Goal: Task Accomplishment & Management: Use online tool/utility

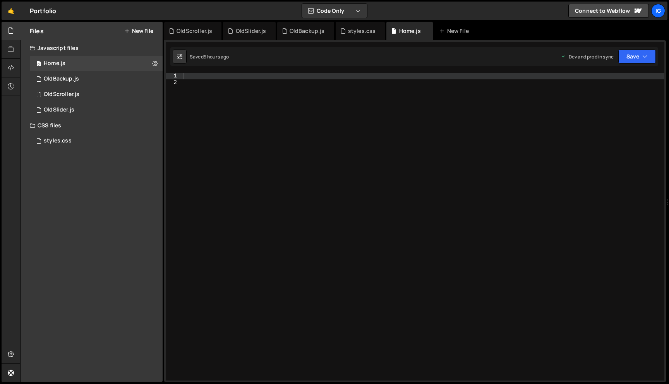
scroll to position [11205, 0]
click at [231, 77] on div at bounding box center [494, 233] width 624 height 320
paste textarea "// Для тачпадов и мобильных устройств можно добавить обработку touch событий"
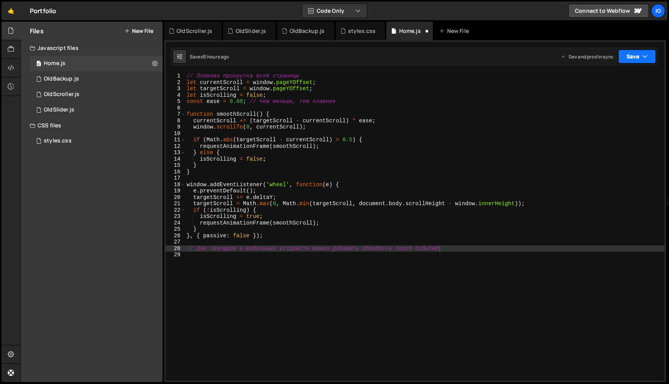
click at [650, 54] on button "Save" at bounding box center [637, 57] width 38 height 14
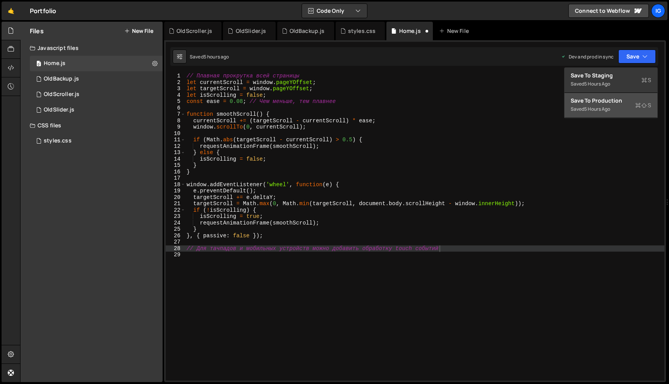
click at [611, 104] on div "Save to Production S" at bounding box center [610, 101] width 80 height 8
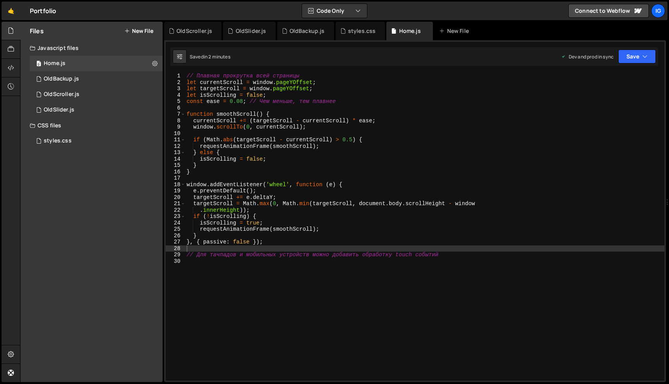
click at [292, 200] on div "// Плавная прокрутка всей страницы let currentScroll = window . pageYOffset ; l…" at bounding box center [495, 231] width 621 height 317
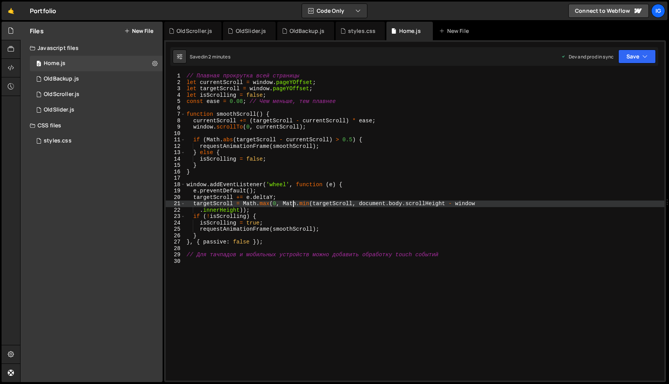
click at [242, 103] on div "// Плавная прокрутка всей страницы let currentScroll = window . pageYOffset ; l…" at bounding box center [495, 231] width 621 height 317
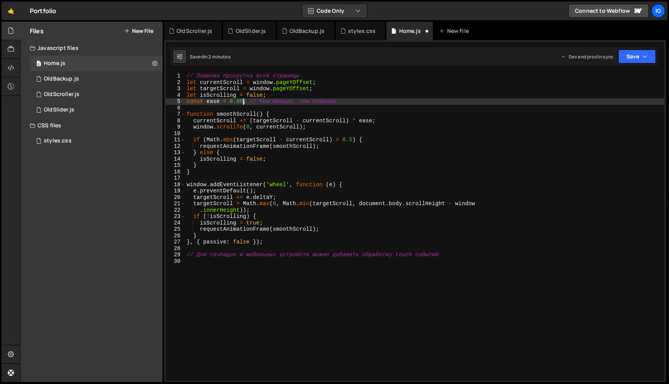
scroll to position [0, 3]
type textarea "const ease = 0.09; // Чем меньше, тем плавнее"
click at [634, 54] on button "Save" at bounding box center [637, 57] width 38 height 14
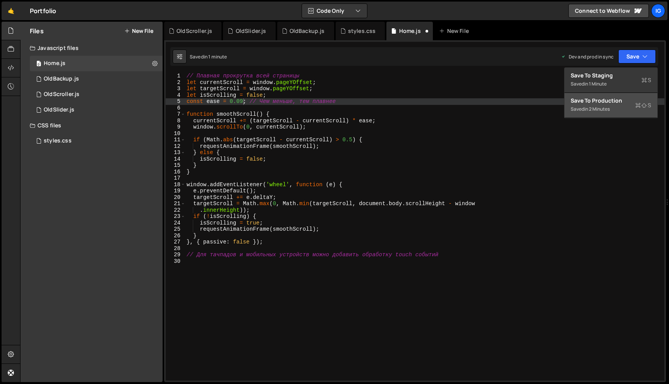
click at [618, 101] on div "Save to Production S" at bounding box center [610, 101] width 80 height 8
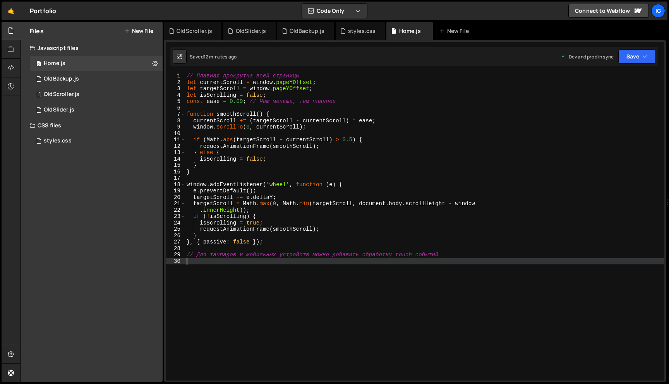
click at [195, 260] on div "// Плавная прокрутка всей страницы let currentScroll = window . pageYOffset ; l…" at bounding box center [495, 231] width 621 height 317
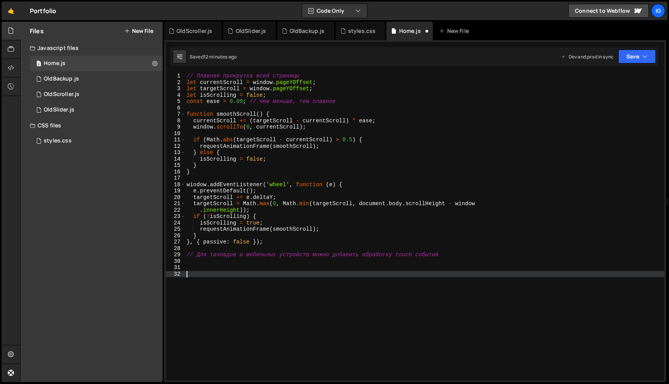
paste textarea "});"
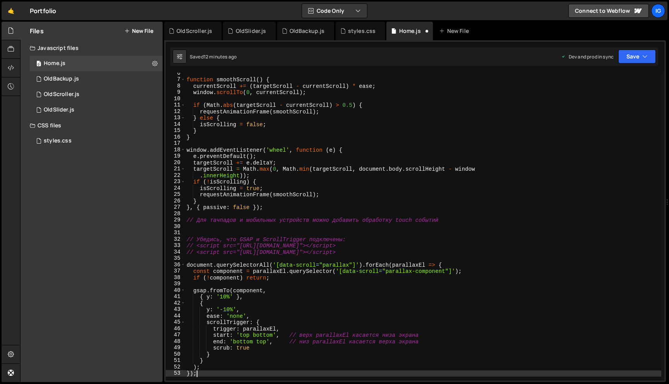
scroll to position [35, 0]
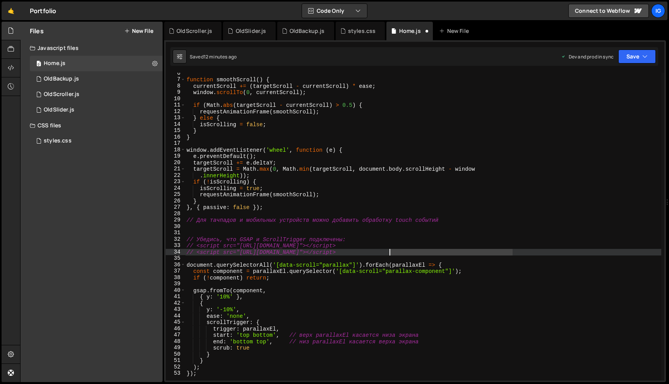
drag, startPoint x: 515, startPoint y: 253, endPoint x: 264, endPoint y: 252, distance: 251.1
click at [264, 252] on div "function smoothScroll ( ) { currentScroll += ( targetScroll - currentScroll ) *…" at bounding box center [494, 230] width 618 height 320
type textarea "// <script src="[URL][DOMAIN_NAME]"></script>"
click at [208, 256] on div "function smoothScroll ( ) { currentScroll += ( targetScroll - currentScroll ) *…" at bounding box center [494, 230] width 618 height 320
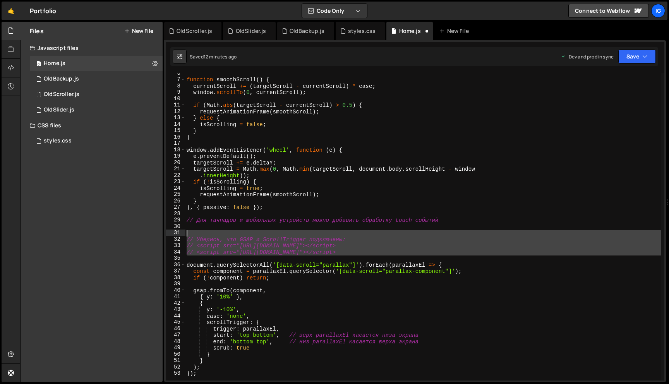
drag, startPoint x: 193, startPoint y: 261, endPoint x: 173, endPoint y: 234, distance: 33.6
click at [173, 234] on div "6 7 8 9 10 11 12 13 14 15 16 17 18 19 20 21 22 23 24 25 26 27 28 29 30 31 32 33…" at bounding box center [415, 227] width 498 height 308
type textarea "// Убедись, что GSAP и ScrollTrigger подключены:"
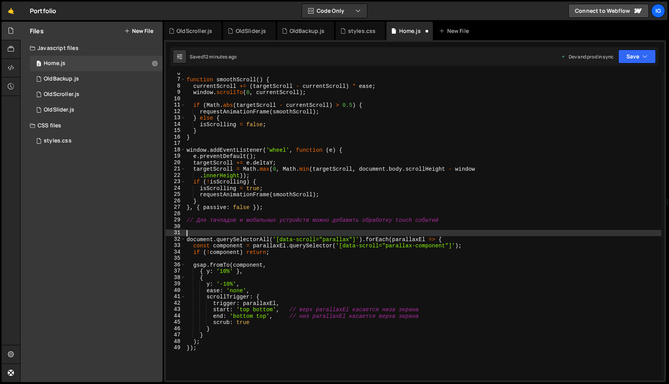
type textarea "document.querySelectorAll('[data-scroll="parallax"]').forEach(parallaxEl => {"
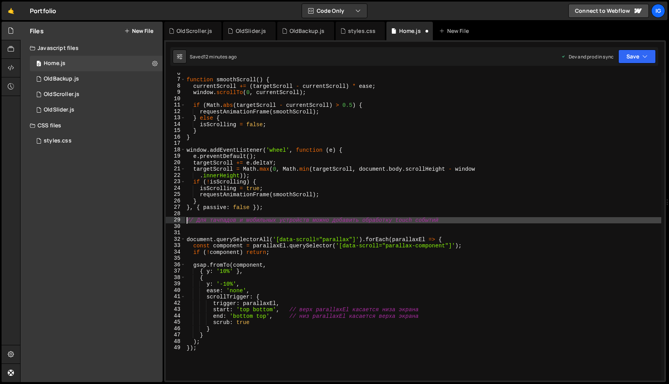
drag, startPoint x: 441, startPoint y: 223, endPoint x: 183, endPoint y: 221, distance: 257.3
click at [183, 221] on div "// Для тачпадов и мобильных устройств можно добавить обработку touch событий 6 …" at bounding box center [415, 227] width 498 height 308
type textarea "// Для тачпадов и мобильных устройств можно добавить обработку touch событий"
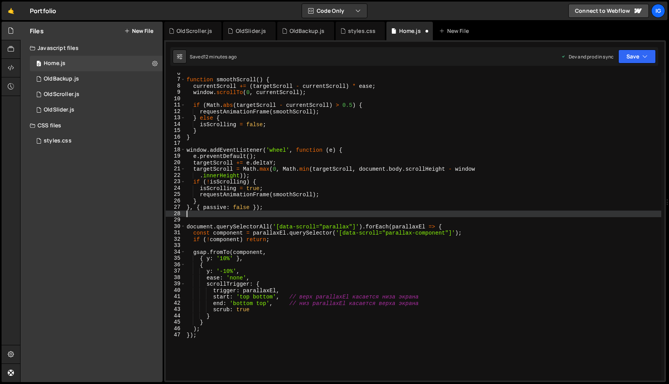
scroll to position [0, 0]
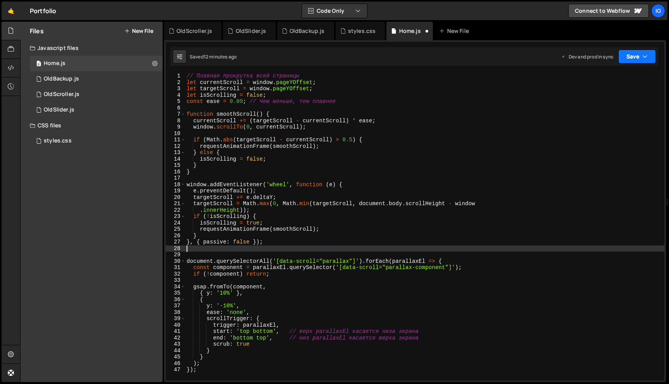
click at [639, 59] on button "Save" at bounding box center [637, 57] width 38 height 14
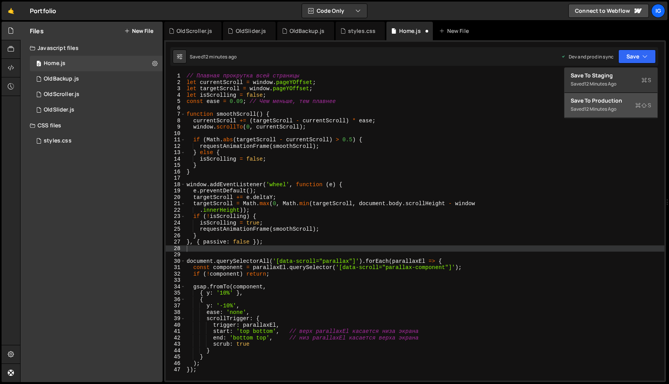
click at [630, 104] on div "Save to Production S" at bounding box center [610, 101] width 80 height 8
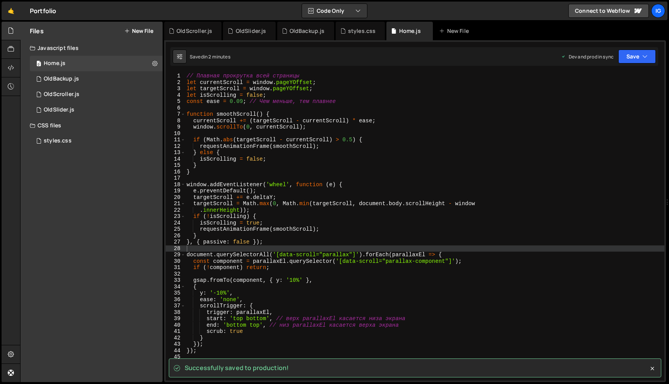
click at [191, 250] on div "// Плавная прокрутка всей страницы let currentScroll = window . pageYOffset ; l…" at bounding box center [495, 231] width 621 height 317
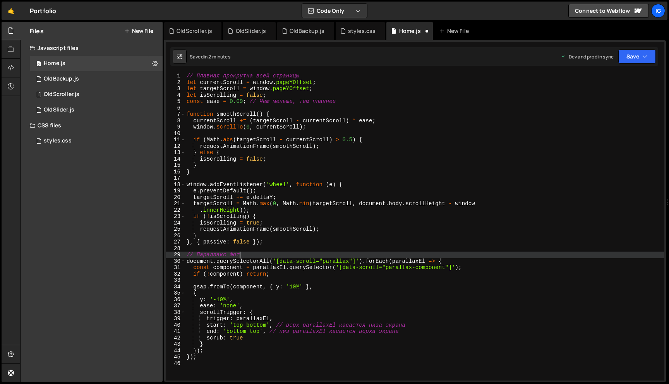
scroll to position [0, 3]
click at [640, 57] on button "Save" at bounding box center [637, 57] width 38 height 14
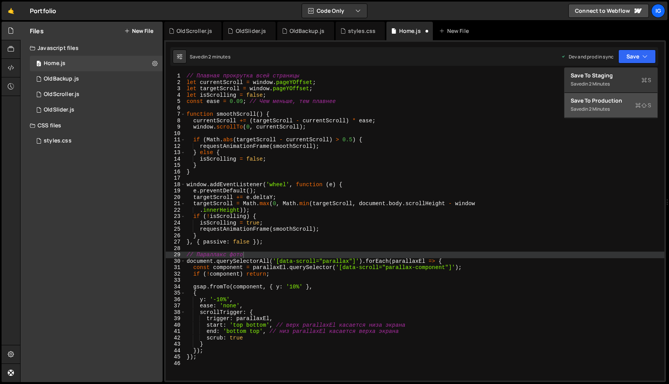
click at [617, 104] on div "Save to Production S" at bounding box center [610, 101] width 80 height 8
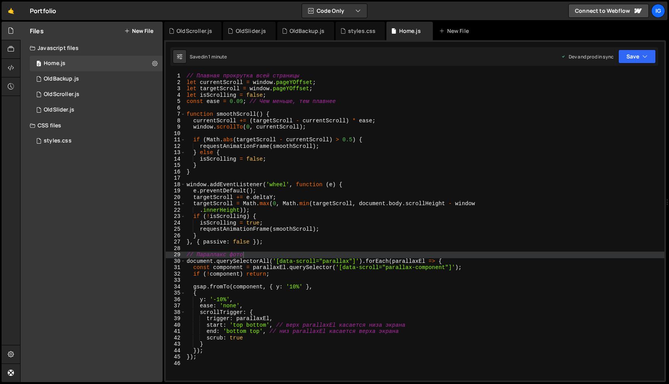
click at [291, 286] on div "// Плавная прокрутка всей страницы let currentScroll = window . pageYOffset ; l…" at bounding box center [495, 231] width 621 height 317
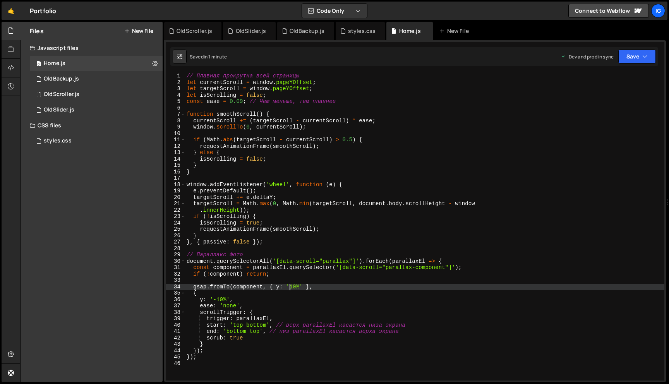
scroll to position [0, 7]
click at [218, 299] on div "// Плавная прокрутка всей страницы let currentScroll = window . pageYOffset ; l…" at bounding box center [495, 231] width 621 height 317
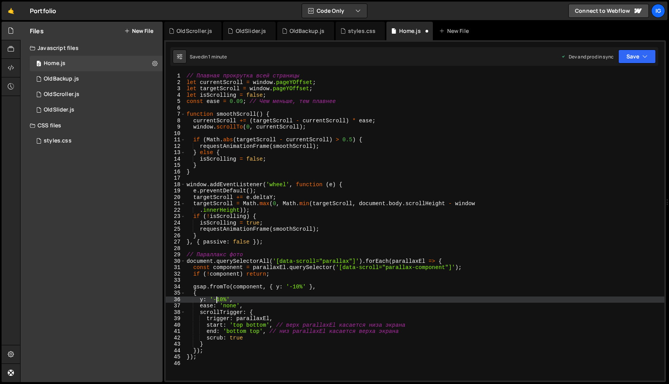
scroll to position [0, 3]
click at [647, 58] on icon "button" at bounding box center [644, 57] width 5 height 8
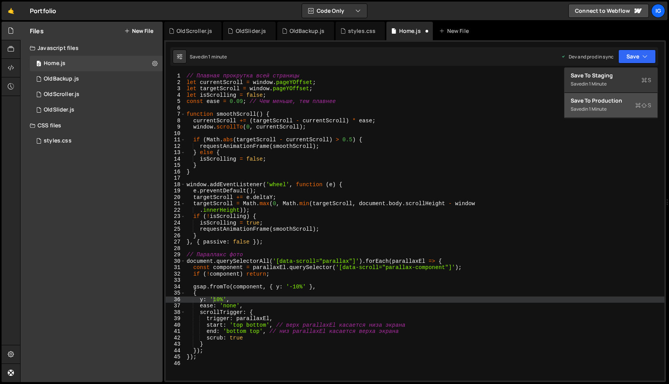
click at [635, 105] on icon at bounding box center [637, 105] width 5 height 8
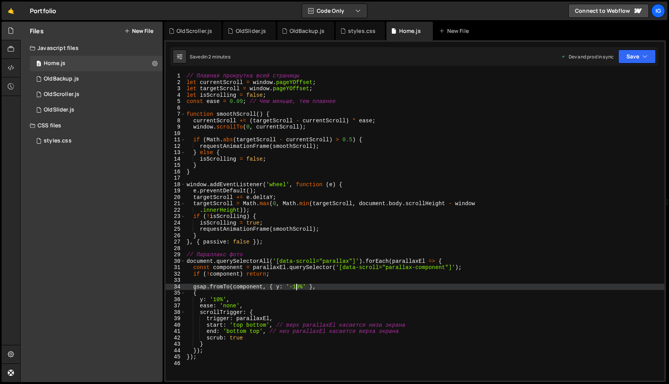
click at [296, 286] on div "// Плавная прокрутка всей страницы let currentScroll = window . pageYOffset ; l…" at bounding box center [495, 231] width 621 height 317
drag, startPoint x: 217, startPoint y: 299, endPoint x: 234, endPoint y: 298, distance: 17.4
click at [217, 299] on div "// Плавная прокрутка всей страницы let currentScroll = window . pageYOffset ; l…" at bounding box center [495, 231] width 621 height 317
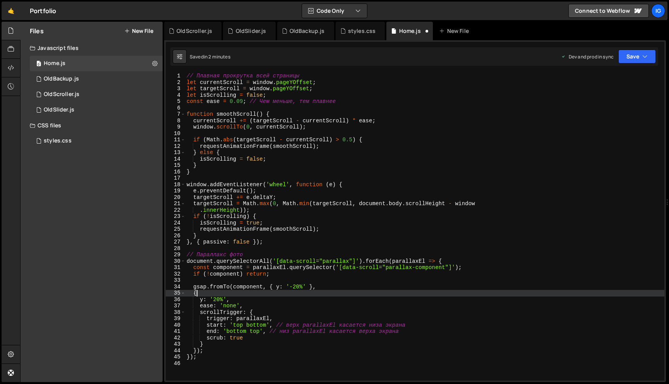
click at [269, 290] on div "// Плавная прокрутка всей страницы let currentScroll = window . pageYOffset ; l…" at bounding box center [495, 231] width 621 height 317
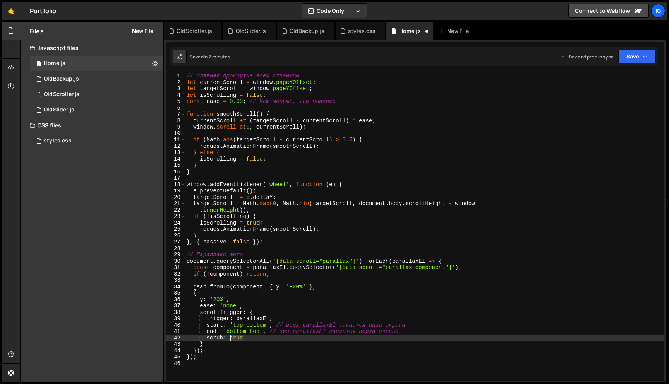
click at [229, 338] on div "// Плавная прокрутка всей страницы let currentScroll = window . pageYOffset ; l…" at bounding box center [495, 231] width 621 height 317
click at [630, 66] on div "scrub: false 1 2 3 4 5 6 7 8 9 10 11 12 13 14 15 16 17 18 19 20 21 22 23 24 25 …" at bounding box center [414, 211] width 501 height 342
click at [630, 61] on button "Save" at bounding box center [637, 57] width 38 height 14
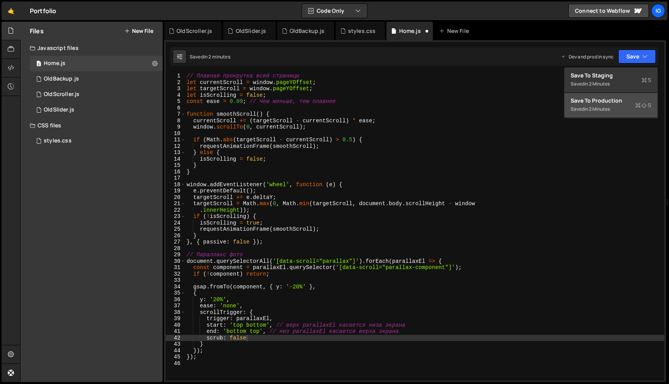
click at [621, 106] on div "Saved in 2 minutes" at bounding box center [610, 108] width 80 height 9
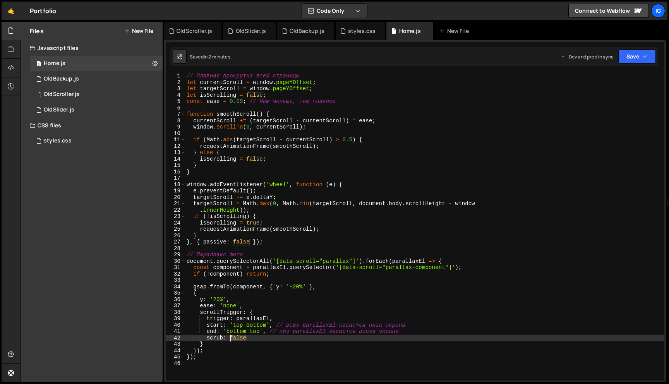
drag, startPoint x: 249, startPoint y: 339, endPoint x: 230, endPoint y: 337, distance: 19.4
click at [230, 337] on div "// Плавная прокрутка всей страницы let currentScroll = window . pageYOffset ; l…" at bounding box center [495, 231] width 621 height 317
click at [262, 347] on div "// Плавная прокрутка всей страницы let currentScroll = window . pageYOffset ; l…" at bounding box center [495, 231] width 621 height 317
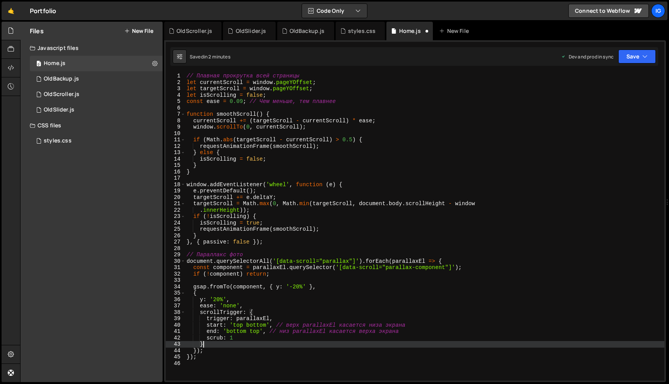
scroll to position [0, 1]
click at [636, 56] on button "Save" at bounding box center [637, 57] width 38 height 14
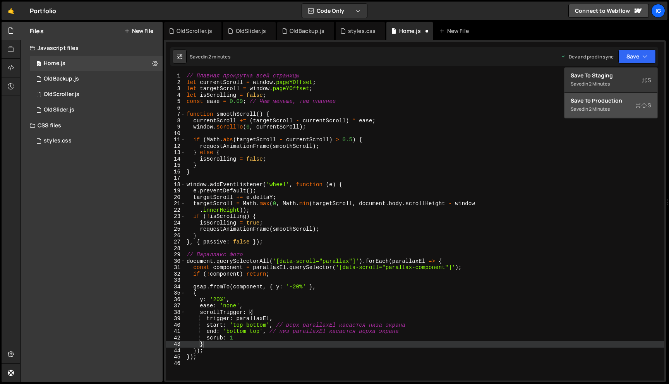
click at [617, 111] on div "Saved in 2 minutes" at bounding box center [610, 108] width 80 height 9
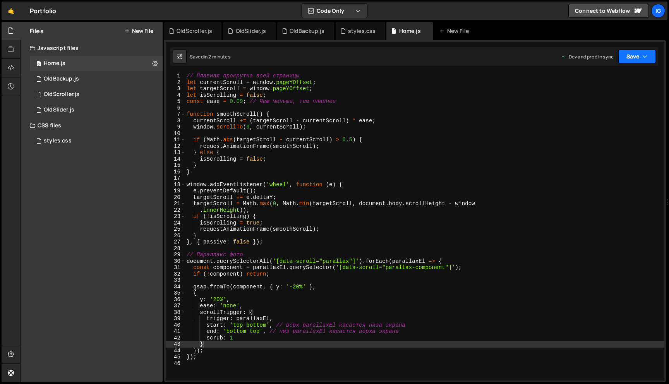
click at [619, 55] on button "Save" at bounding box center [637, 57] width 38 height 14
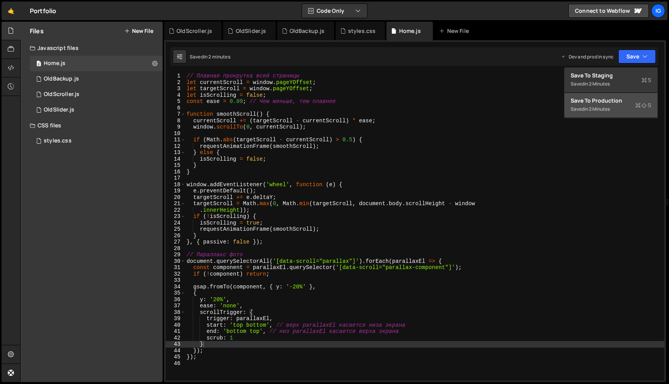
click at [618, 107] on div "Saved in 2 minutes" at bounding box center [610, 108] width 80 height 9
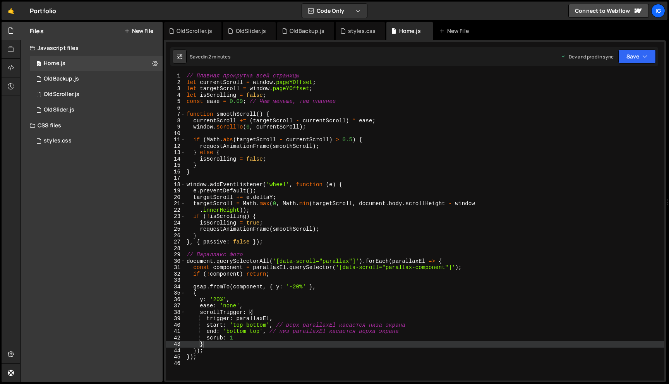
click at [235, 337] on div "// Плавная прокрутка всей страницы let currentScroll = window . pageYOffset ; l…" at bounding box center [495, 231] width 621 height 317
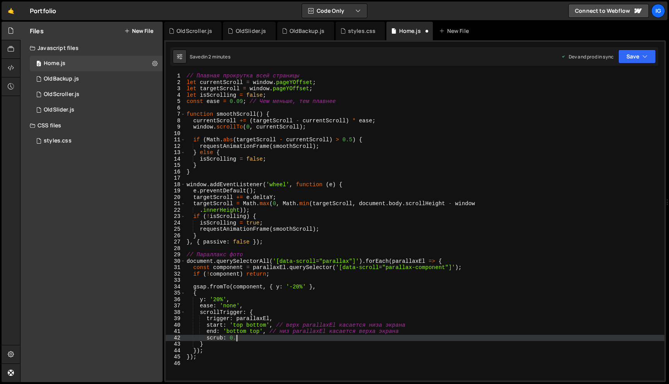
scroll to position [0, 3]
click at [645, 62] on button "Save" at bounding box center [637, 57] width 38 height 14
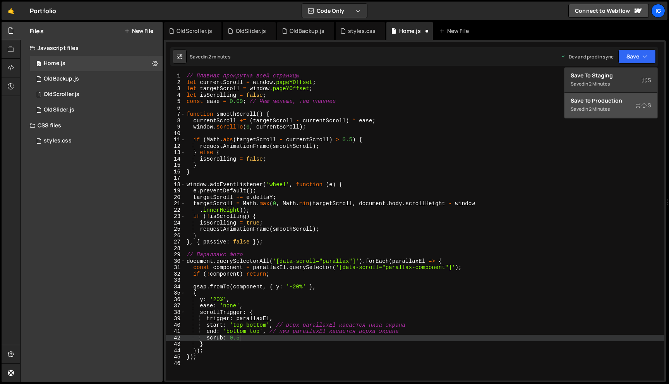
click at [616, 103] on div "Save to Production S" at bounding box center [610, 101] width 80 height 8
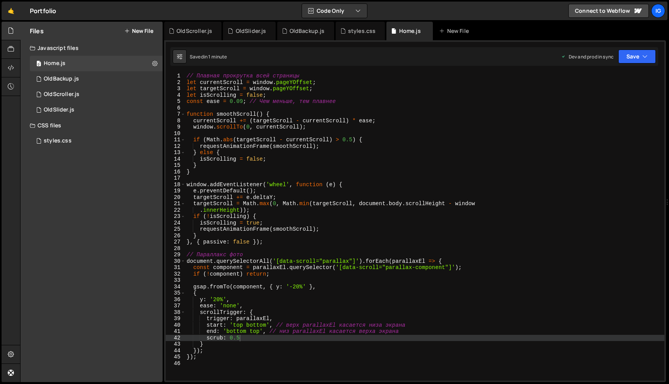
click at [255, 341] on div "// Плавная прокрутка всей страницы let currentScroll = window . pageYOffset ; l…" at bounding box center [495, 231] width 621 height 317
click at [252, 337] on div "// Плавная прокрутка всей страницы let currentScroll = window . pageYOffset ; l…" at bounding box center [495, 231] width 621 height 317
click at [650, 64] on div "Saved in 1 minute Dev and prod in sync Upgrade to Edit Save Save to Staging S S…" at bounding box center [414, 56] width 488 height 19
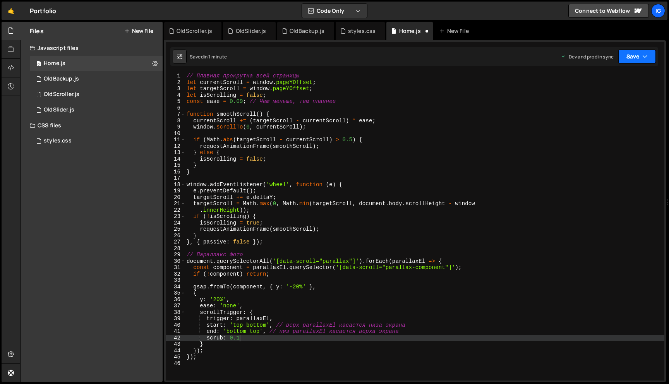
click at [650, 62] on button "Save" at bounding box center [637, 57] width 38 height 14
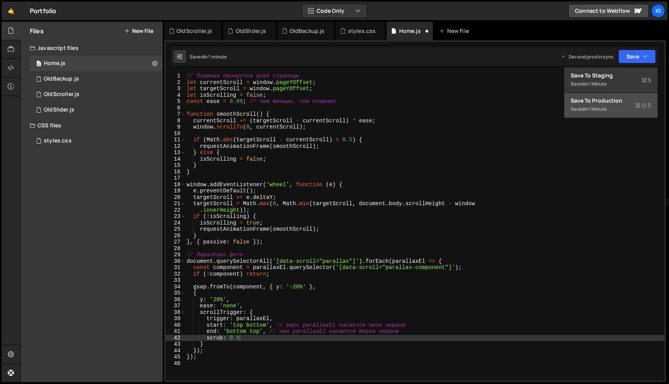
click at [627, 100] on div "Save to Production S" at bounding box center [610, 101] width 80 height 8
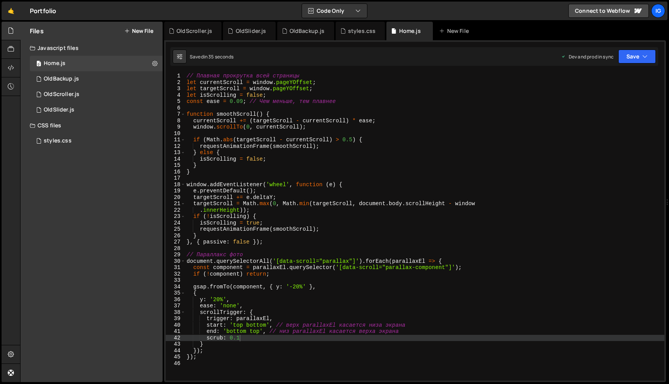
click at [241, 337] on div "// Плавная прокрутка всей страницы let currentScroll = window . pageYOffset ; l…" at bounding box center [495, 231] width 621 height 317
type textarea "scrub: 0.08"
click at [630, 60] on button "Save" at bounding box center [637, 57] width 38 height 14
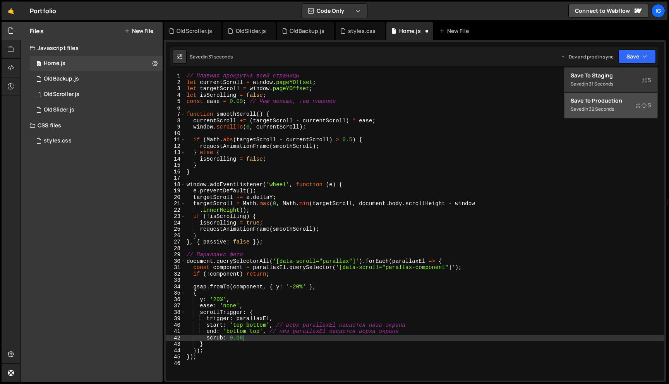
click at [619, 113] on div "Saved in 32 seconds" at bounding box center [610, 108] width 80 height 9
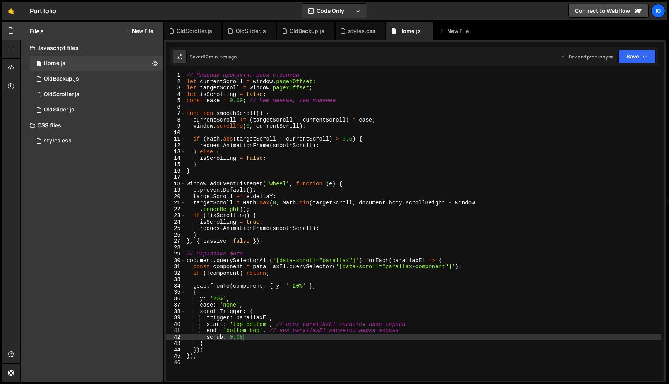
scroll to position [7, 0]
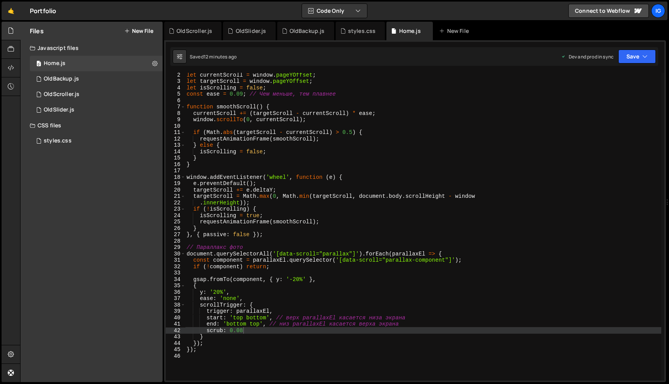
click at [192, 359] on div "let currentScroll = window . pageYOffset ; let targetScroll = window . pageYOff…" at bounding box center [494, 230] width 618 height 317
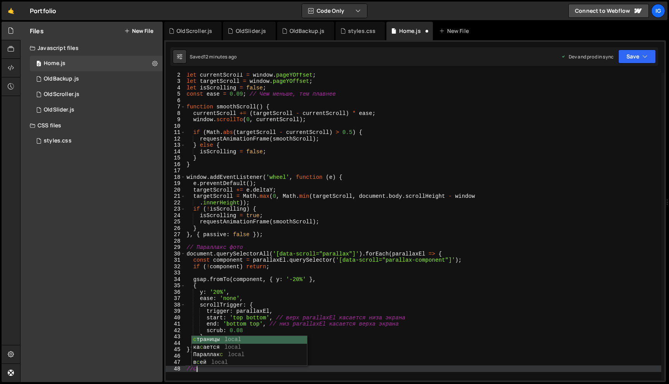
scroll to position [0, 0]
type textarea "//Состояние [PERSON_NAME]"
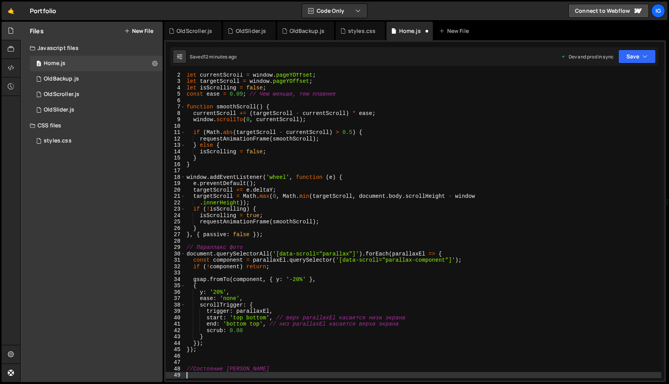
paste textarea "infoPlaceholder.classList.remove('hidden');"
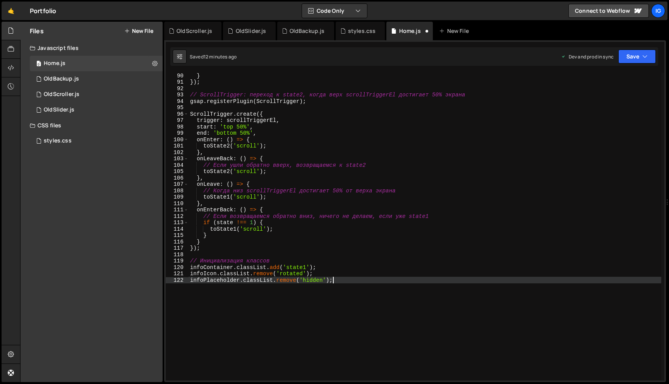
scroll to position [495, 0]
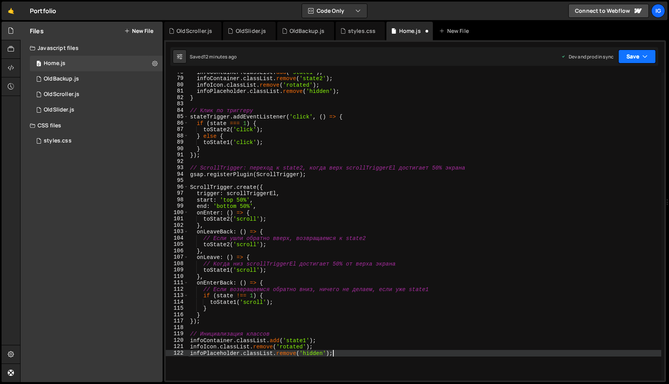
click at [628, 62] on button "Save" at bounding box center [637, 57] width 38 height 14
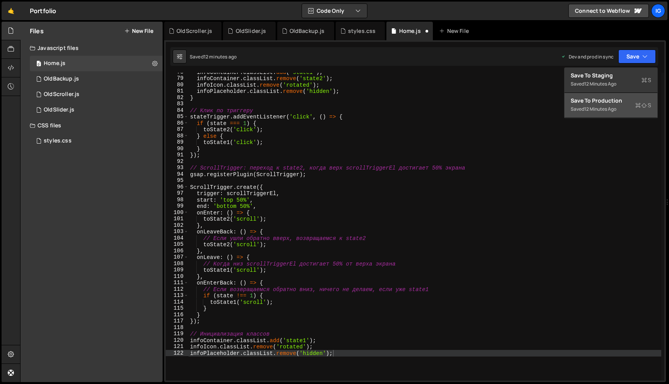
click at [618, 99] on div "Save to Production S" at bounding box center [610, 101] width 80 height 8
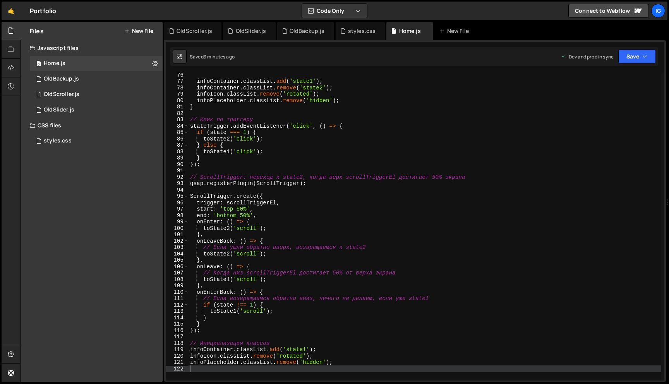
scroll to position [479, 0]
click at [248, 211] on div "infoContainer . classList . add ( 'state1' ) ; infoContainer . classList . remo…" at bounding box center [495, 233] width 615 height 320
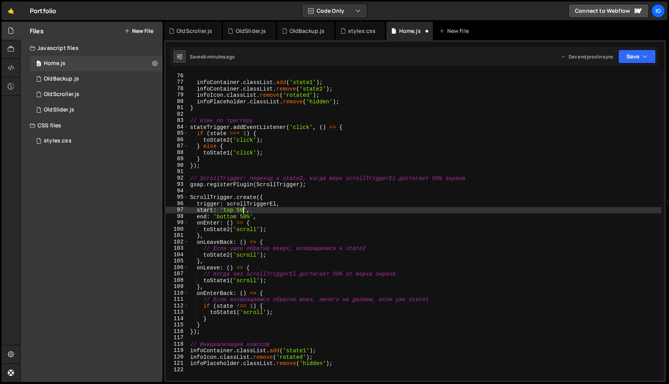
scroll to position [0, 4]
click at [636, 58] on button "Save" at bounding box center [637, 57] width 38 height 14
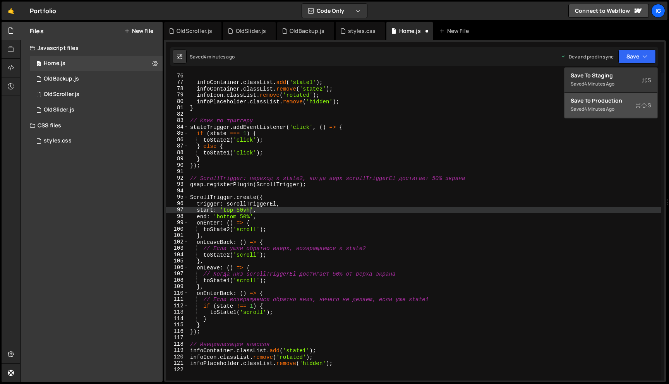
click at [613, 108] on div "4 minutes ago" at bounding box center [599, 109] width 30 height 7
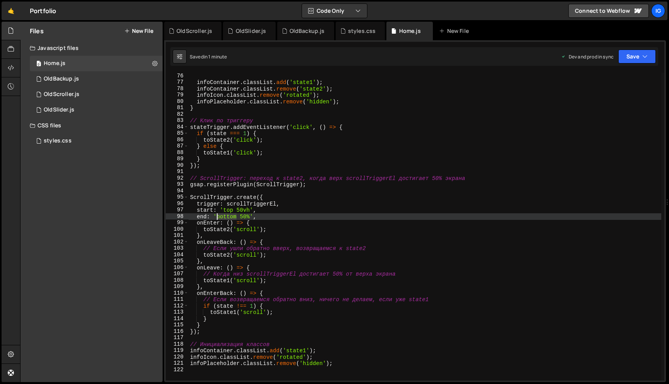
drag, startPoint x: 236, startPoint y: 217, endPoint x: 217, endPoint y: 217, distance: 19.3
click at [217, 217] on div "infoContainer . classList . add ( 'state1' ) ; infoContainer . classList . remo…" at bounding box center [495, 233] width 615 height 320
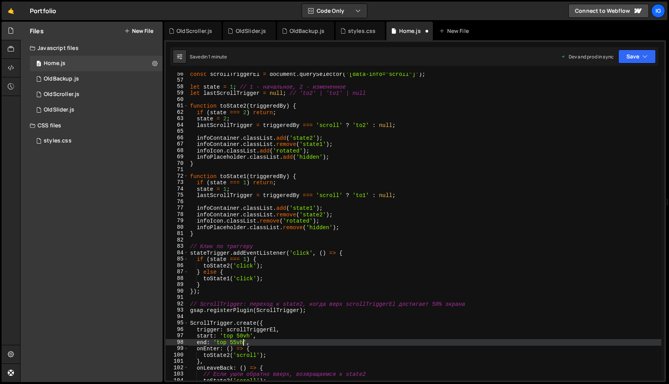
scroll to position [294, 0]
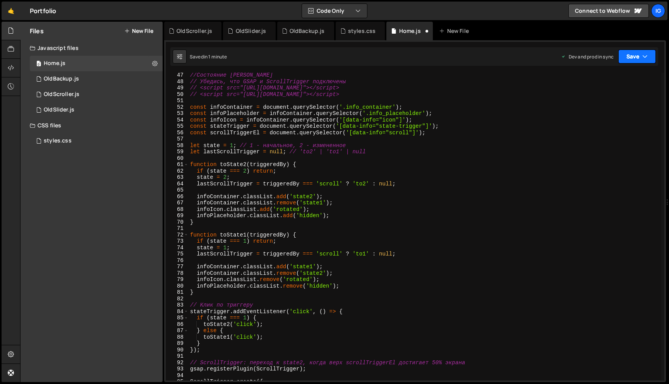
click at [629, 59] on button "Save" at bounding box center [637, 57] width 38 height 14
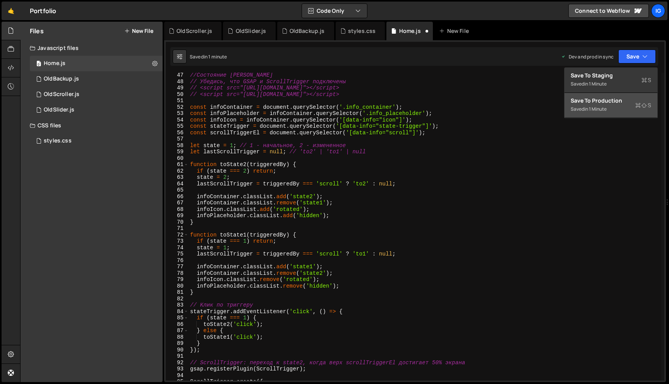
click at [618, 105] on div "Saved in 1 minute" at bounding box center [610, 108] width 80 height 9
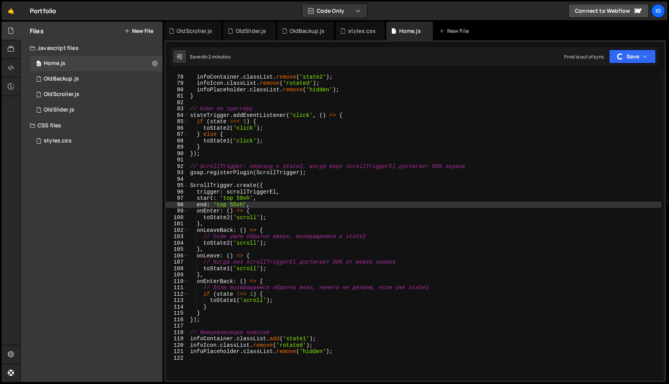
scroll to position [491, 0]
drag, startPoint x: 226, startPoint y: 207, endPoint x: 217, endPoint y: 207, distance: 8.9
click at [217, 207] on div "infoContainer . classList . add ( 'state1' ) ; infoContainer . classList . remo…" at bounding box center [495, 227] width 615 height 320
click at [632, 62] on button "Save" at bounding box center [637, 57] width 38 height 14
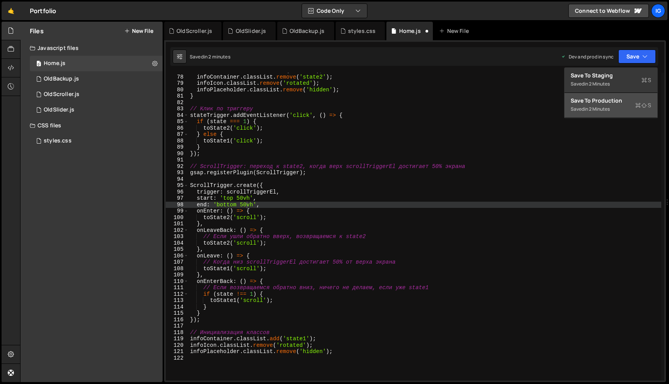
click at [612, 114] on button "Save to Production S Saved in 2 minutes" at bounding box center [610, 105] width 93 height 25
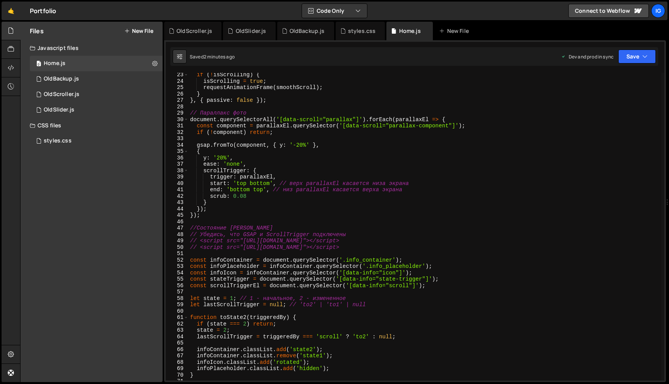
scroll to position [137, 0]
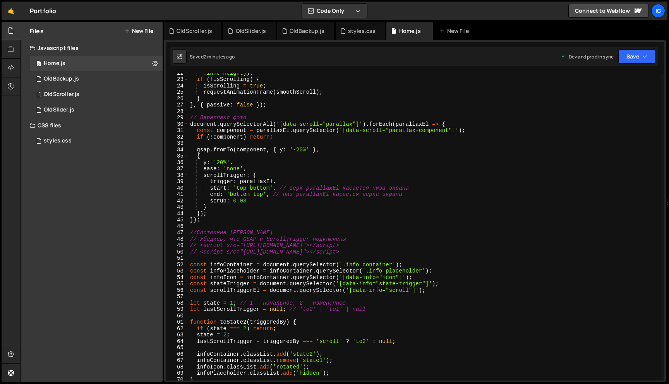
click at [250, 199] on div ". innerHeight )) ; if ( ! isScrolling ) { isScrolling = true ; requestAnimation…" at bounding box center [495, 230] width 615 height 320
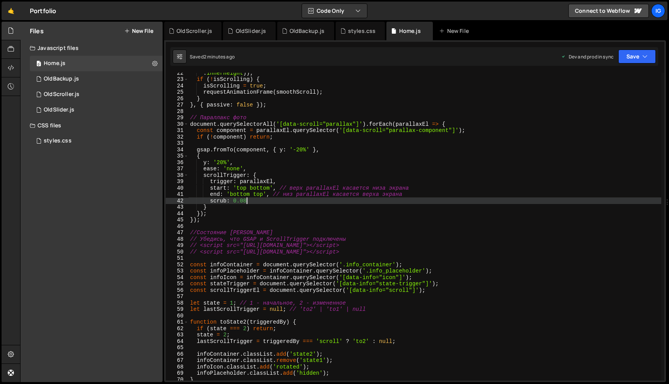
scroll to position [0, 3]
click at [619, 58] on button "Save" at bounding box center [637, 57] width 38 height 14
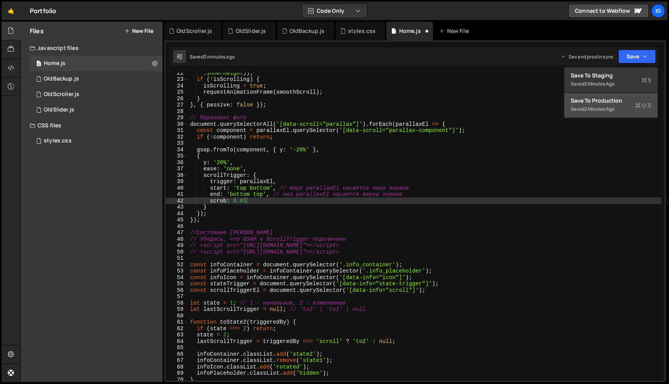
click at [622, 102] on div "Save to Production S" at bounding box center [610, 101] width 80 height 8
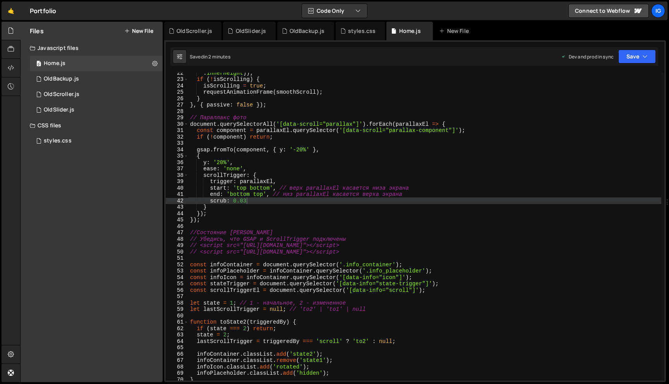
click at [300, 148] on div ". innerHeight )) ; if ( ! isScrolling ) { isScrolling = true ; requestAnimation…" at bounding box center [495, 230] width 615 height 320
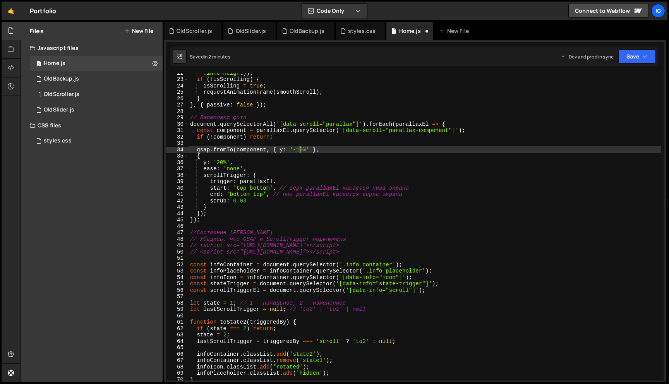
scroll to position [0, 7]
click at [219, 162] on div ". innerHeight )) ; if ( ! isScrolling ) { isScrolling = true ; requestAnimation…" at bounding box center [495, 230] width 615 height 320
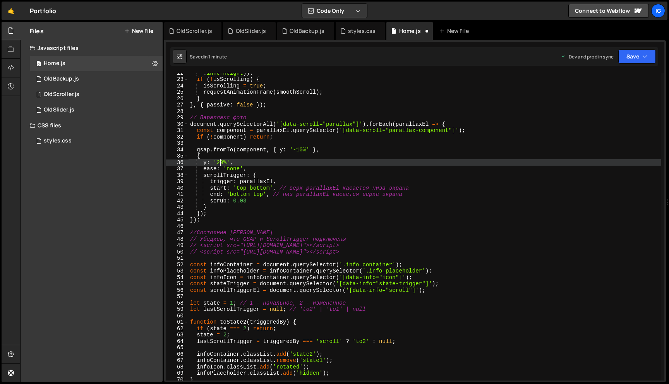
scroll to position [0, 2]
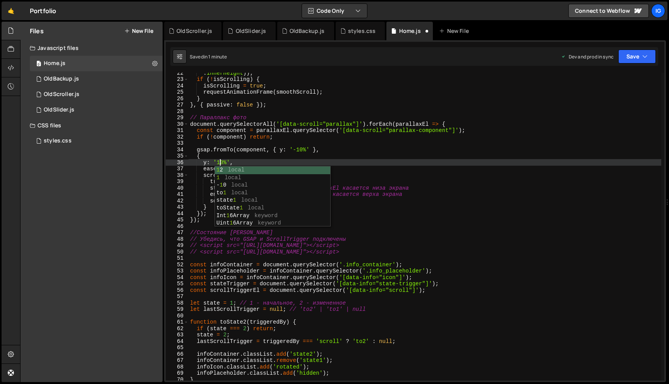
click at [319, 154] on div ". innerHeight )) ; if ( ! isScrolling ) { isScrolling = true ; requestAnimation…" at bounding box center [495, 230] width 615 height 320
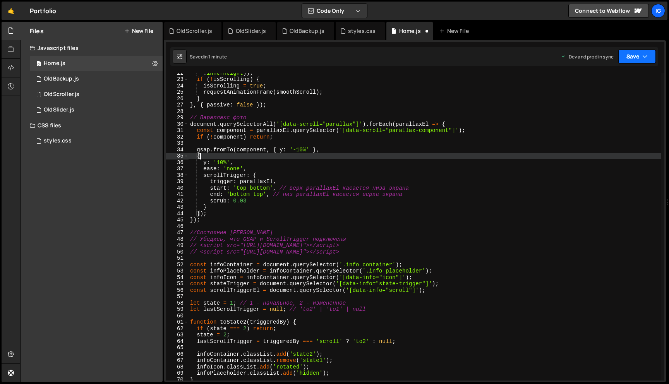
type textarea "{"
click at [626, 54] on button "Save" at bounding box center [637, 57] width 38 height 14
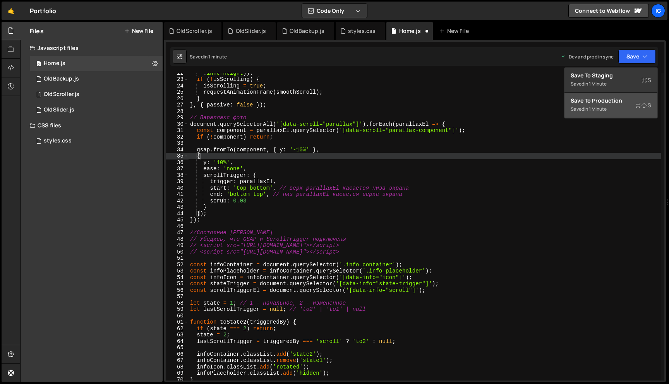
click at [616, 113] on div "Saved in 1 minute" at bounding box center [610, 108] width 80 height 9
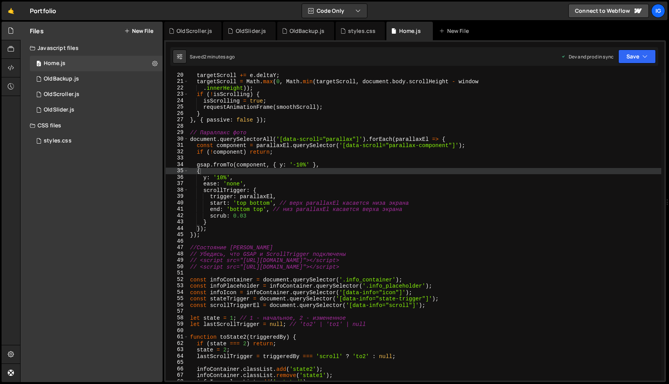
scroll to position [0, 0]
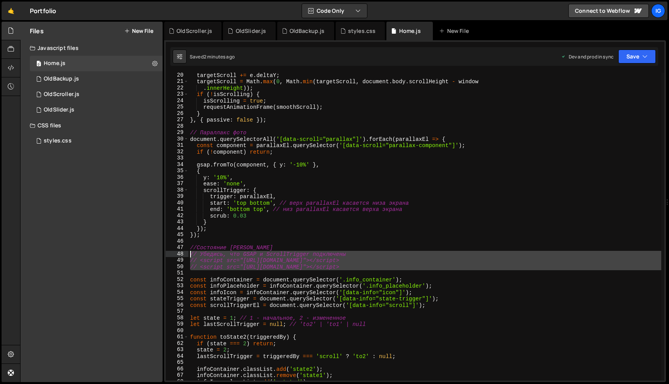
drag, startPoint x: 205, startPoint y: 272, endPoint x: 179, endPoint y: 253, distance: 31.8
click at [179, 253] on div "20 21 22 23 24 25 26 27 28 29 30 31 32 33 34 35 36 37 38 39 40 41 42 43 44 45 4…" at bounding box center [415, 227] width 498 height 308
type textarea "// Убедись, что GSAP и ScrollTrigger подключены // <script src="[URL][DOMAIN_NA…"
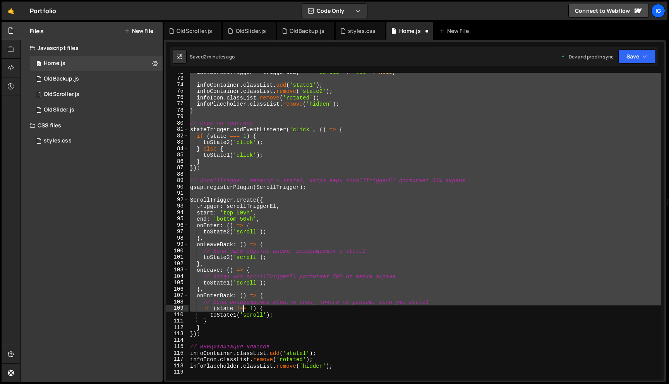
scroll to position [490, 0]
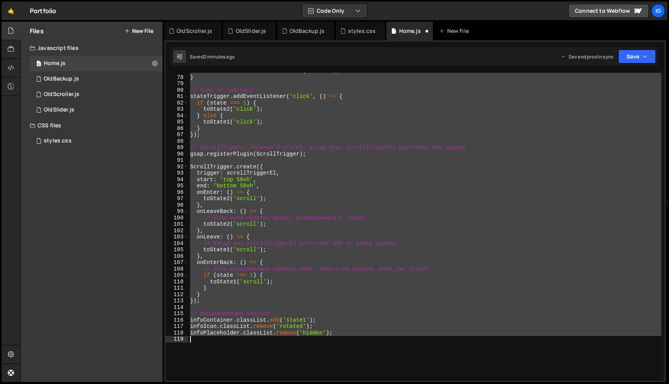
drag, startPoint x: 190, startPoint y: 260, endPoint x: 313, endPoint y: 346, distance: 150.1
click at [313, 346] on div "infoPlaceholder . classList . remove ( 'hidden' ) ; } // Клик по триггеру state…" at bounding box center [495, 228] width 615 height 320
type textarea "infoPlaceholder.classList.remove('hidden');"
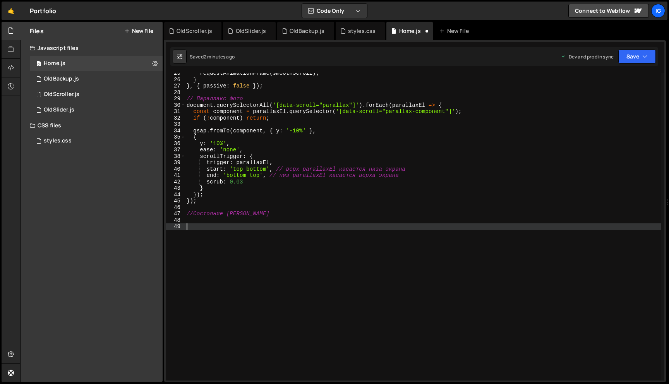
paste textarea "infoPlaceholder.classList.remove('hidden');"
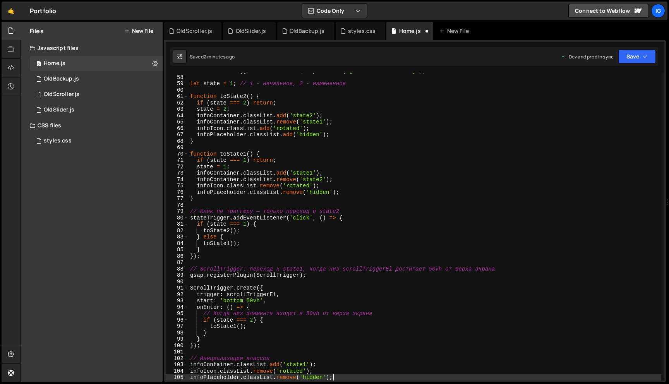
scroll to position [215, 0]
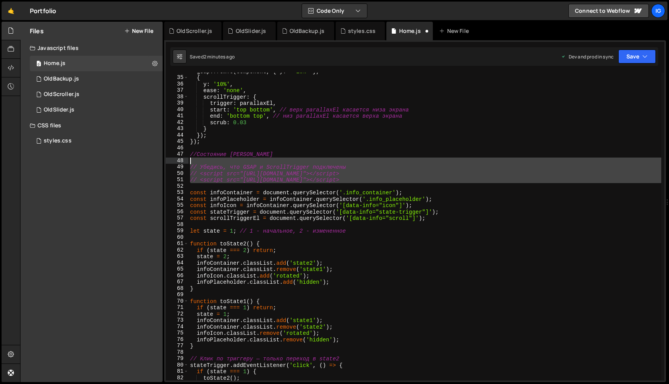
drag, startPoint x: 192, startPoint y: 188, endPoint x: 173, endPoint y: 162, distance: 32.7
click at [173, 162] on div "infoPlaceholder.classList.remove('hidden'); 34 35 36 37 38 39 40 41 42 43 44 45…" at bounding box center [415, 227] width 498 height 308
type textarea "// Убедись, что GSAP и ScrollTrigger подключены"
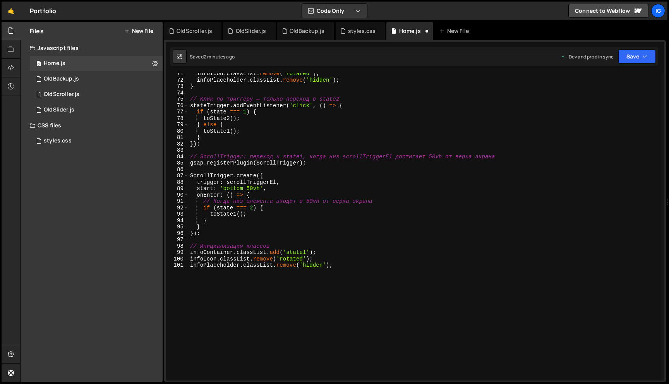
scroll to position [450, 0]
click at [641, 61] on button "Save" at bounding box center [637, 57] width 38 height 14
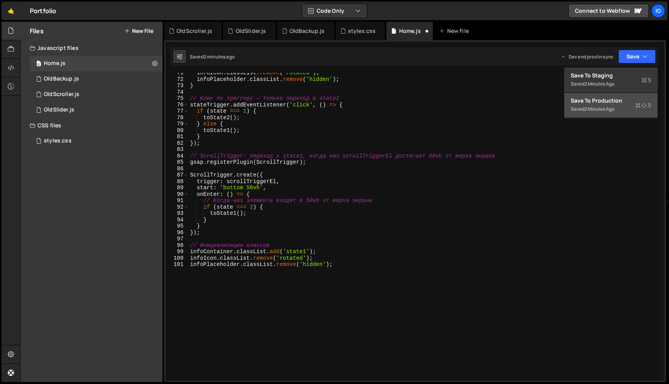
click at [621, 94] on button "Save to Production S Saved 2 minutes ago" at bounding box center [610, 105] width 93 height 25
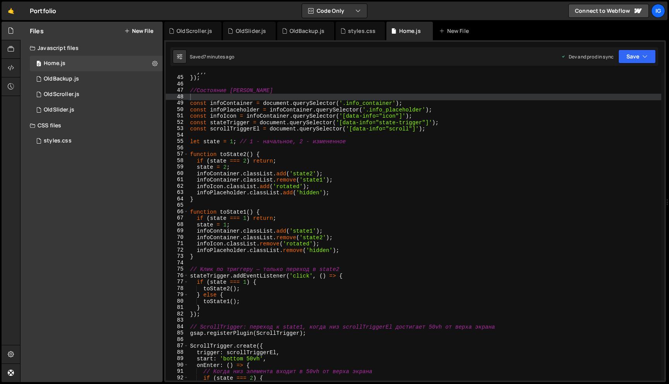
scroll to position [398, 0]
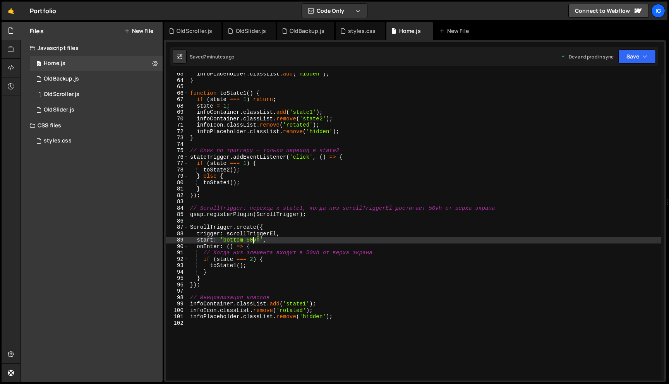
click at [250, 240] on div "infoPlaceholder . classList . add ( 'hidden' ) ; } function toState1 ( ) { if (…" at bounding box center [495, 231] width 615 height 320
click at [249, 240] on div "infoPlaceholder . classList . add ( 'hidden' ) ; } function toState1 ( ) { if (…" at bounding box center [424, 227] width 472 height 308
click at [279, 238] on div "infoPlaceholder . classList . add ( 'hidden' ) ; } function toState1 ( ) { if (…" at bounding box center [495, 231] width 615 height 320
click at [630, 62] on button "Save" at bounding box center [637, 57] width 38 height 14
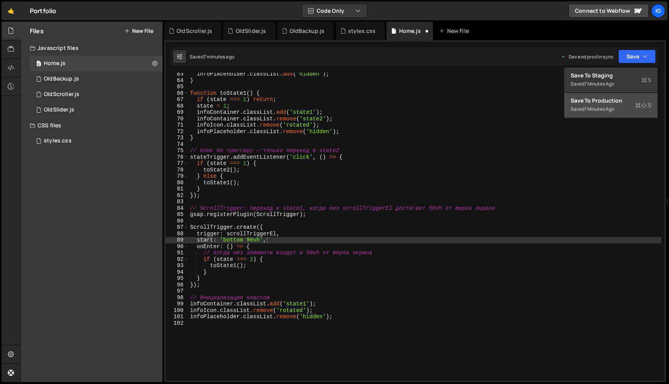
click at [616, 106] on div "Saved 7 minutes ago" at bounding box center [610, 108] width 80 height 9
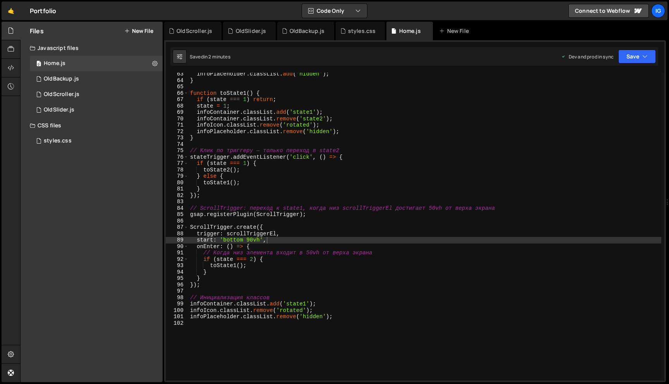
click at [248, 241] on div "infoPlaceholder . classList . add ( 'hidden' ) ; } function toState1 ( ) { if (…" at bounding box center [495, 231] width 615 height 320
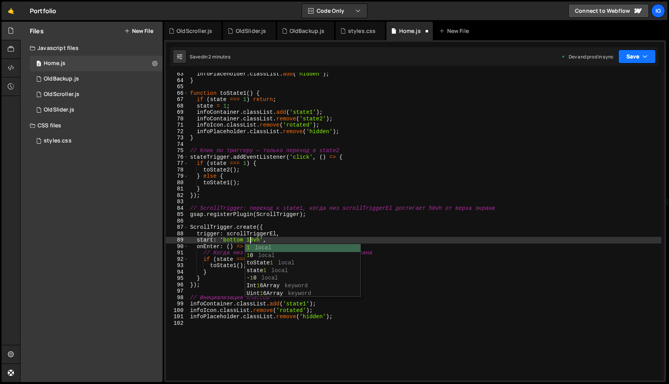
click at [627, 53] on button "Save" at bounding box center [637, 57] width 38 height 14
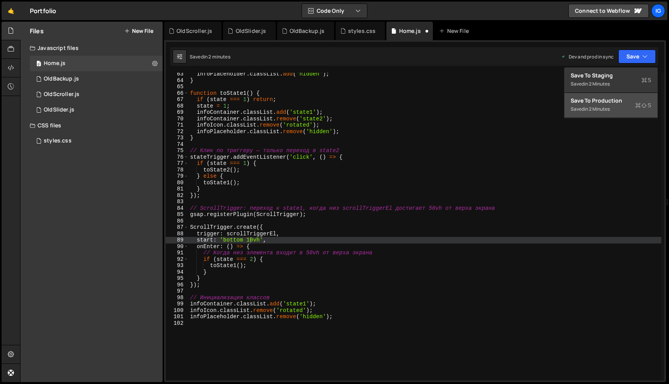
click at [624, 93] on button "Save to Production S Saved in 2 minutes" at bounding box center [610, 105] width 93 height 25
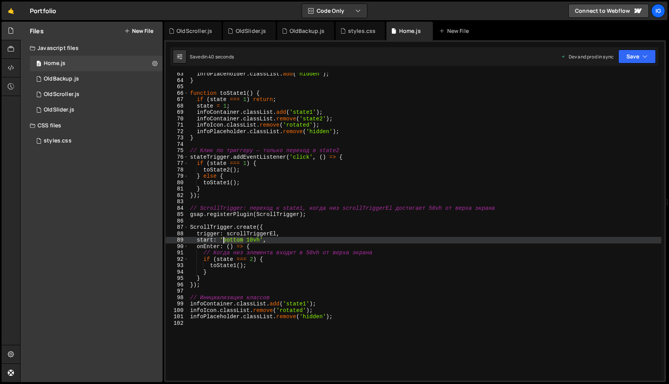
drag, startPoint x: 243, startPoint y: 240, endPoint x: 223, endPoint y: 240, distance: 20.5
click at [223, 240] on div "infoPlaceholder . classList . add ( 'hidden' ) ; } function toState1 ( ) { if (…" at bounding box center [495, 231] width 615 height 320
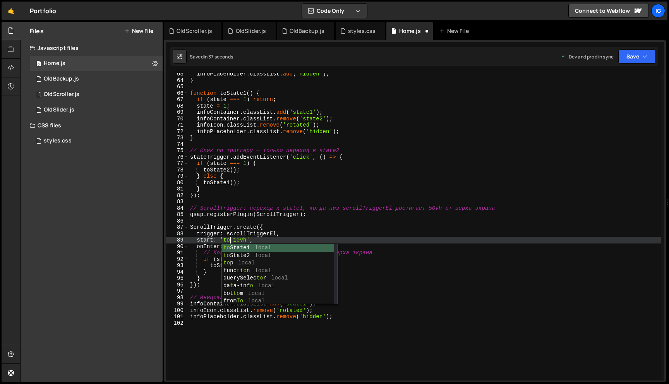
scroll to position [0, 3]
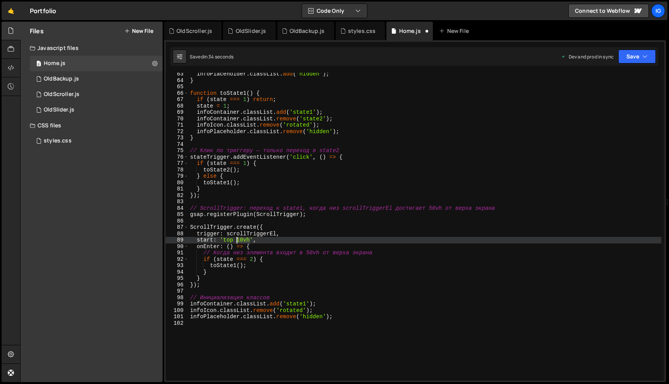
drag, startPoint x: 250, startPoint y: 241, endPoint x: 238, endPoint y: 241, distance: 12.0
click at [238, 241] on div "infoPlaceholder . classList . add ( 'hidden' ) ; } function toState1 ( ) { if (…" at bounding box center [495, 231] width 615 height 320
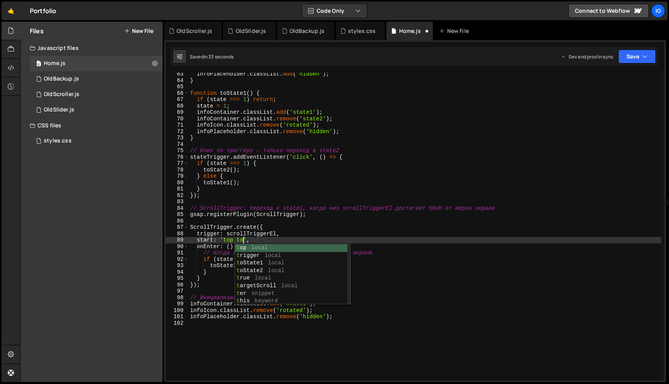
scroll to position [0, 3]
click at [636, 60] on button "Save" at bounding box center [637, 57] width 38 height 14
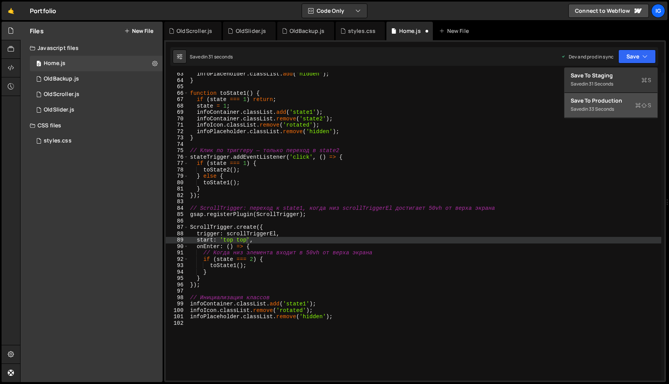
click at [622, 100] on div "Save to Production S" at bounding box center [610, 101] width 80 height 8
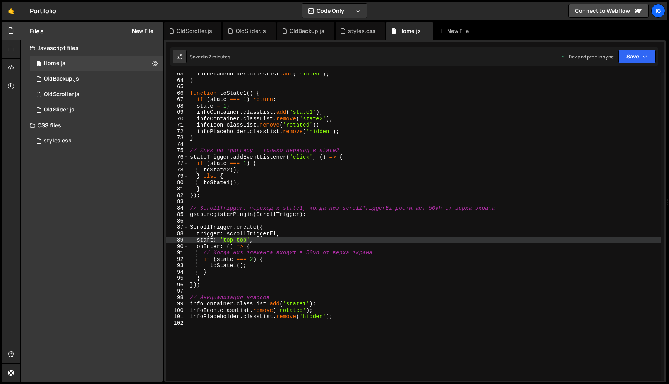
click at [237, 239] on div "infoPlaceholder . classList . add ( 'hidden' ) ; } function toState1 ( ) { if (…" at bounding box center [495, 231] width 615 height 320
click at [620, 58] on button "Save" at bounding box center [637, 57] width 38 height 14
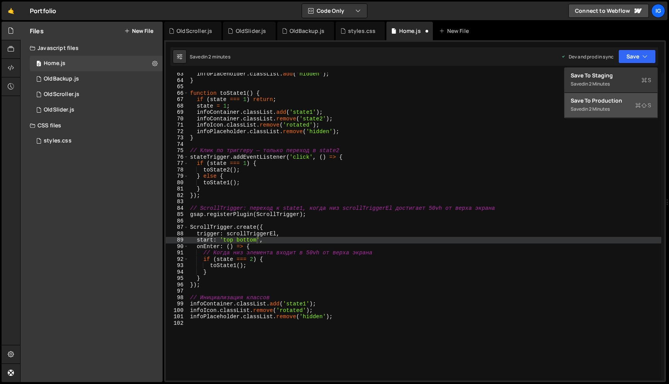
click at [620, 104] on div "Save to Production S" at bounding box center [610, 101] width 80 height 8
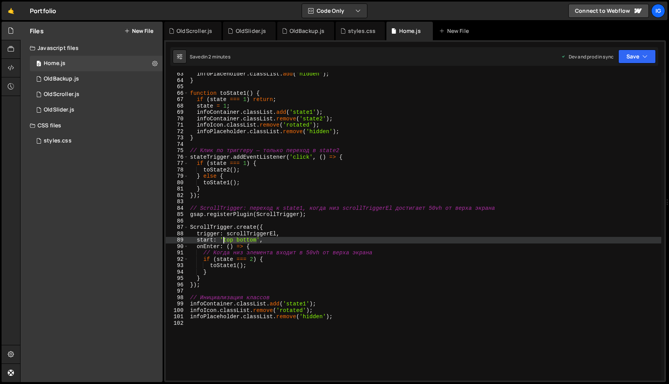
drag, startPoint x: 258, startPoint y: 240, endPoint x: 223, endPoint y: 240, distance: 34.4
click at [223, 240] on div "infoPlaceholder . classList . add ( 'hidden' ) ; } function toState1 ( ) { if (…" at bounding box center [495, 231] width 615 height 320
click at [623, 59] on button "Save" at bounding box center [637, 57] width 38 height 14
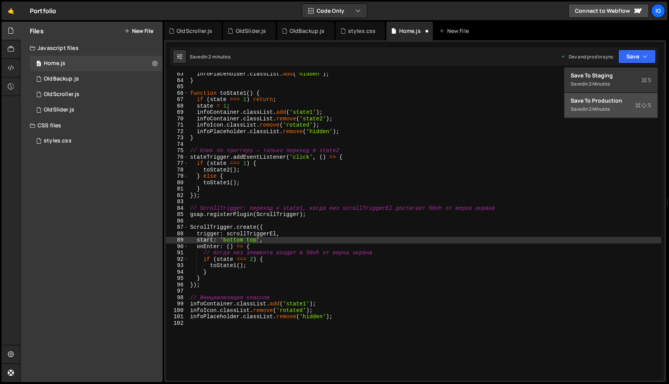
click at [623, 109] on div "Saved in 2 minutes" at bounding box center [610, 108] width 80 height 9
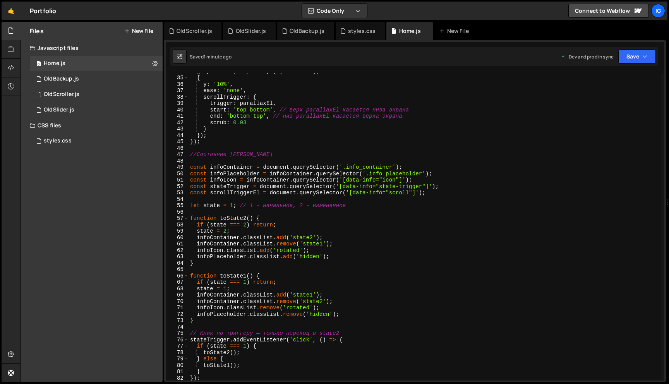
scroll to position [93, 0]
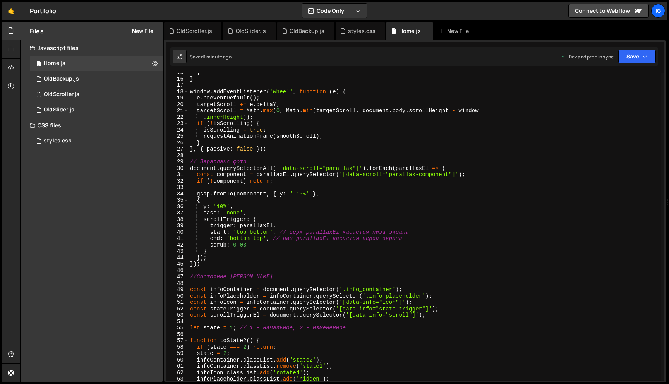
click at [247, 247] on div "} } window . addEventListener ( 'wheel' , function ( e ) { e . preventDefault (…" at bounding box center [495, 229] width 615 height 320
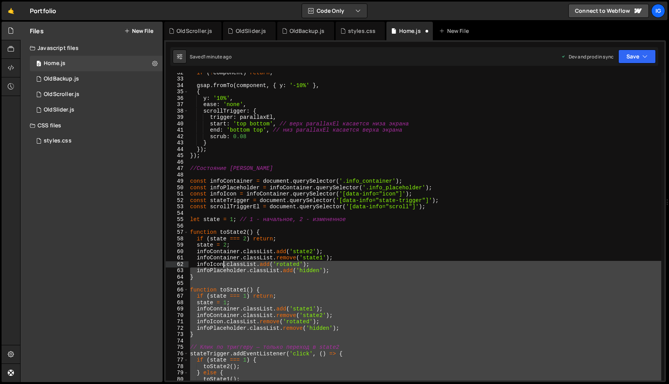
scroll to position [201, 0]
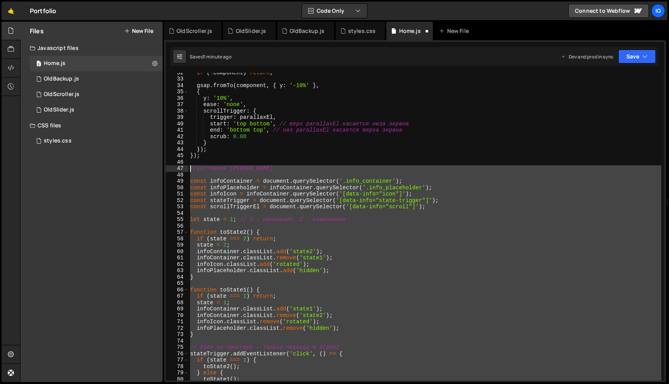
drag, startPoint x: 367, startPoint y: 343, endPoint x: 168, endPoint y: 169, distance: 263.8
click at [168, 169] on div "scrub: 0.08 32 33 34 35 36 37 38 39 40 41 42 43 44 45 46 47 48 49 50 51 52 53 5…" at bounding box center [415, 227] width 498 height 308
type textarea "//Состояние [PERSON_NAME]"
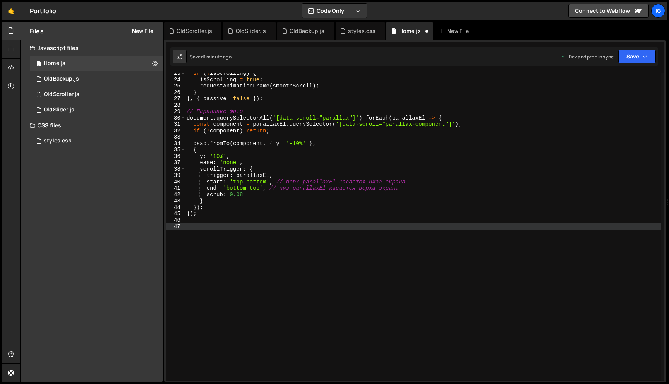
scroll to position [137, 0]
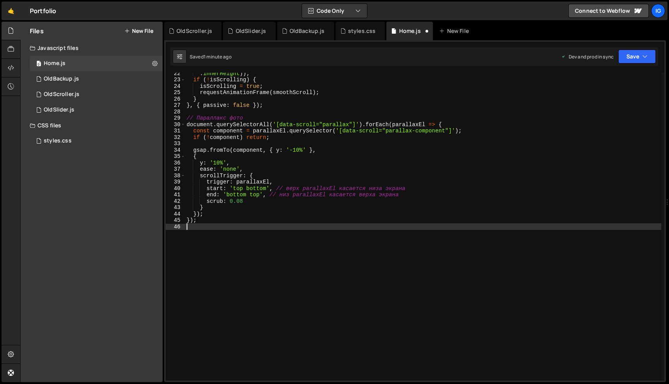
click at [633, 64] on div "Saved 1 minute ago Dev and prod in sync Upgrade to Edit Save Save to Staging S …" at bounding box center [414, 56] width 488 height 19
click at [633, 60] on button "Save" at bounding box center [637, 57] width 38 height 14
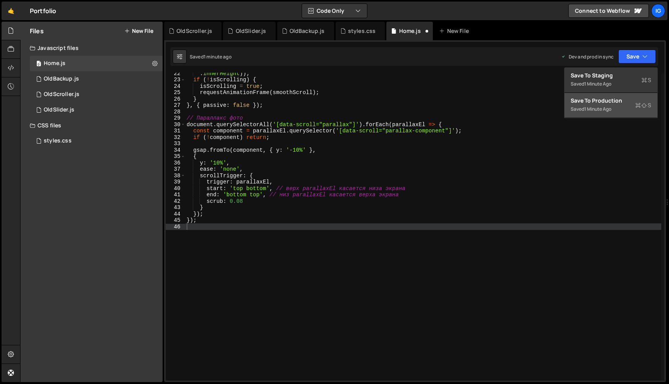
click at [633, 113] on div "Saved 1 minute ago" at bounding box center [610, 108] width 80 height 9
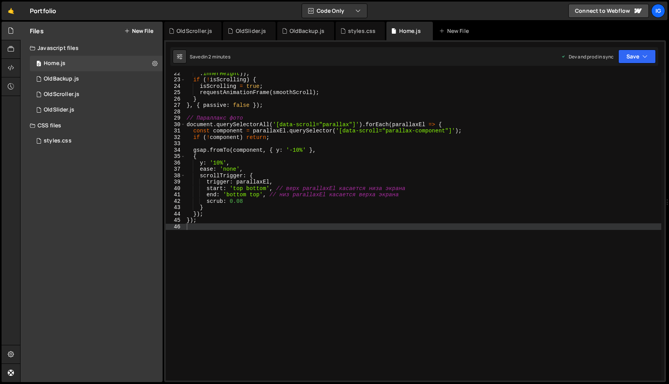
scroll to position [0, 0]
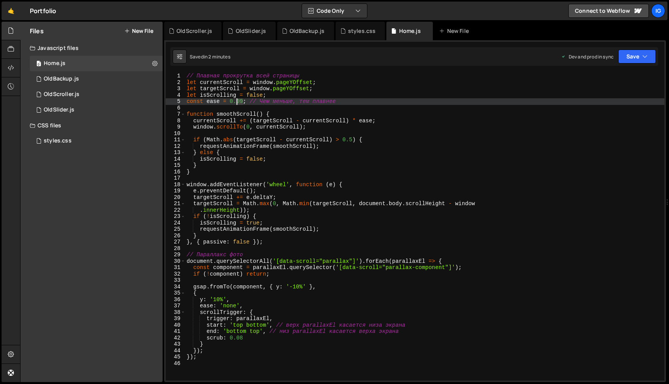
drag, startPoint x: 242, startPoint y: 101, endPoint x: 237, endPoint y: 101, distance: 5.0
click at [237, 101] on div "// Плавная прокрутка всей страницы let currentScroll = window . pageYOffset ; l…" at bounding box center [495, 233] width 621 height 320
drag, startPoint x: 243, startPoint y: 100, endPoint x: 237, endPoint y: 100, distance: 5.8
click at [237, 100] on div "// Плавная прокрутка всей страницы let currentScroll = window . pageYOffset ; l…" at bounding box center [495, 231] width 621 height 317
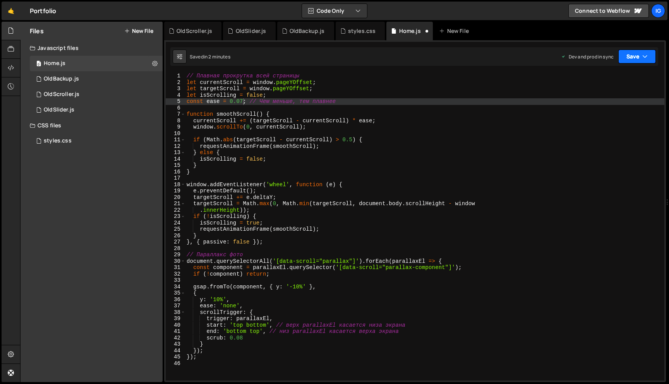
click at [628, 55] on button "Save" at bounding box center [637, 57] width 38 height 14
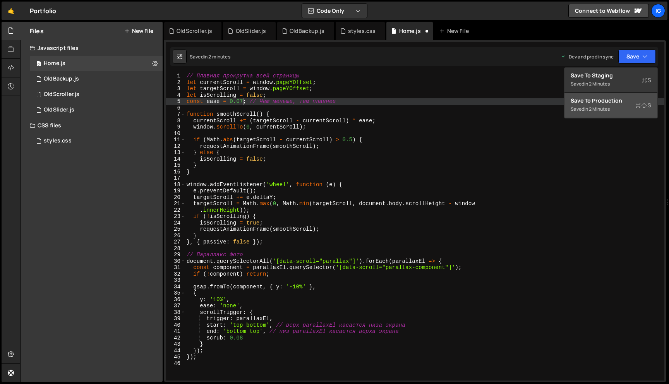
click at [623, 98] on div "Save to Production S" at bounding box center [610, 101] width 80 height 8
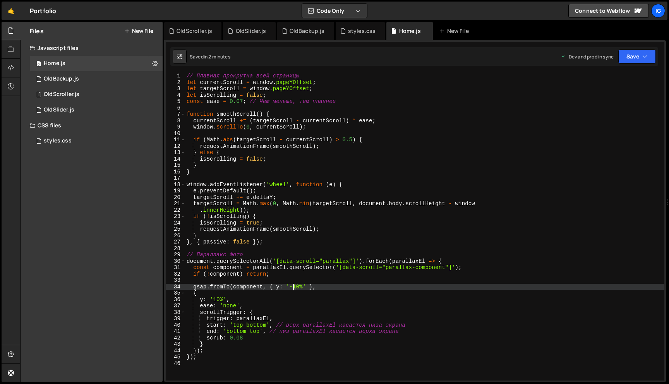
click at [293, 286] on div "// Плавная прокрутка всей страницы let currentScroll = window . pageYOffset ; l…" at bounding box center [495, 231] width 621 height 317
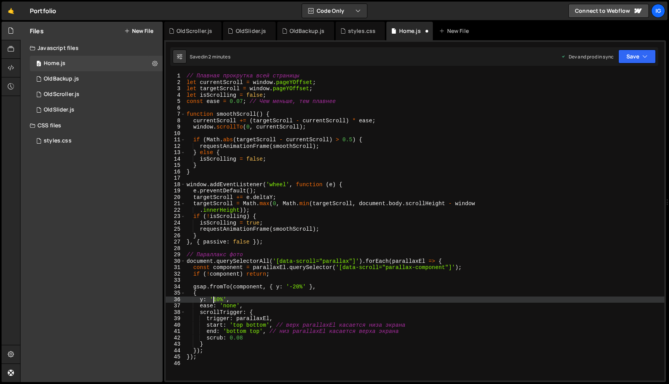
click at [214, 299] on div "// Плавная прокрутка всей страницы let currentScroll = window . pageYOffset ; l…" at bounding box center [495, 231] width 621 height 317
type textarea "y: '20%',"
click at [641, 57] on button "Save" at bounding box center [637, 57] width 38 height 14
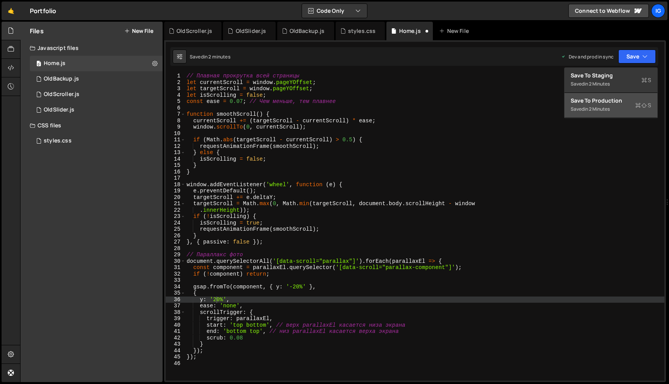
click at [634, 108] on div "Saved in 2 minutes" at bounding box center [610, 108] width 80 height 9
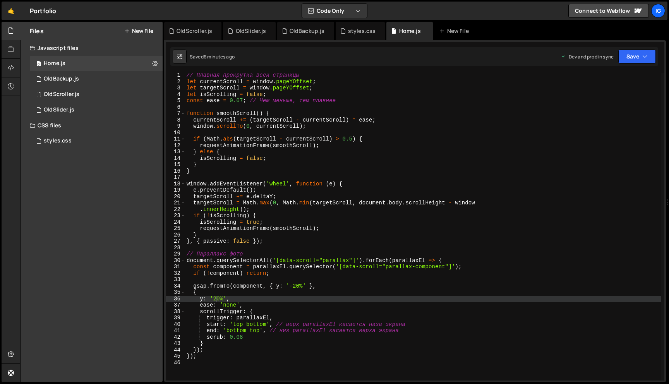
scroll to position [60, 0]
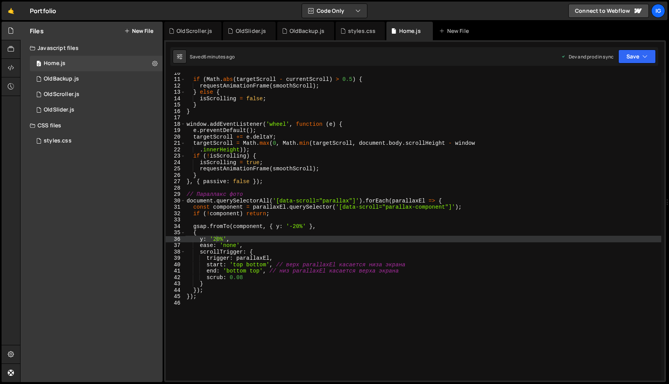
click at [188, 306] on div "if ( Math . abs ( targetScroll - currentScroll ) > 0.5 ) { requestAnimationFram…" at bounding box center [494, 230] width 618 height 320
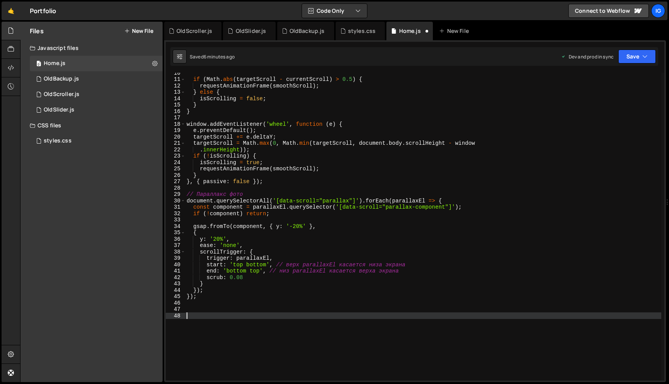
paste textarea ");"
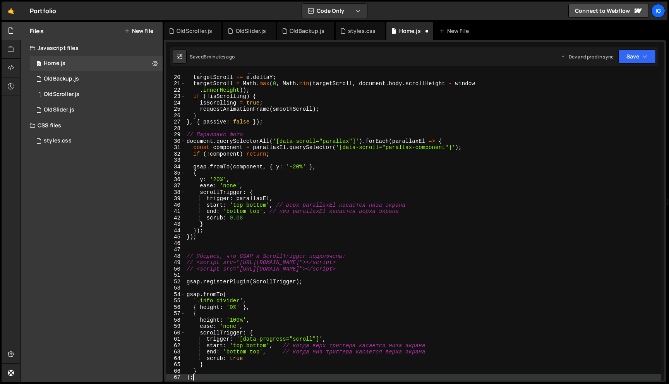
scroll to position [120, 0]
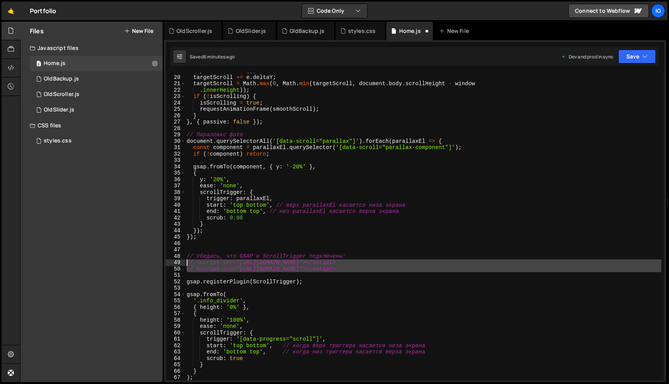
drag, startPoint x: 209, startPoint y: 277, endPoint x: 181, endPoint y: 261, distance: 32.6
click at [181, 261] on div "); 19 20 21 22 23 24 25 26 27 28 29 30 31 32 33 34 35 36 37 38 39 40 41 42 43 4…" at bounding box center [415, 227] width 498 height 308
type textarea "// <script src="[URL][DOMAIN_NAME]"></script> // <script src="[URL][DOMAIN_NAME…"
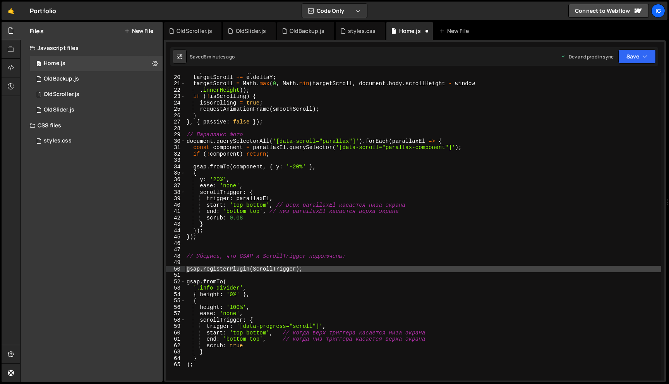
drag, startPoint x: 195, startPoint y: 277, endPoint x: 160, endPoint y: 267, distance: 36.1
click at [160, 267] on div "Files New File Javascript files 0 Home.js 0 0 OldBackup.js 0 0 OldScroller.js 0…" at bounding box center [344, 202] width 648 height 361
type textarea "gsap.registerPlugin(ScrollTrigger);"
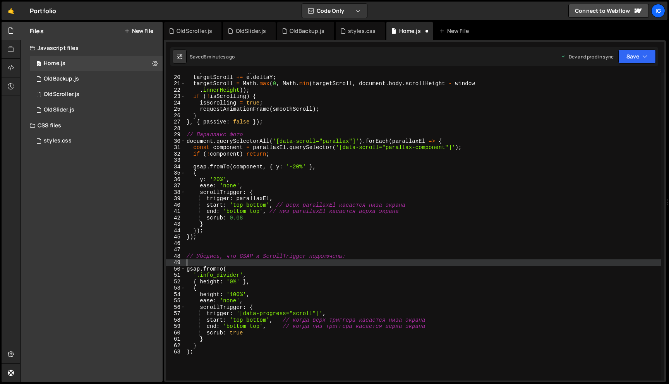
scroll to position [118, 0]
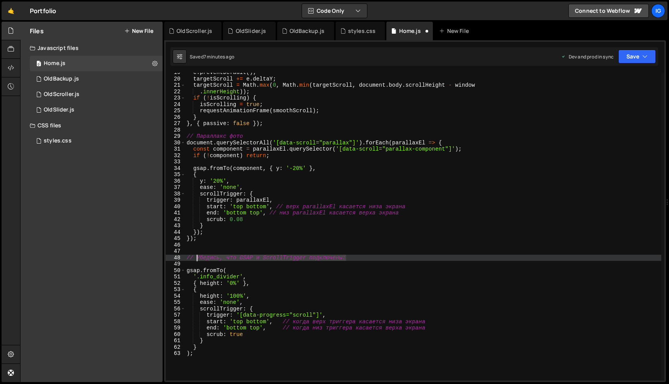
drag, startPoint x: 335, startPoint y: 257, endPoint x: 196, endPoint y: 256, distance: 139.3
click at [196, 256] on div "e . preventDefault ( ) ; targetScroll += e . deltaY ; targetScroll = Math . max…" at bounding box center [494, 229] width 618 height 320
click at [635, 60] on button "Save" at bounding box center [637, 57] width 38 height 14
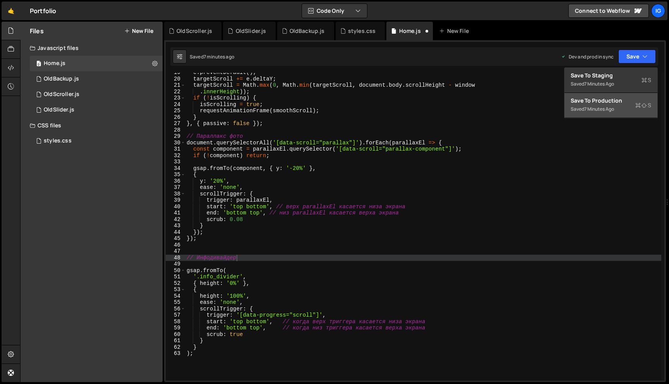
click at [628, 100] on div "Save to Production S" at bounding box center [610, 101] width 80 height 8
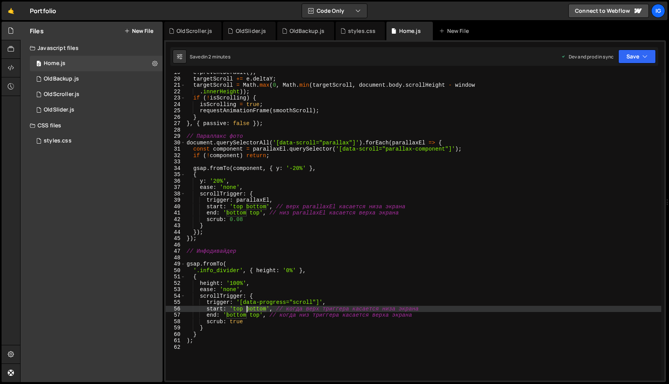
drag, startPoint x: 267, startPoint y: 308, endPoint x: 246, endPoint y: 308, distance: 20.9
click at [246, 308] on div "e . preventDefault ( ) ; targetScroll += e . deltaY ; targetScroll = Math . max…" at bounding box center [494, 229] width 618 height 320
click at [635, 58] on button "Save" at bounding box center [637, 57] width 38 height 14
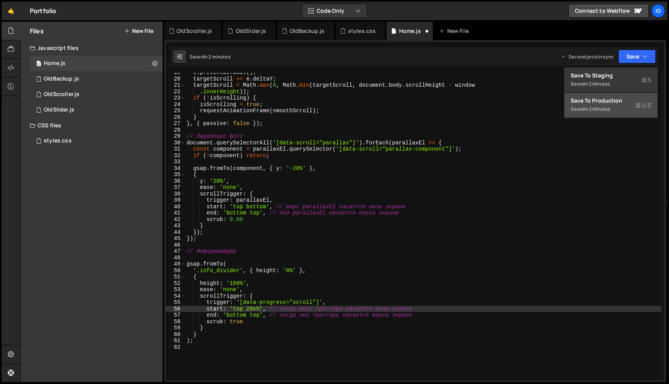
click at [623, 110] on div "Saved in 2 minutes" at bounding box center [610, 108] width 80 height 9
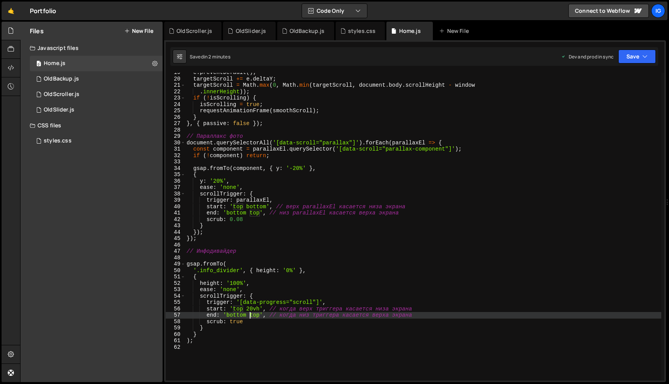
drag, startPoint x: 260, startPoint y: 315, endPoint x: 250, endPoint y: 314, distance: 10.1
click at [250, 314] on div "e . preventDefault ( ) ; targetScroll += e . deltaY ; targetScroll = Math . max…" at bounding box center [494, 229] width 618 height 320
click at [638, 61] on button "Save" at bounding box center [637, 57] width 38 height 14
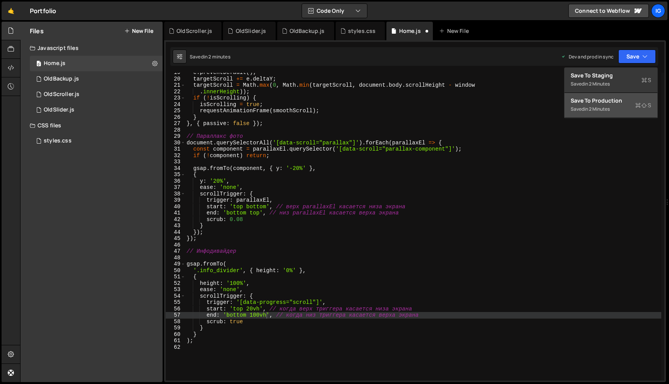
click at [633, 106] on div "Saved in 2 minutes" at bounding box center [610, 108] width 80 height 9
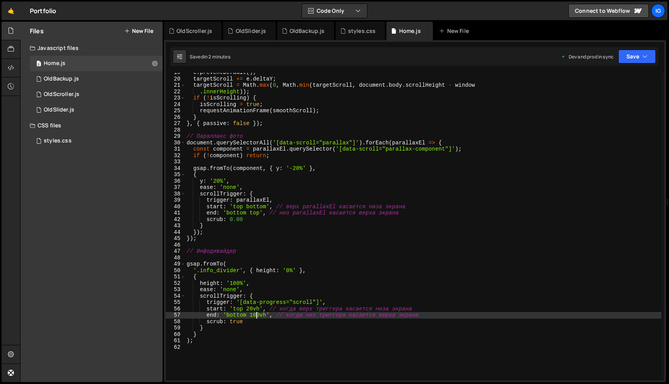
click at [258, 316] on div "e . preventDefault ( ) ; targetScroll += e . deltaY ; targetScroll = Math . max…" at bounding box center [494, 229] width 618 height 320
click at [258, 315] on div "e . preventDefault ( ) ; targetScroll += e . deltaY ; targetScroll = Math . max…" at bounding box center [494, 229] width 618 height 320
click at [645, 63] on div "Saved in 2 minutes Dev and prod in sync Upgrade to Edit Save Save to Staging S …" at bounding box center [414, 56] width 488 height 19
click at [641, 59] on button "Save" at bounding box center [637, 57] width 38 height 14
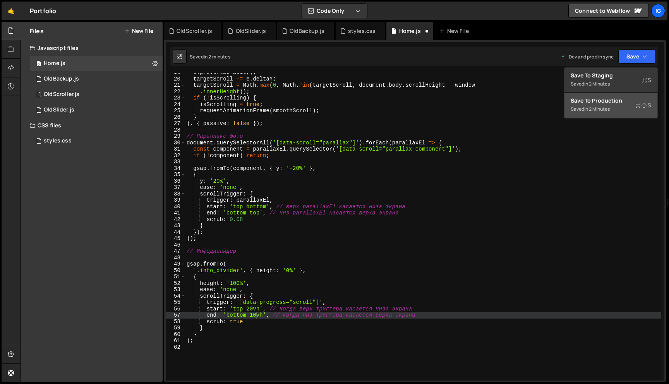
click at [619, 107] on div "Saved in 2 minutes" at bounding box center [610, 108] width 80 height 9
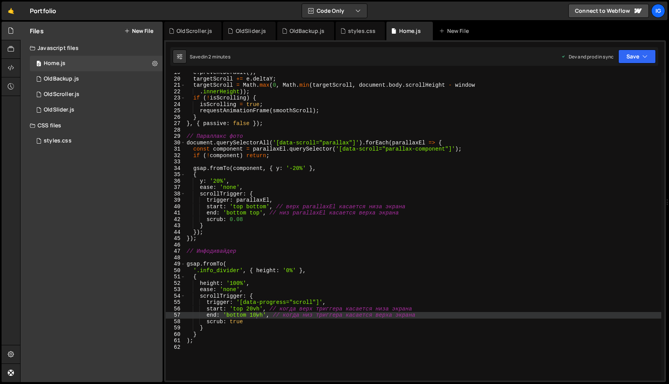
click at [250, 313] on div "e . preventDefault ( ) ; targetScroll += e . deltaY ; targetScroll = Math . max…" at bounding box center [494, 229] width 618 height 320
click at [630, 51] on button "Save" at bounding box center [637, 57] width 38 height 14
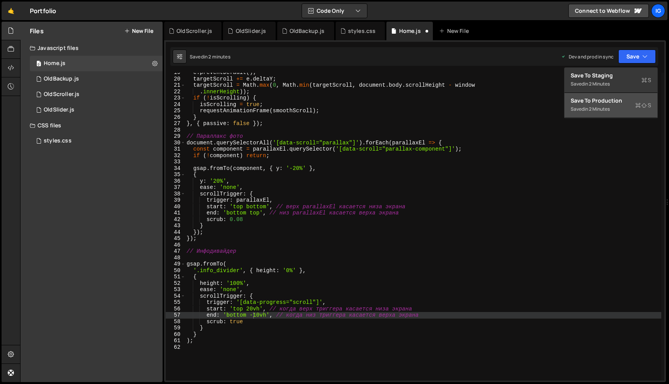
click at [615, 106] on div "Saved in 2 minutes" at bounding box center [610, 108] width 80 height 9
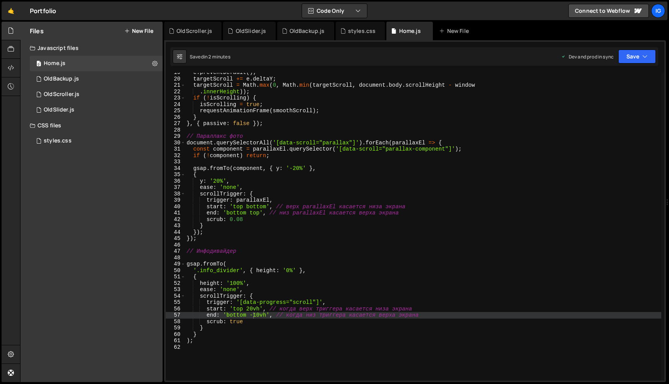
click at [266, 316] on div "e . preventDefault ( ) ; targetScroll += e . deltaY ; targetScroll = Math . max…" at bounding box center [494, 229] width 618 height 320
drag, startPoint x: 264, startPoint y: 315, endPoint x: 251, endPoint y: 315, distance: 13.6
click at [251, 315] on div "e . preventDefault ( ) ; targetScroll += e . deltaY ; targetScroll = Math . max…" at bounding box center [494, 229] width 618 height 320
click at [647, 51] on button "Save" at bounding box center [637, 57] width 38 height 14
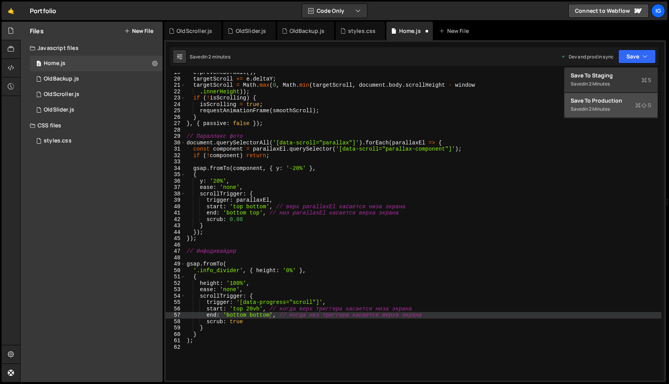
click at [600, 108] on div "in 2 minutes" at bounding box center [597, 109] width 26 height 7
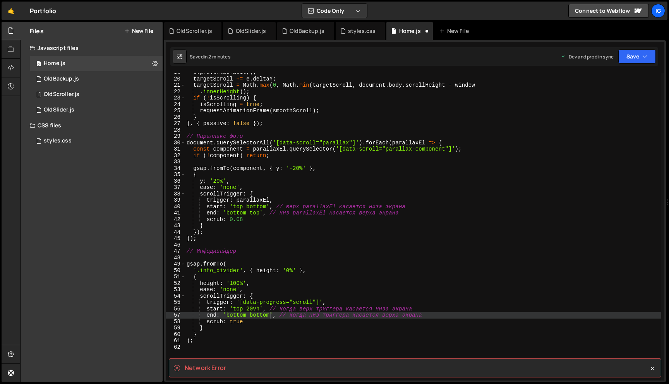
click at [626, 64] on div "Saved in 2 minutes Dev and prod in sync Upgrade to Edit Save Save to Staging S …" at bounding box center [414, 56] width 488 height 19
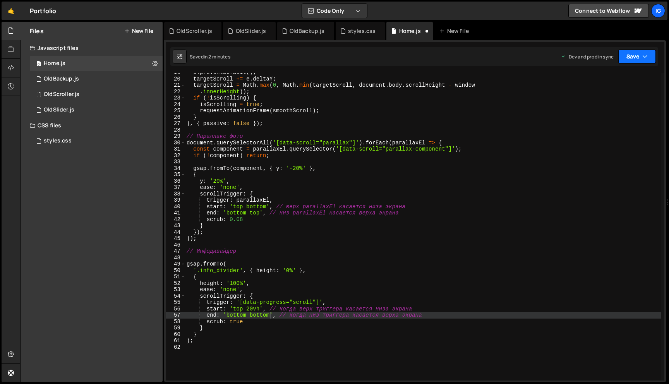
click at [626, 59] on button "Save" at bounding box center [637, 57] width 38 height 14
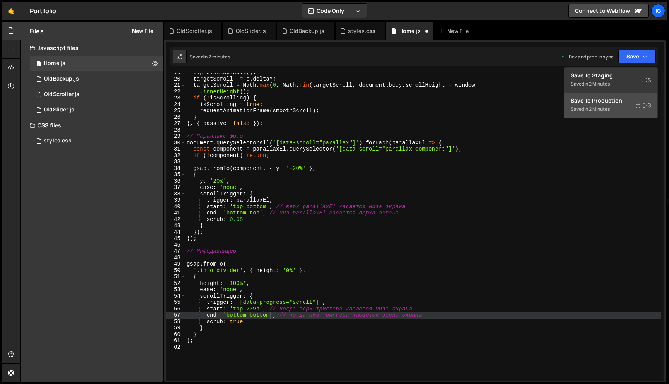
click at [597, 108] on div "in 2 minutes" at bounding box center [597, 109] width 26 height 7
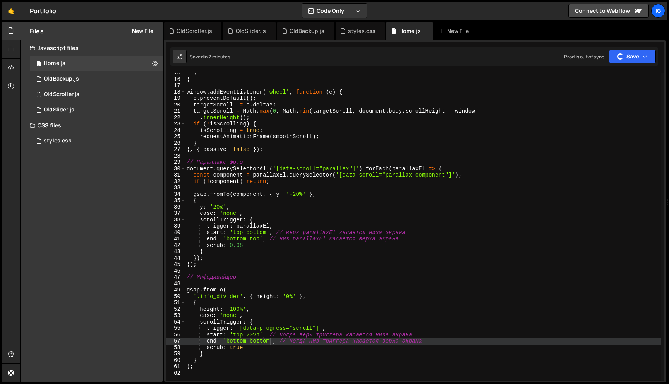
scroll to position [147, 0]
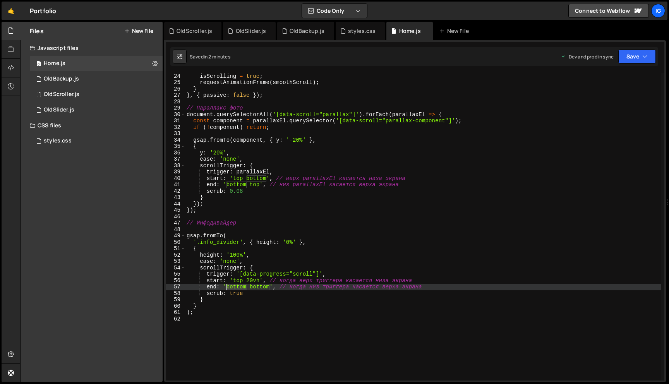
drag, startPoint x: 246, startPoint y: 287, endPoint x: 226, endPoint y: 288, distance: 20.5
click at [226, 288] on div "if ( ! isScrolling ) { isScrolling = true ; requestAnimationFrame ( smoothScrol…" at bounding box center [494, 227] width 618 height 320
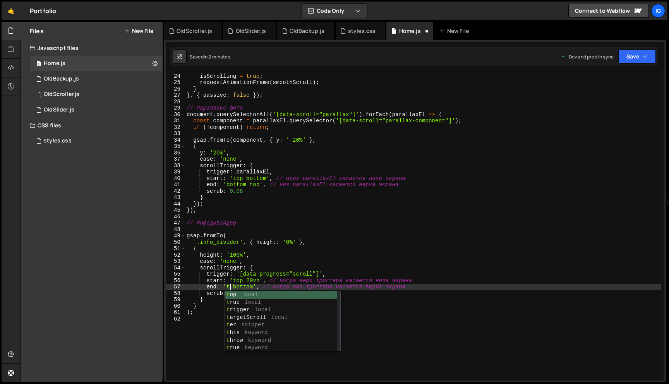
scroll to position [0, 3]
click at [253, 286] on div "if ( ! isScrolling ) { isScrolling = true ; requestAnimationFrame ( smoothScrol…" at bounding box center [494, 227] width 618 height 320
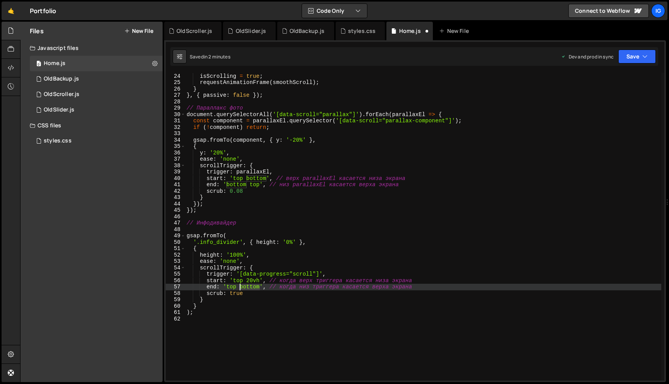
drag, startPoint x: 260, startPoint y: 286, endPoint x: 241, endPoint y: 286, distance: 19.0
click at [241, 286] on div "if ( ! isScrolling ) { isScrolling = true ; requestAnimationFrame ( smoothScrol…" at bounding box center [494, 227] width 618 height 320
click at [627, 58] on button "Save" at bounding box center [637, 57] width 38 height 14
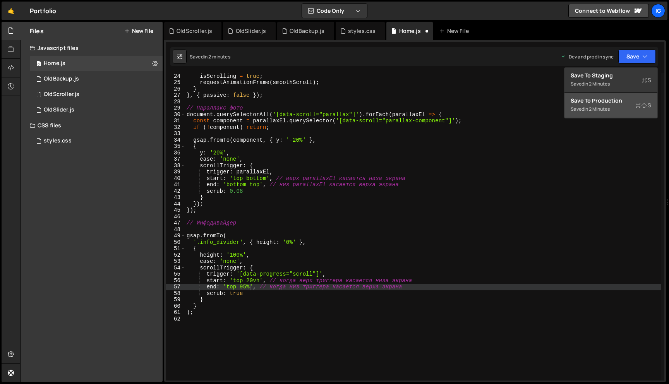
click at [626, 101] on div "Save to Production S" at bounding box center [610, 101] width 80 height 8
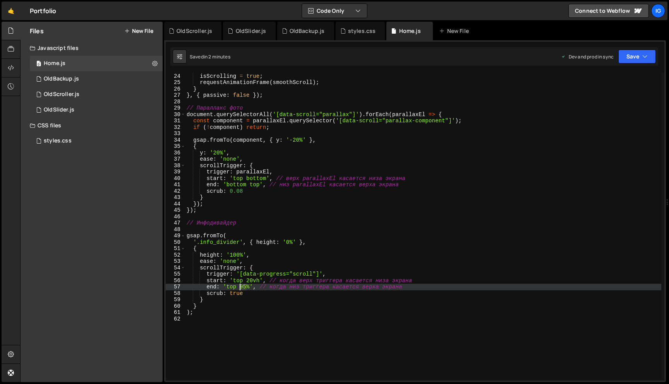
drag, startPoint x: 246, startPoint y: 286, endPoint x: 240, endPoint y: 286, distance: 6.2
click at [240, 286] on div "if ( ! isScrolling ) { isScrolling = true ; requestAnimationFrame ( smoothScrol…" at bounding box center [494, 227] width 618 height 320
drag, startPoint x: 235, startPoint y: 286, endPoint x: 226, endPoint y: 285, distance: 8.9
click at [226, 285] on div "if ( ! isScrolling ) { isScrolling = true ; requestAnimationFrame ( smoothScrol…" at bounding box center [494, 227] width 618 height 320
click at [635, 57] on button "Save" at bounding box center [637, 57] width 38 height 14
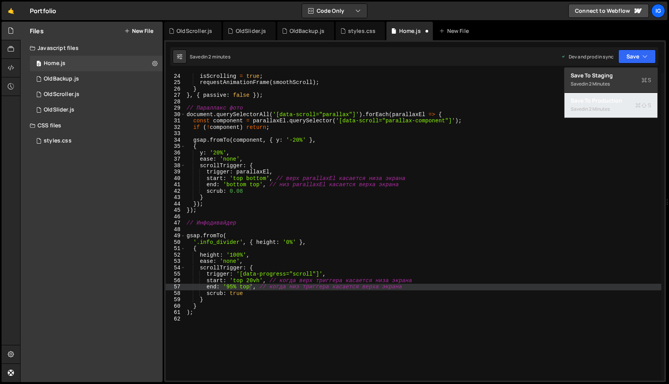
click at [624, 104] on div "Save to Production S" at bounding box center [610, 101] width 80 height 8
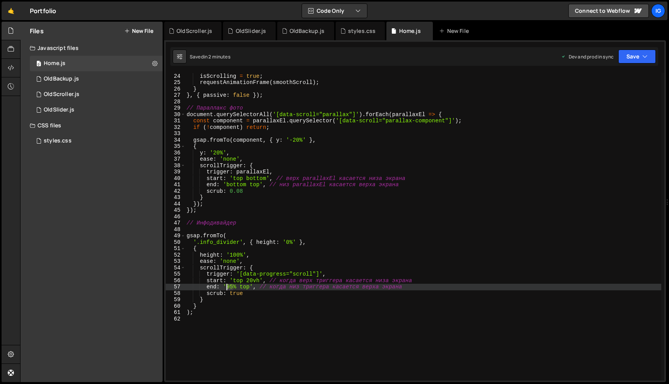
drag, startPoint x: 233, startPoint y: 285, endPoint x: 227, endPoint y: 285, distance: 5.4
click at [227, 285] on div "if ( ! isScrolling ) { isScrolling = true ; requestAnimationFrame ( smoothScrol…" at bounding box center [494, 227] width 618 height 320
click at [622, 58] on button "Save" at bounding box center [637, 57] width 38 height 14
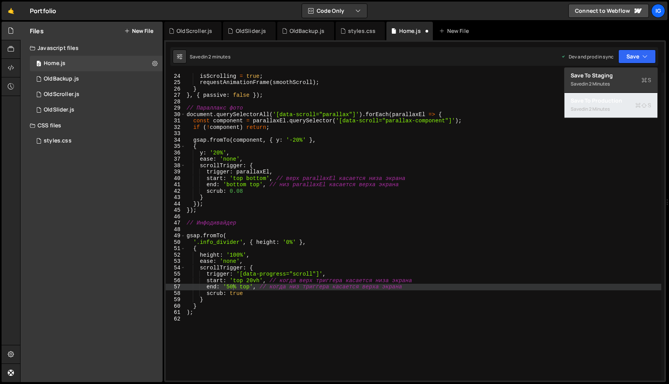
click at [608, 107] on div "in 2 minutes" at bounding box center [597, 109] width 26 height 7
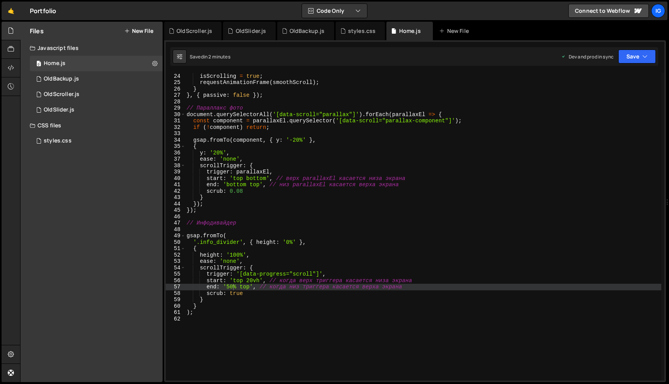
click at [249, 281] on div "if ( ! isScrolling ) { isScrolling = true ; requestAnimationFrame ( smoothScrol…" at bounding box center [494, 227] width 618 height 320
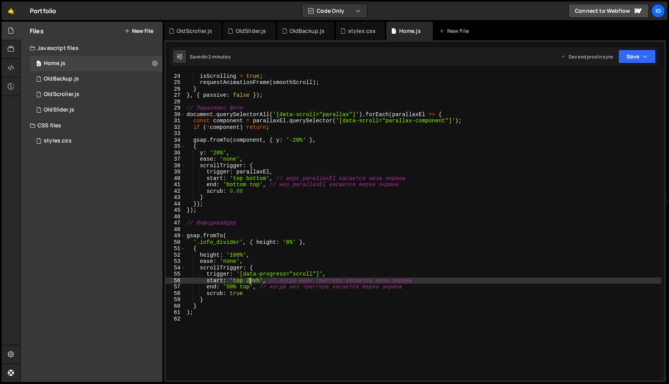
scroll to position [0, 4]
click at [637, 58] on button "Save" at bounding box center [637, 57] width 38 height 14
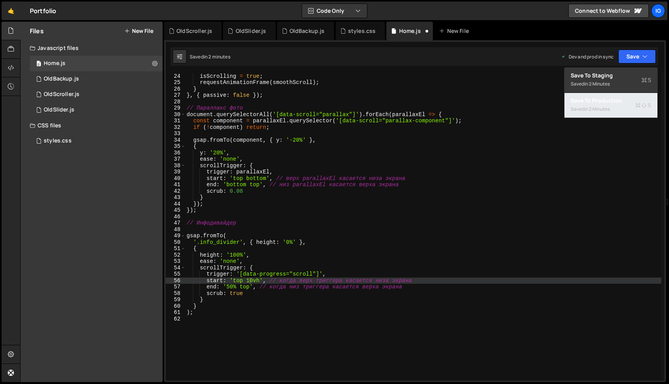
click at [615, 111] on div "Saved in 2 minutes" at bounding box center [610, 108] width 80 height 9
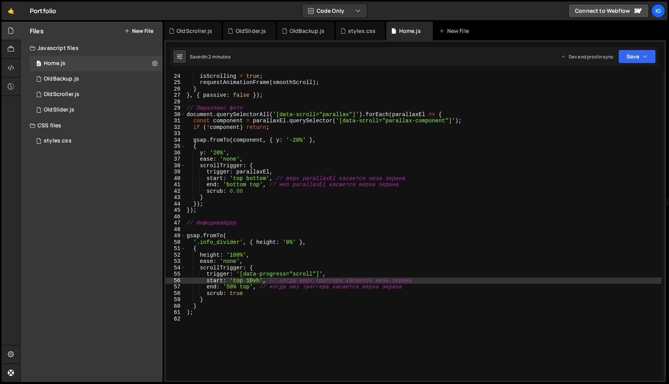
click at [250, 282] on div "if ( ! isScrolling ) { isScrolling = true ; requestAnimationFrame ( smoothScrol…" at bounding box center [494, 227] width 618 height 320
click at [251, 282] on div "if ( ! isScrolling ) { isScrolling = true ; requestAnimationFrame ( smoothScrol…" at bounding box center [494, 227] width 618 height 320
click at [647, 60] on icon "button" at bounding box center [644, 57] width 5 height 8
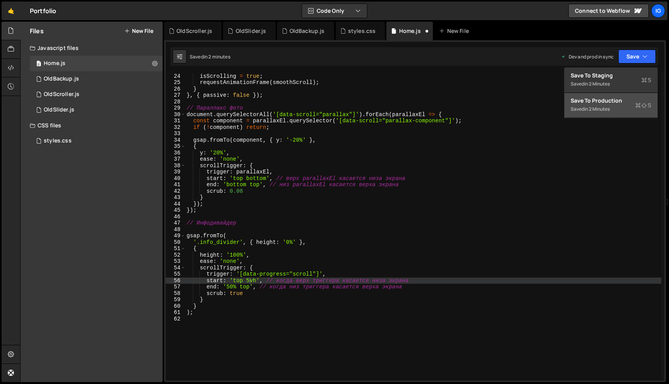
click at [623, 94] on button "Save to Production S Saved in 2 minutes" at bounding box center [610, 105] width 93 height 25
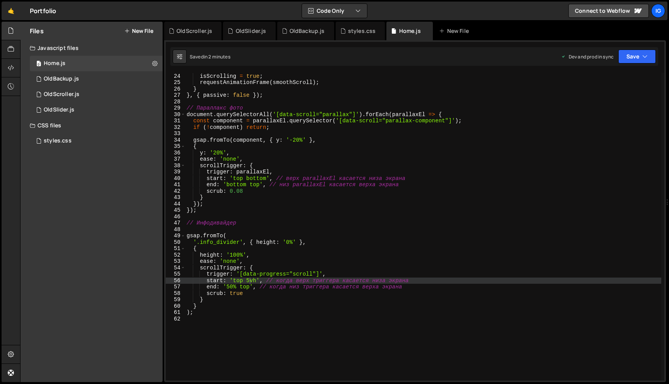
click at [250, 279] on div "if ( ! isScrolling ) { isScrolling = true ; requestAnimationFrame ( smoothScrol…" at bounding box center [494, 227] width 618 height 320
click at [649, 58] on button "Save" at bounding box center [637, 57] width 38 height 14
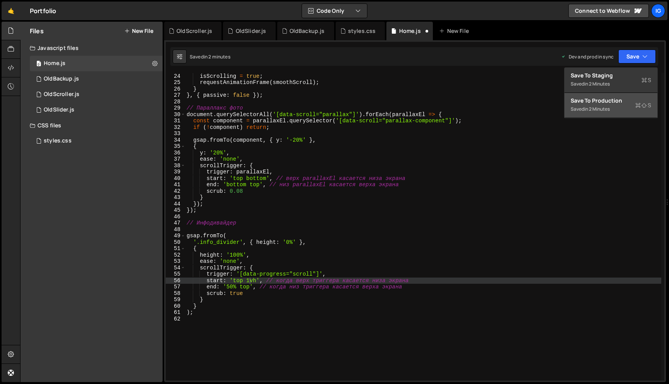
click at [611, 114] on button "Save to Production S Saved in 2 minutes" at bounding box center [610, 105] width 93 height 25
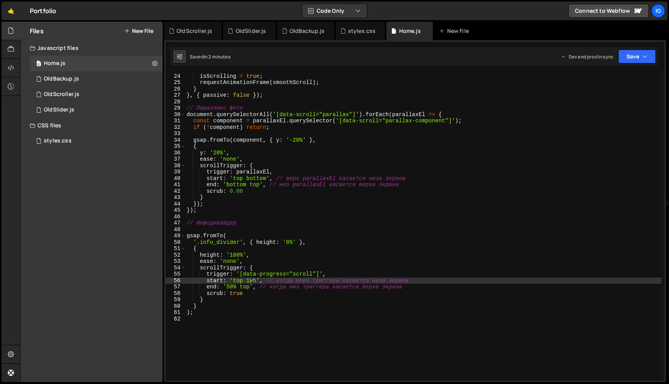
click at [248, 279] on div "if ( ! isScrolling ) { isScrolling = true ; requestAnimationFrame ( smoothScrol…" at bounding box center [494, 227] width 618 height 320
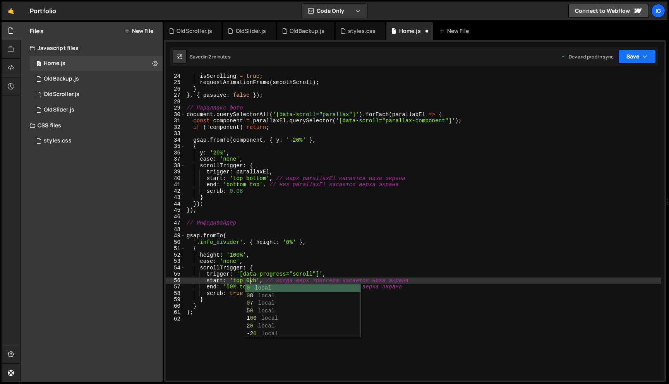
click at [646, 63] on button "Save" at bounding box center [637, 57] width 38 height 14
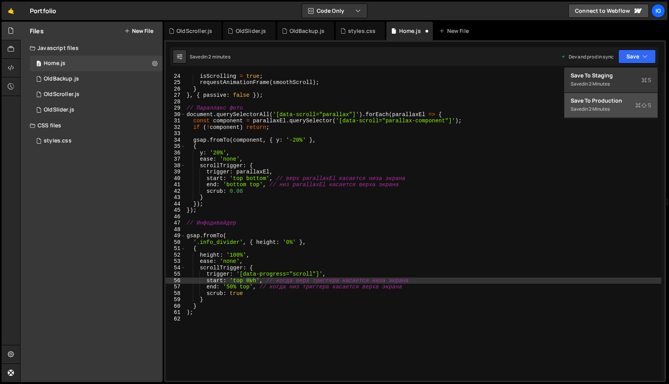
click at [619, 101] on div "Save to Production S" at bounding box center [610, 101] width 80 height 8
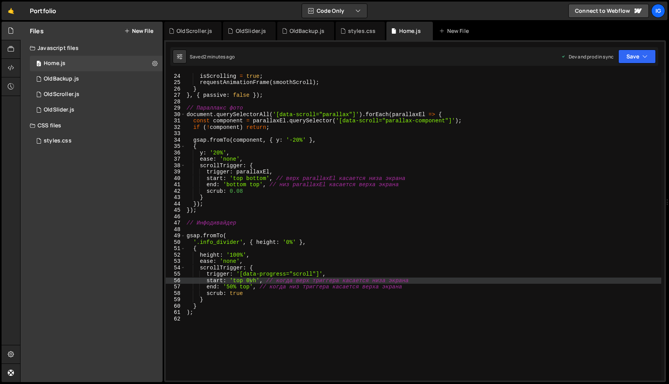
click at [251, 279] on div "if ( ! isScrolling ) { isScrolling = true ; requestAnimationFrame ( smoothScrol…" at bounding box center [494, 227] width 618 height 320
click at [248, 279] on div "if ( ! isScrolling ) { isScrolling = true ; requestAnimationFrame ( smoothScrol…" at bounding box center [494, 227] width 618 height 320
click at [646, 51] on button "Save" at bounding box center [637, 57] width 38 height 14
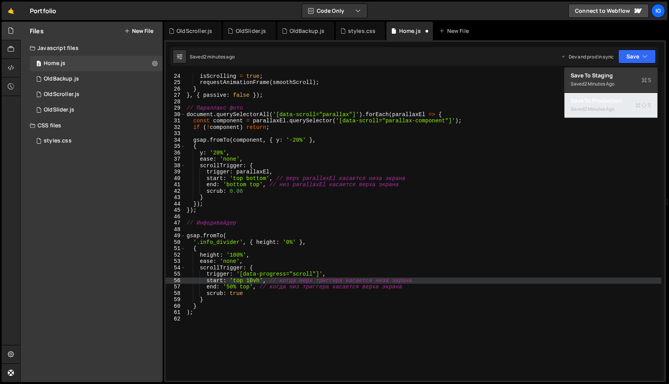
click at [616, 97] on div "Save to Production S" at bounding box center [610, 101] width 80 height 8
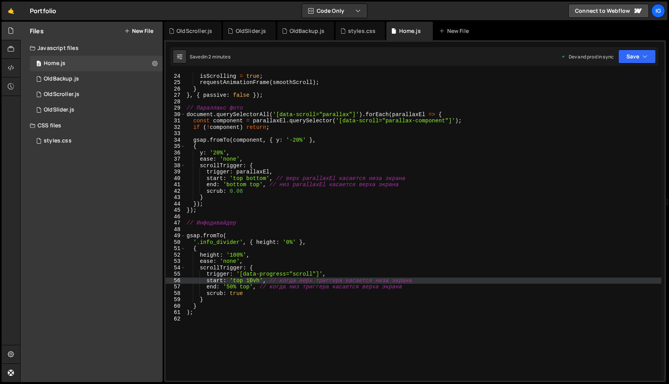
click at [230, 287] on div "if ( ! isScrolling ) { isScrolling = true ; requestAnimationFrame ( smoothScrol…" at bounding box center [494, 227] width 618 height 320
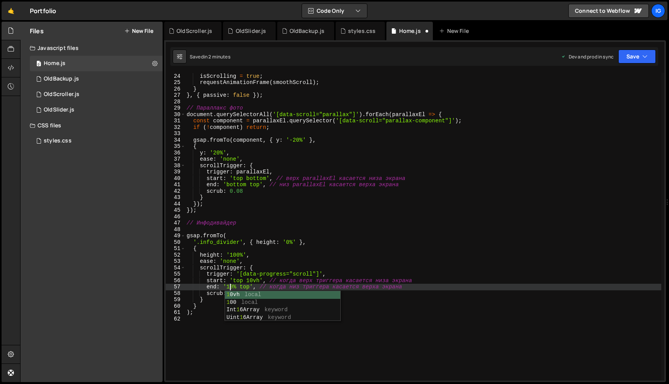
scroll to position [0, 3]
click at [645, 58] on icon "button" at bounding box center [644, 57] width 5 height 8
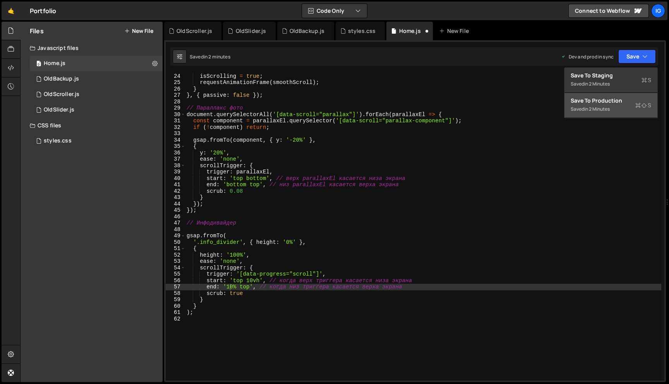
click at [609, 109] on div "in 2 minutes" at bounding box center [597, 109] width 26 height 7
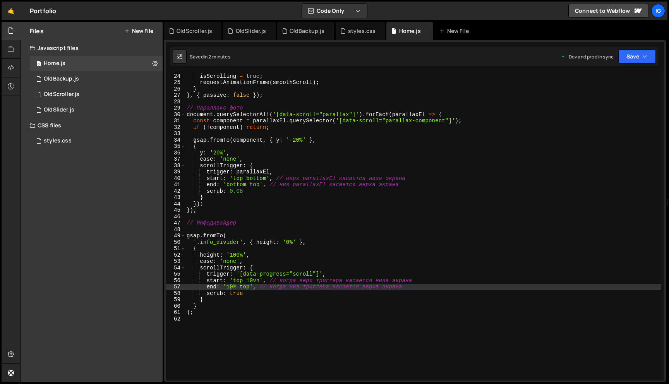
click at [229, 285] on div "if ( ! isScrolling ) { isScrolling = true ; requestAnimationFrame ( smoothScrol…" at bounding box center [494, 227] width 618 height 320
click at [631, 55] on button "Save" at bounding box center [637, 57] width 38 height 14
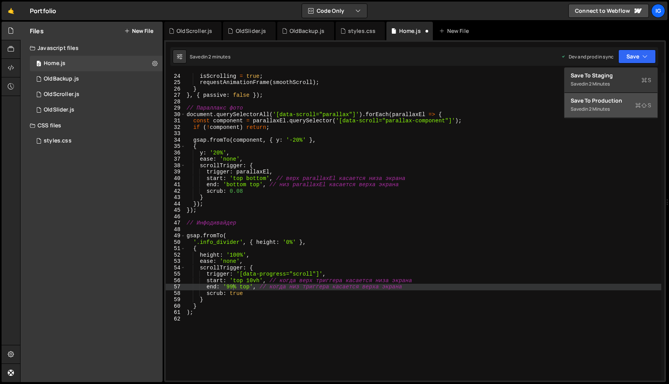
click at [603, 103] on div "Save to Production S" at bounding box center [610, 101] width 80 height 8
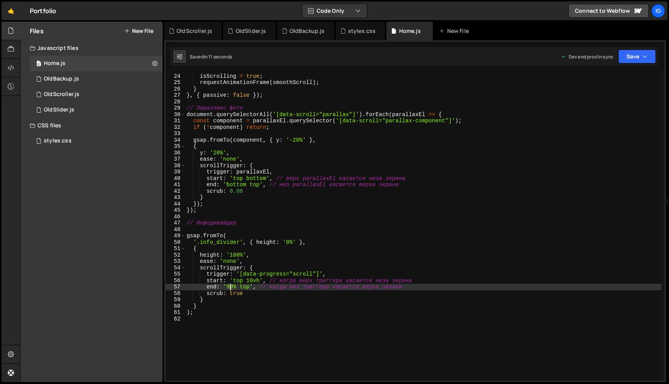
click at [229, 287] on div "if ( ! isScrolling ) { isScrolling = true ; requestAnimationFrame ( smoothScrol…" at bounding box center [494, 227] width 618 height 320
click at [635, 58] on button "Save" at bounding box center [637, 57] width 38 height 14
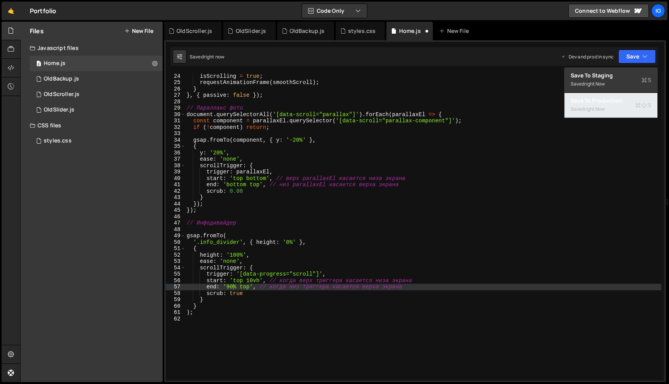
click at [609, 109] on div "Saved right now" at bounding box center [610, 108] width 80 height 9
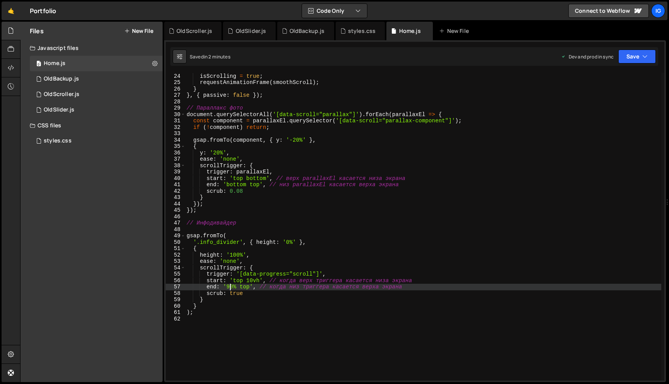
click at [230, 287] on div "if ( ! isScrolling ) { isScrolling = true ; requestAnimationFrame ( smoothScrol…" at bounding box center [494, 227] width 618 height 320
click at [627, 54] on button "Save" at bounding box center [637, 57] width 38 height 14
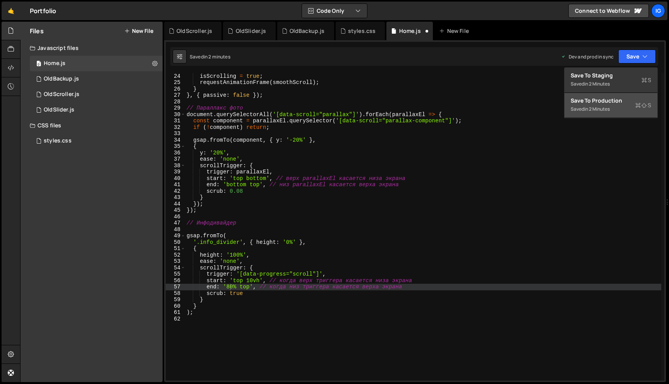
click at [618, 99] on div "Save to Production S" at bounding box center [610, 101] width 80 height 8
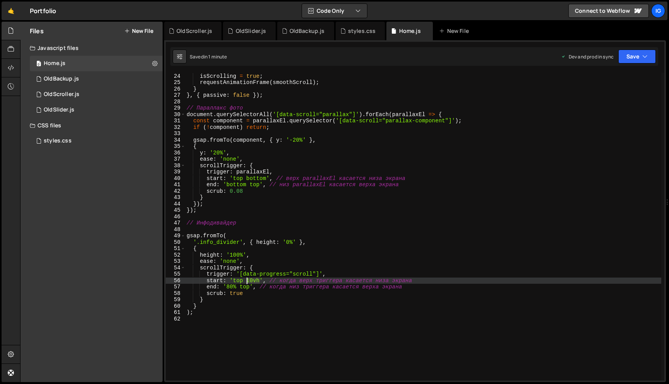
drag, startPoint x: 259, startPoint y: 281, endPoint x: 247, endPoint y: 281, distance: 12.0
click at [247, 281] on div "if ( ! isScrolling ) { isScrolling = true ; requestAnimationFrame ( smoothScrol…" at bounding box center [494, 227] width 618 height 320
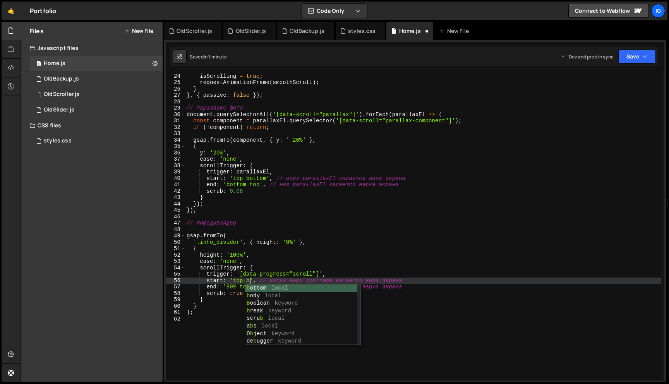
scroll to position [0, 4]
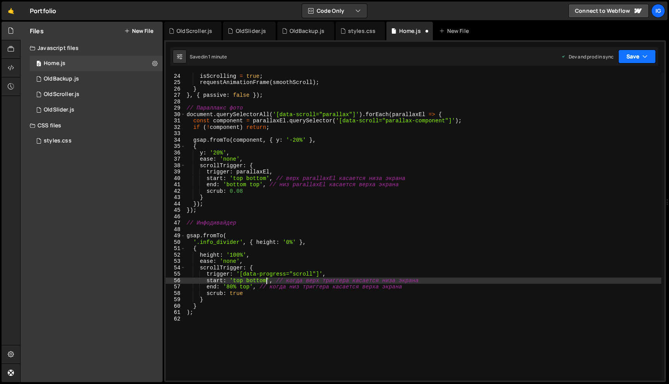
type textarea "start: 'top bottom', // когда верх триггера касается низа экрана"
click at [631, 60] on button "Save" at bounding box center [637, 57] width 38 height 14
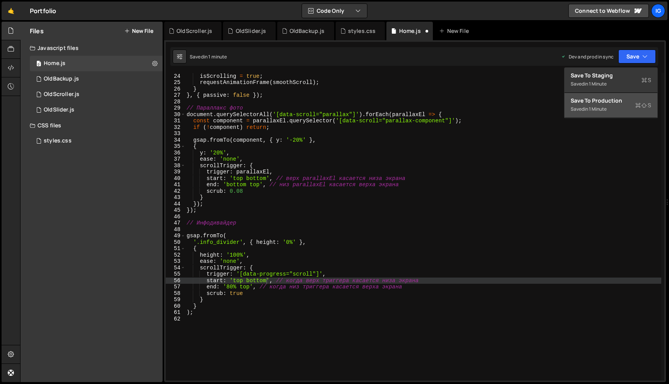
click at [621, 98] on div "Save to Production S" at bounding box center [610, 101] width 80 height 8
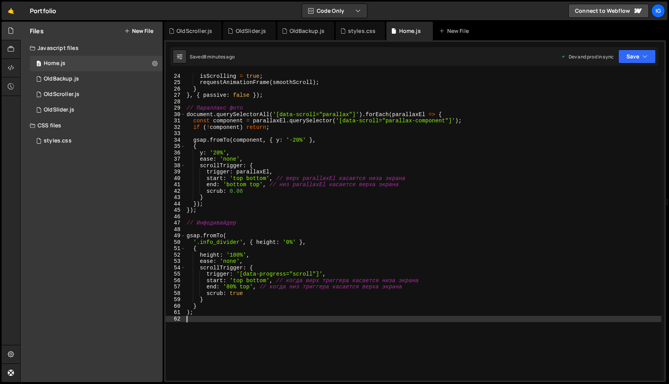
click at [188, 323] on div "if ( ! isScrolling ) { isScrolling = true ; requestAnimationFrame ( smoothScrol…" at bounding box center [494, 227] width 618 height 320
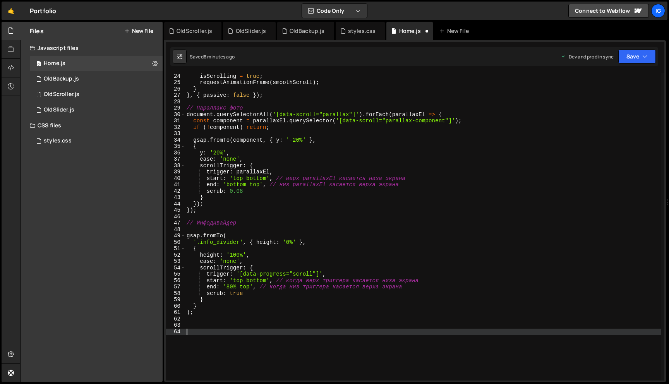
paste textarea ");"
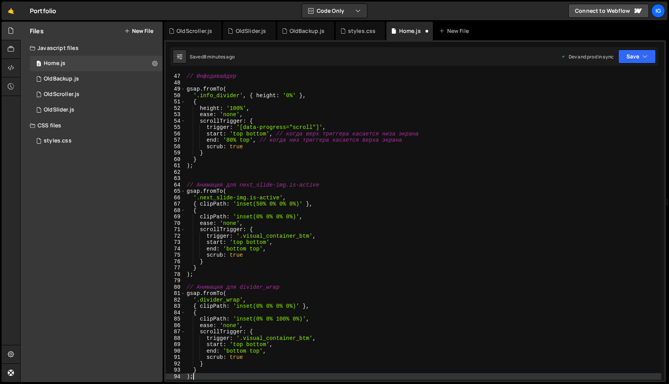
scroll to position [316, 0]
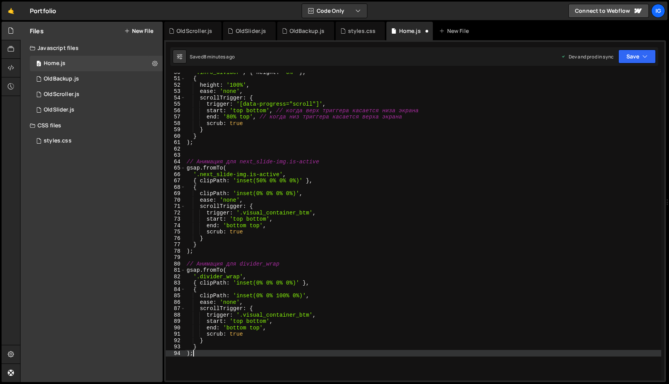
type textarea ");"
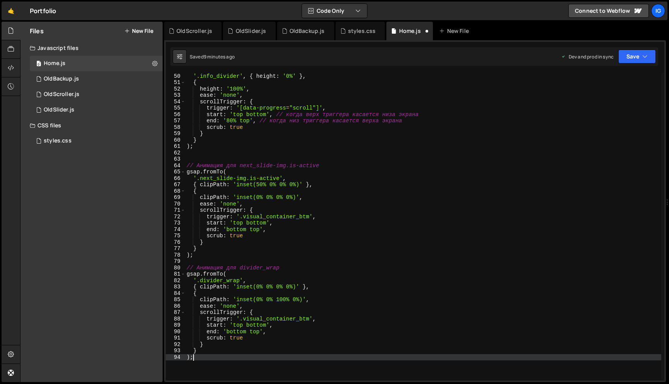
click at [188, 159] on div "gsap . fromTo ( '.info_divider' , { height : '0%' } , { height : '100%' , ease …" at bounding box center [494, 227] width 618 height 320
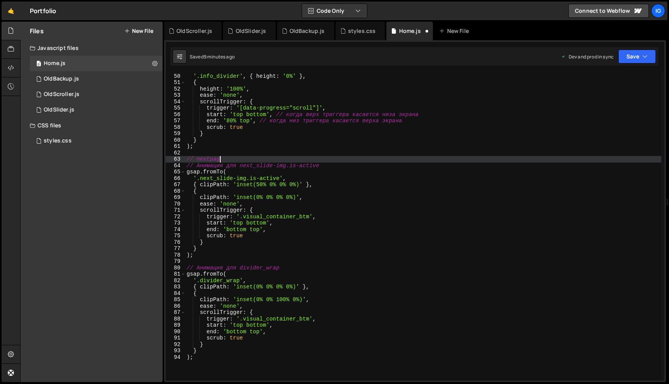
scroll to position [0, 2]
click at [635, 55] on button "Save" at bounding box center [637, 57] width 38 height 14
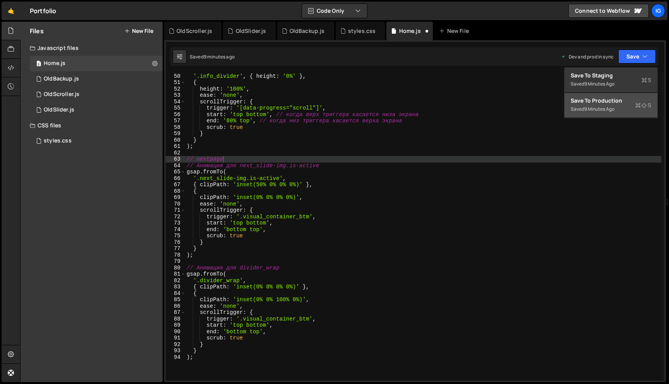
click at [628, 93] on button "Save to Production S Saved 9 minutes ago" at bounding box center [610, 105] width 93 height 25
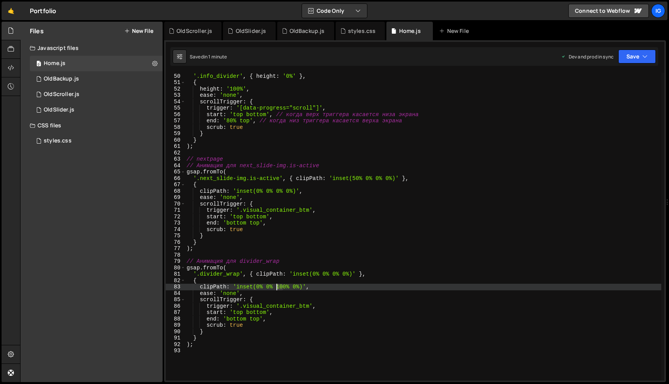
drag, startPoint x: 283, startPoint y: 287, endPoint x: 277, endPoint y: 287, distance: 5.8
click at [277, 287] on div "gsap . fromTo ( '.info_divider' , { height : '0%' } , { height : '100%' , ease …" at bounding box center [494, 227] width 618 height 320
click at [257, 287] on div "gsap . fromTo ( '.info_divider' , { height : '0%' } , { height : '100%' , ease …" at bounding box center [494, 227] width 618 height 320
click at [623, 51] on button "Save" at bounding box center [637, 57] width 38 height 14
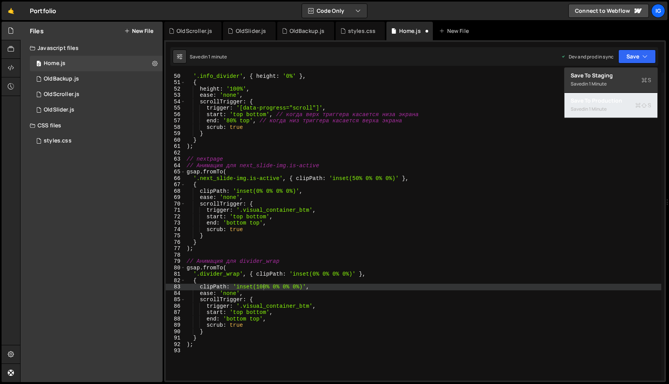
click at [624, 110] on div "Saved in 1 minute" at bounding box center [610, 108] width 80 height 9
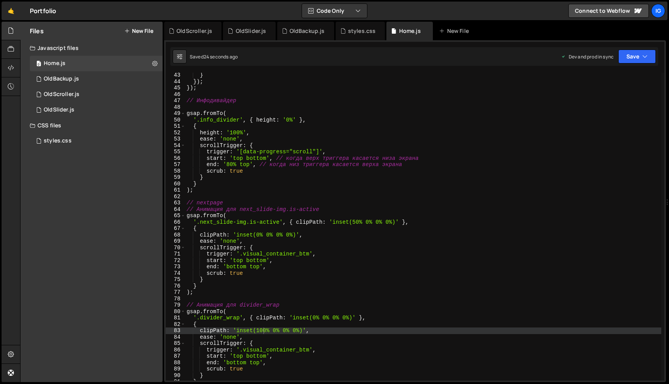
scroll to position [269, 0]
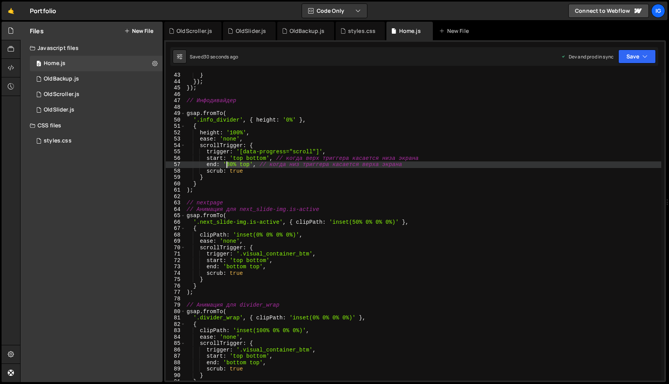
drag, startPoint x: 250, startPoint y: 164, endPoint x: 227, endPoint y: 164, distance: 23.2
click at [227, 164] on div "} }) ; }) ; // Инфодивайдер gsap . fromTo ( '.info_divider' , { height : '0%' }…" at bounding box center [494, 232] width 618 height 320
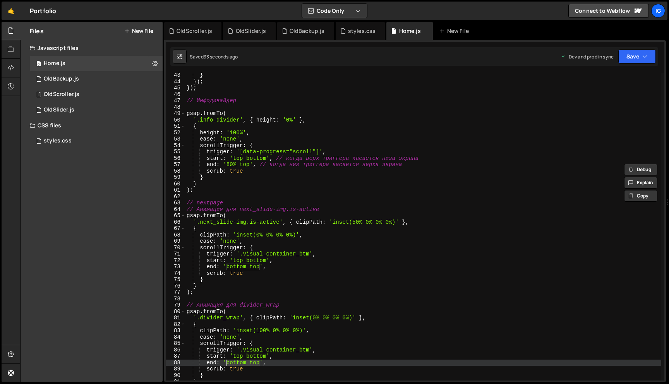
drag, startPoint x: 261, startPoint y: 364, endPoint x: 226, endPoint y: 363, distance: 34.5
click at [226, 363] on div "} }) ; }) ; // Инфодивайдер gsap . fromTo ( '.info_divider' , { height : '0%' }…" at bounding box center [494, 232] width 618 height 320
paste textarea "80%"
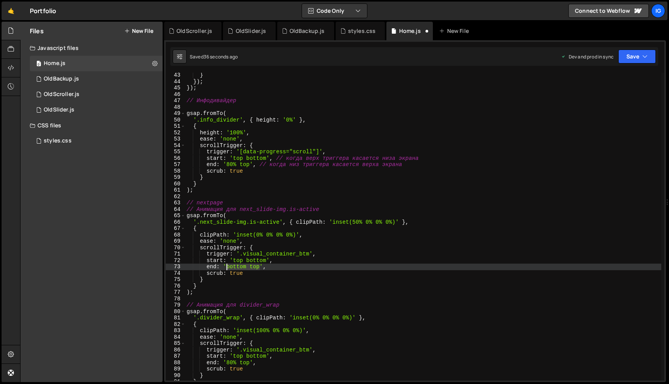
drag, startPoint x: 260, startPoint y: 268, endPoint x: 225, endPoint y: 268, distance: 35.2
click at [225, 268] on div "} }) ; }) ; // Инфодивайдер gsap . fromTo ( '.info_divider' , { height : '0%' }…" at bounding box center [494, 232] width 618 height 320
paste textarea "80%"
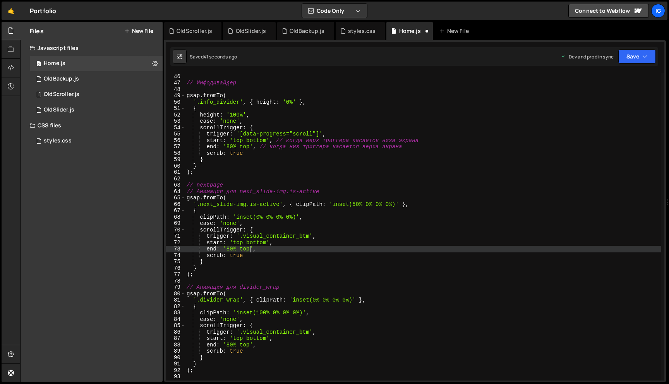
scroll to position [287, 0]
click at [633, 62] on button "Save" at bounding box center [637, 57] width 38 height 14
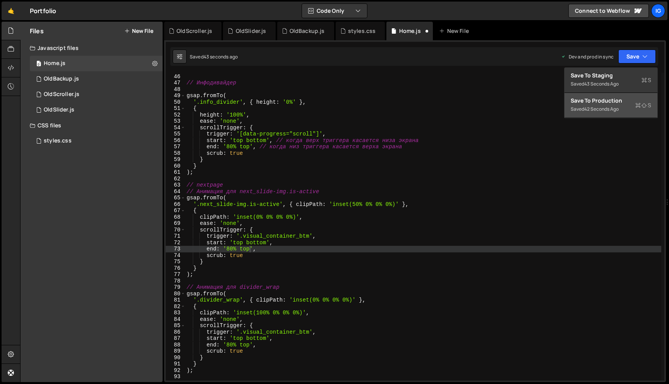
click at [624, 102] on div "Save to Production S" at bounding box center [610, 101] width 80 height 8
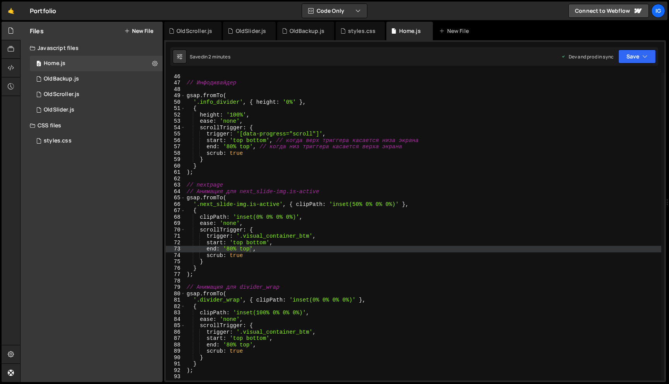
click at [231, 344] on div "}) ; // Инфодивайдер gsap . fromTo ( '.info_divider' , { height : '0%' } , { he…" at bounding box center [494, 227] width 618 height 320
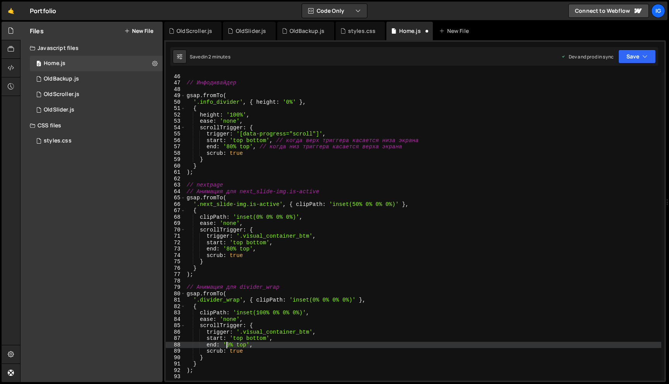
scroll to position [0, 3]
click at [229, 250] on div "}) ; // Инфодивайдер gsap . fromTo ( '.info_divider' , { height : '0%' } , { he…" at bounding box center [494, 227] width 618 height 320
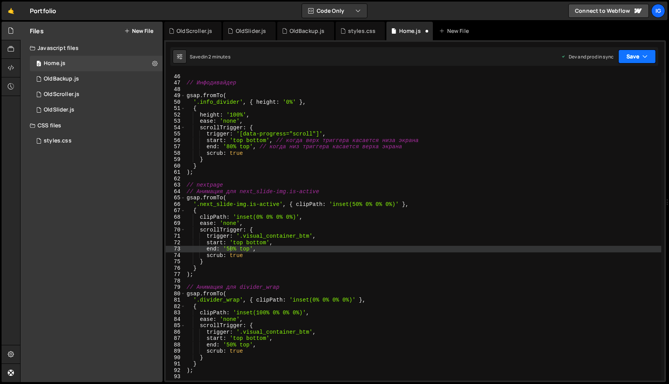
click at [649, 58] on button "Save" at bounding box center [637, 57] width 38 height 14
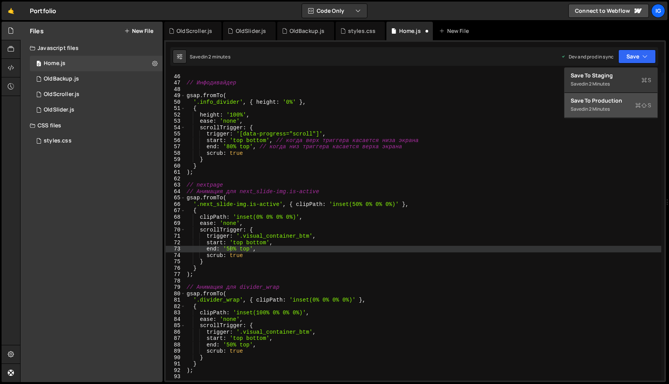
click at [610, 105] on div "Saved in 2 minutes" at bounding box center [610, 108] width 80 height 9
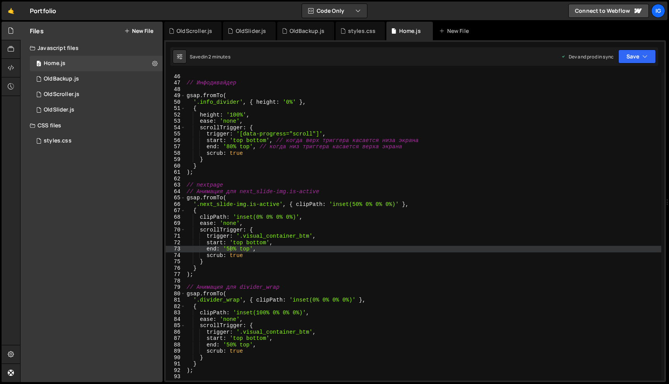
click at [228, 344] on div "}) ; // Инфодивайдер gsap . fromTo ( '.info_divider' , { height : '0%' } , { he…" at bounding box center [494, 227] width 618 height 320
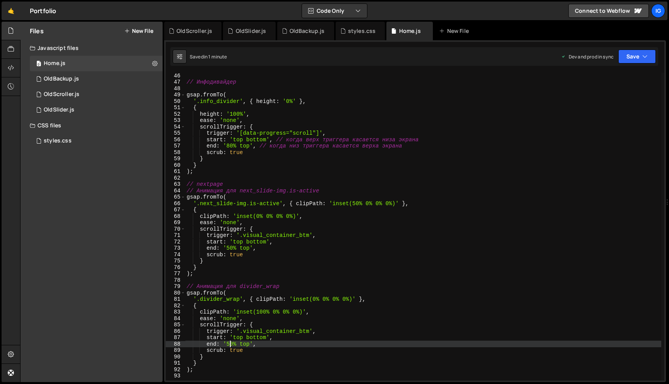
scroll to position [287, 0]
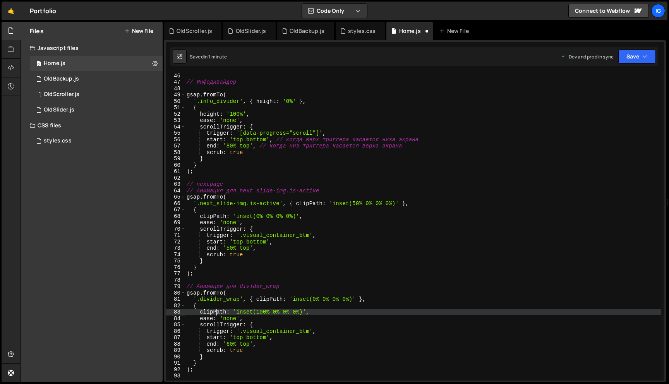
click at [217, 312] on div "// Инфодивайдер gsap . fromTo ( '.info_divider' , { height : '0%' } , { height …" at bounding box center [494, 232] width 618 height 320
click at [230, 343] on div "// Инфодивайдер gsap . fromTo ( '.info_divider' , { height : '0%' } , { height …" at bounding box center [494, 232] width 618 height 320
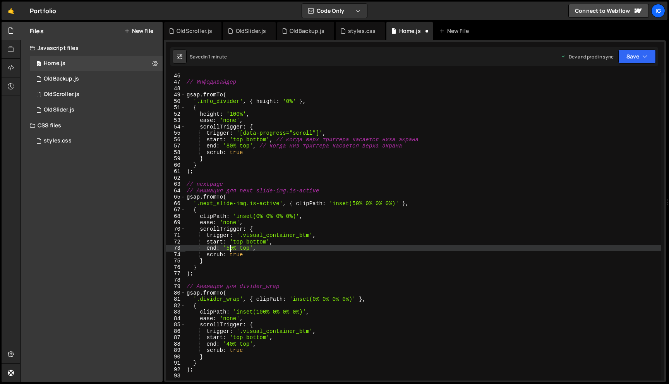
click at [229, 250] on div "// Инфодивайдер gsap . fromTo ( '.info_divider' , { height : '0%' } , { height …" at bounding box center [494, 232] width 618 height 320
click at [628, 49] on div "Saved in 1 minute Dev and prod in sync Upgrade to Edit Save Save to Staging S S…" at bounding box center [414, 56] width 488 height 19
click at [628, 53] on button "Save" at bounding box center [637, 57] width 38 height 14
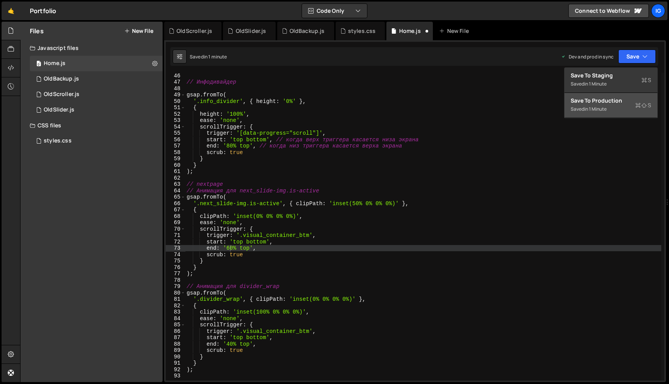
click at [630, 107] on div "Saved in 1 minute" at bounding box center [610, 108] width 80 height 9
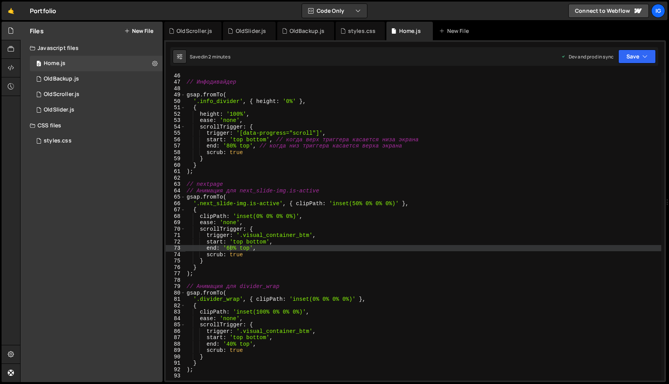
click at [230, 344] on div "// Инфодивайдер gsap . fromTo ( '.info_divider' , { height : '0%' } , { height …" at bounding box center [494, 232] width 618 height 320
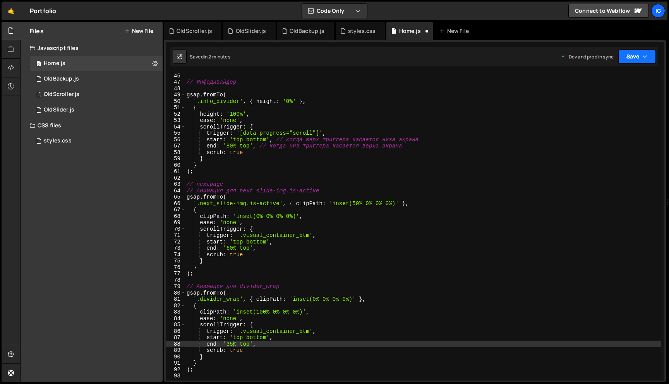
click at [637, 62] on button "Save" at bounding box center [637, 57] width 38 height 14
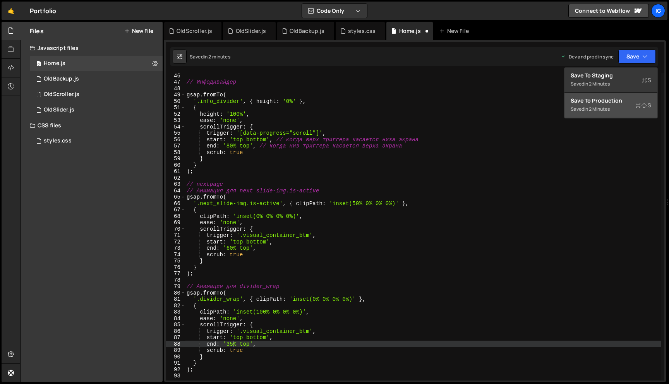
click at [617, 108] on div "Saved in 2 minutes" at bounding box center [610, 108] width 80 height 9
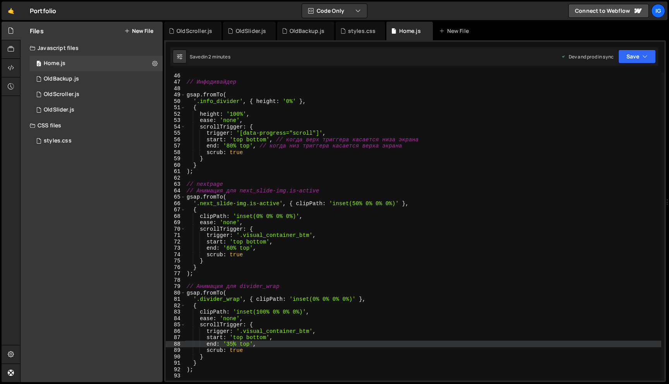
click at [356, 206] on div "// Инфодивайдер gsap . fromTo ( '.info_divider' , { height : '0%' } , { height …" at bounding box center [494, 232] width 618 height 320
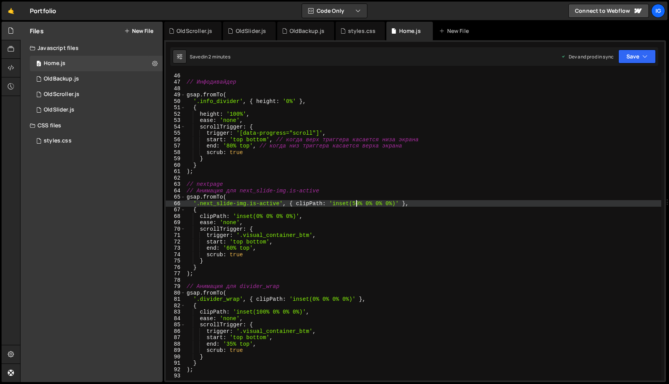
scroll to position [0, 12]
click at [258, 306] on div "// Инфодивайдер gsap . fromTo ( '.info_divider' , { height : '0%' } , { height …" at bounding box center [494, 232] width 618 height 320
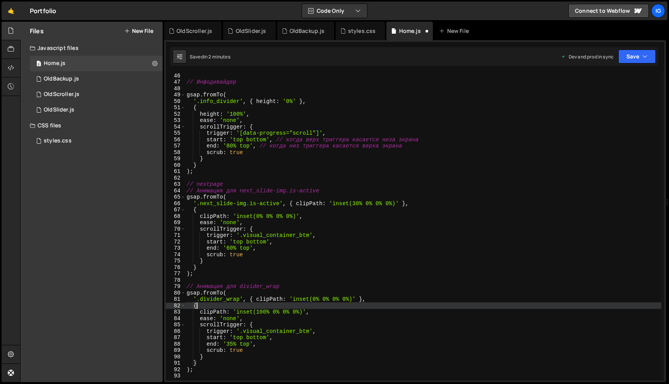
click at [232, 343] on div "// Инфодивайдер gsap . fromTo ( '.info_divider' , { height : '0%' } , { height …" at bounding box center [494, 232] width 618 height 320
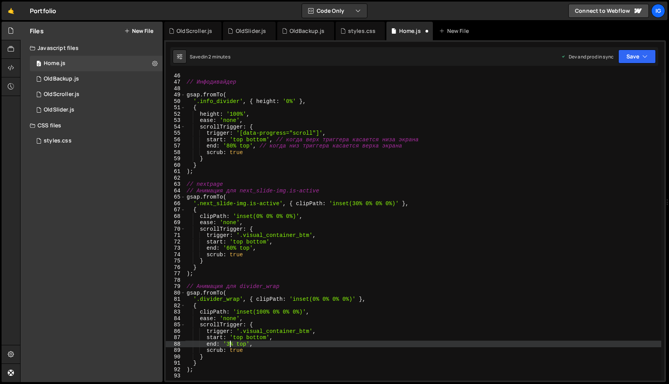
scroll to position [0, 3]
click at [624, 55] on button "Save" at bounding box center [637, 57] width 38 height 14
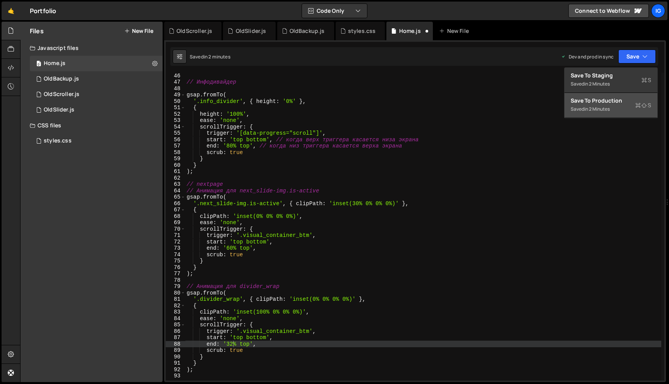
click at [626, 99] on div "Save to Production S" at bounding box center [610, 101] width 80 height 8
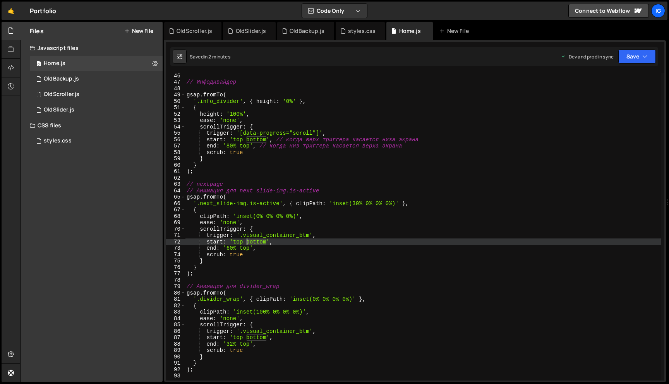
drag, startPoint x: 267, startPoint y: 242, endPoint x: 246, endPoint y: 239, distance: 21.5
click at [246, 239] on div "// Инфодивайдер gsap . fromTo ( '.info_divider' , { height : '0%' } , { height …" at bounding box center [494, 232] width 618 height 320
click at [643, 56] on icon "button" at bounding box center [644, 57] width 5 height 8
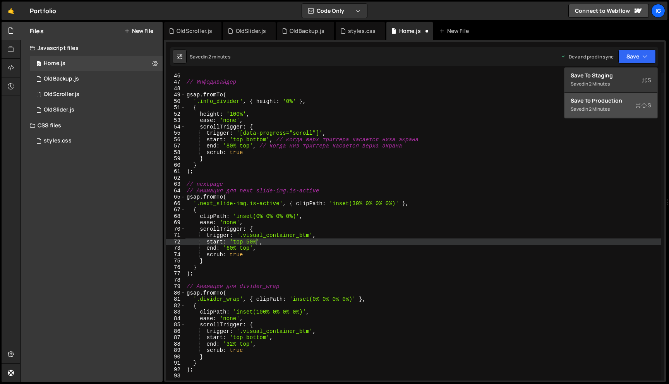
click at [636, 99] on div "Save to Production S" at bounding box center [610, 101] width 80 height 8
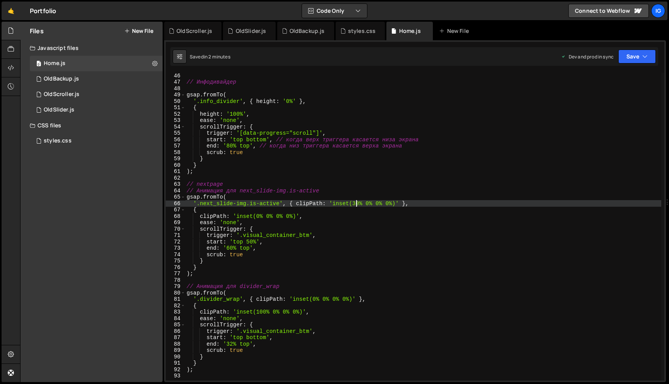
click at [356, 202] on div "// Инфодивайдер gsap . fromTo ( '.info_divider' , { height : '0%' } , { height …" at bounding box center [494, 232] width 618 height 320
click at [641, 53] on button "Save" at bounding box center [637, 57] width 38 height 14
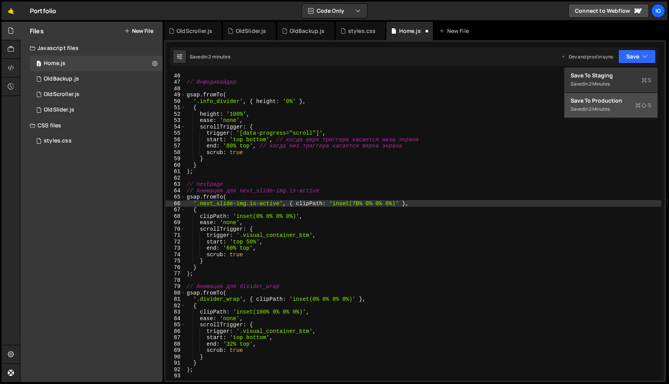
click at [630, 105] on div "Saved in 2 minutes" at bounding box center [610, 108] width 80 height 9
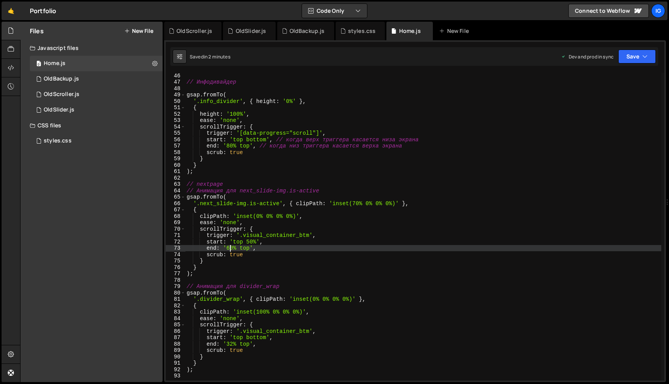
scroll to position [0, 4]
click at [231, 246] on div "// Инфодивайдер gsap . fromTo ( '.info_divider' , { height : '0%' } , { height …" at bounding box center [494, 232] width 618 height 320
click at [634, 53] on button "Save" at bounding box center [637, 57] width 38 height 14
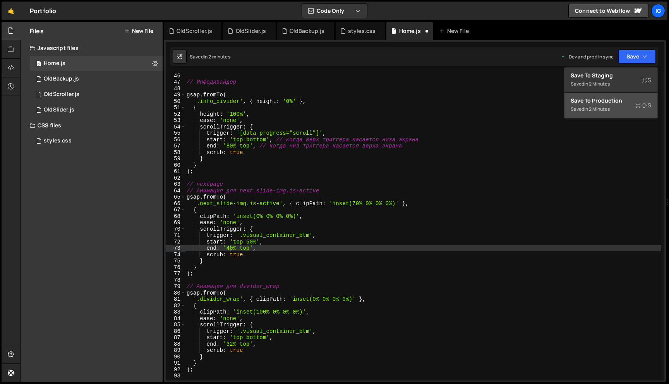
click at [625, 101] on div "Save to Production S" at bounding box center [610, 101] width 80 height 8
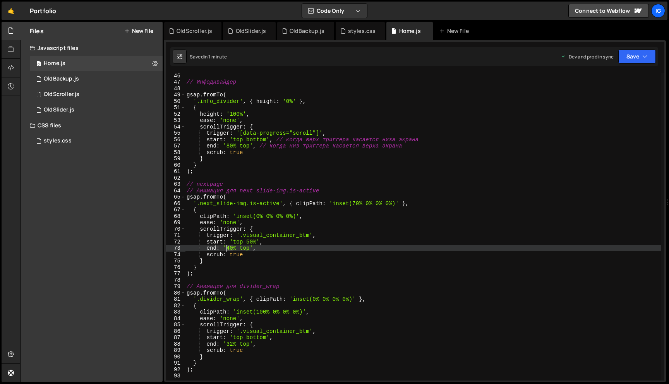
drag, startPoint x: 232, startPoint y: 248, endPoint x: 227, endPoint y: 246, distance: 5.2
click at [227, 246] on div "// Инфодивайдер gsap . fromTo ( '.info_divider' , { height : '0%' } , { height …" at bounding box center [494, 232] width 618 height 320
click at [231, 247] on div "// Инфодивайдер gsap . fromTo ( '.info_divider' , { height : '0%' } , { height …" at bounding box center [423, 227] width 476 height 308
click at [638, 48] on div "Saved in 1 minute Dev and prod in sync Upgrade to Edit Save Save to Staging S S…" at bounding box center [414, 56] width 488 height 19
click at [638, 58] on button "Save" at bounding box center [637, 57] width 38 height 14
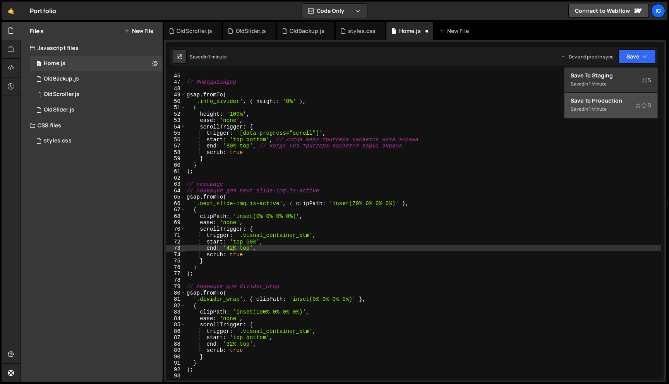
click at [629, 104] on div "Save to Production S" at bounding box center [610, 101] width 80 height 8
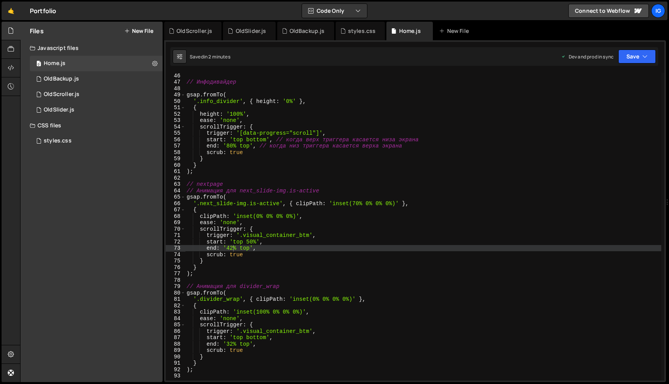
click at [354, 202] on div "// Инфодивайдер gsap . fromTo ( '.info_divider' , { height : '0%' } , { height …" at bounding box center [494, 232] width 618 height 320
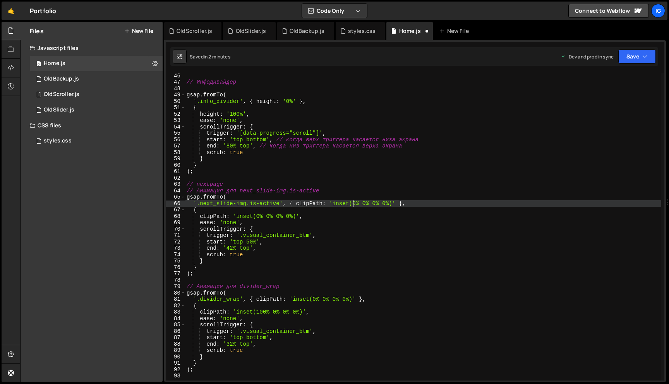
scroll to position [0, 12]
click at [628, 62] on button "Save" at bounding box center [637, 57] width 38 height 14
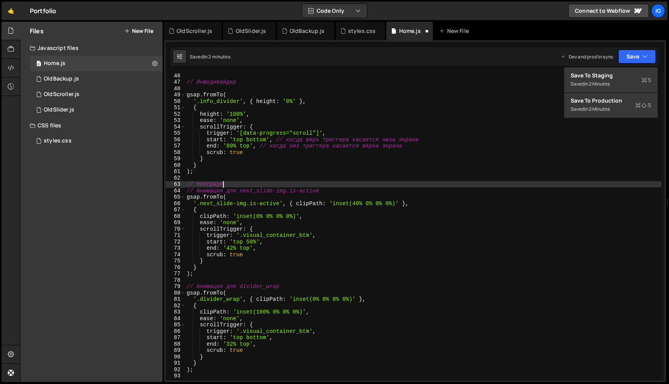
click at [380, 181] on div "// Инфодивайдер gsap . fromTo ( '.info_divider' , { height : '0%' } , { height …" at bounding box center [494, 232] width 618 height 320
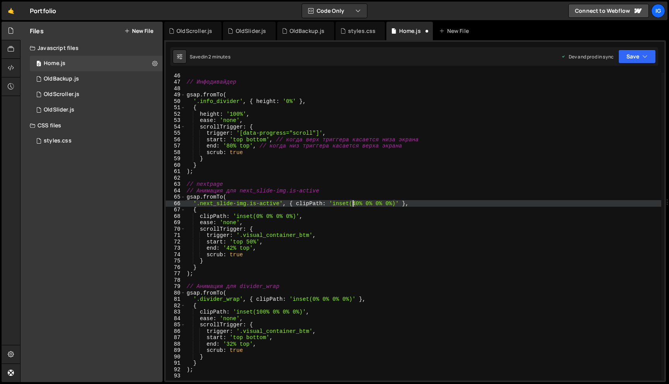
click at [353, 202] on div "// Инфодивайдер gsap . fromTo ( '.info_divider' , { height : '0%' } , { height …" at bounding box center [494, 232] width 618 height 320
click at [625, 58] on button "Save" at bounding box center [637, 57] width 38 height 14
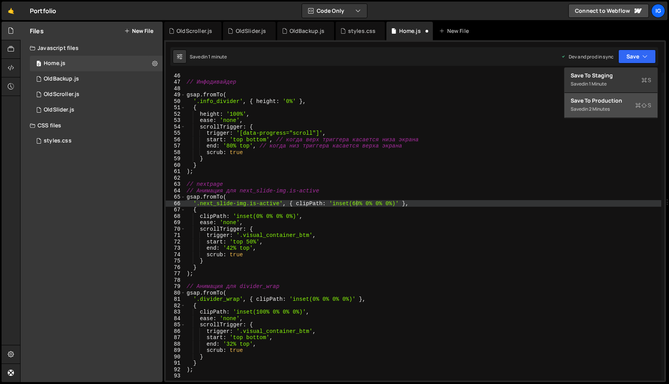
click at [623, 108] on div "Saved in 2 minutes" at bounding box center [610, 108] width 80 height 9
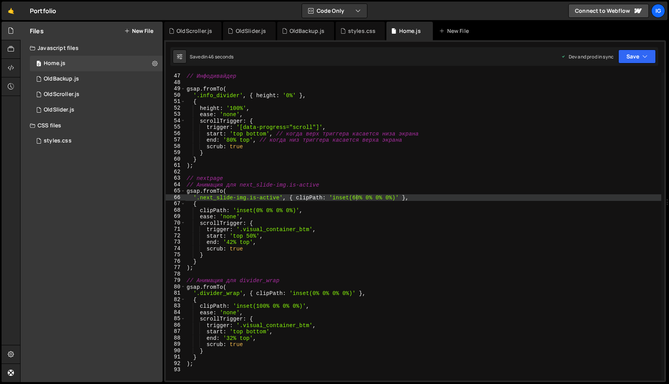
scroll to position [0, 9]
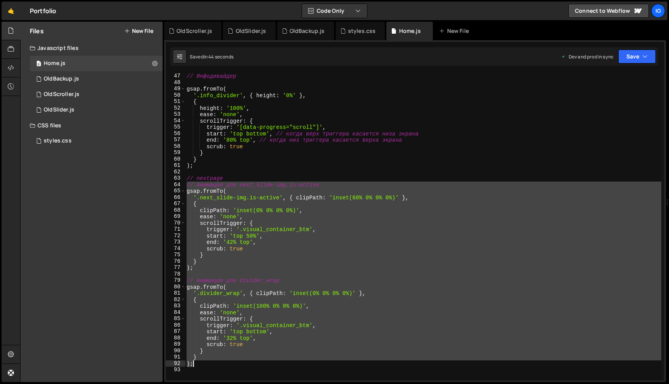
drag, startPoint x: 187, startPoint y: 185, endPoint x: 253, endPoint y: 365, distance: 191.9
click at [253, 365] on div "// Инфодивайдер gsap . fromTo ( '.info_divider' , { height : '0%' } , { height …" at bounding box center [494, 227] width 618 height 320
type textarea "} );"
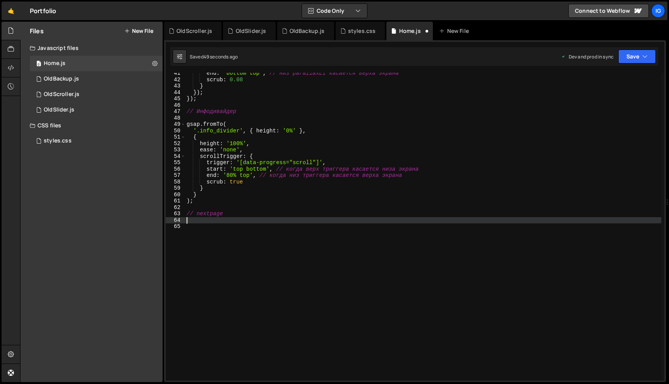
paste textarea ");"
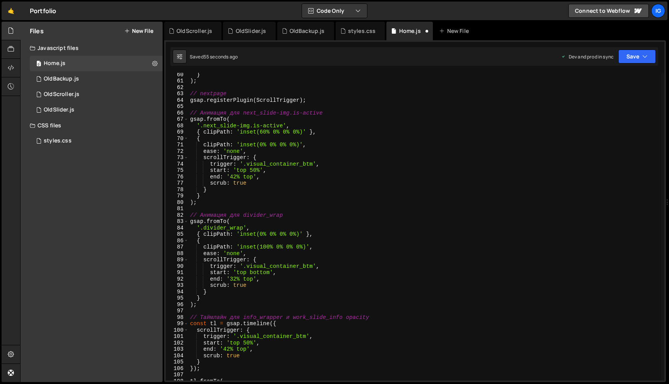
scroll to position [494, 0]
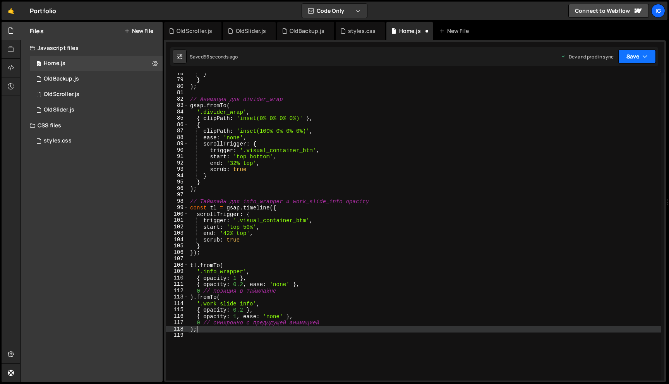
click at [640, 59] on button "Save" at bounding box center [637, 57] width 38 height 14
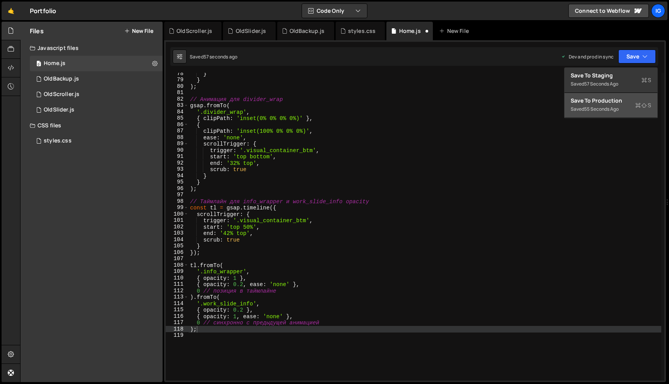
click at [618, 99] on div "Save to Production S" at bounding box center [610, 101] width 80 height 8
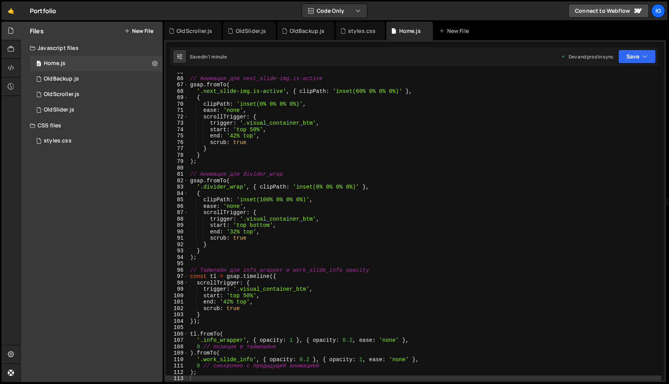
scroll to position [437, 0]
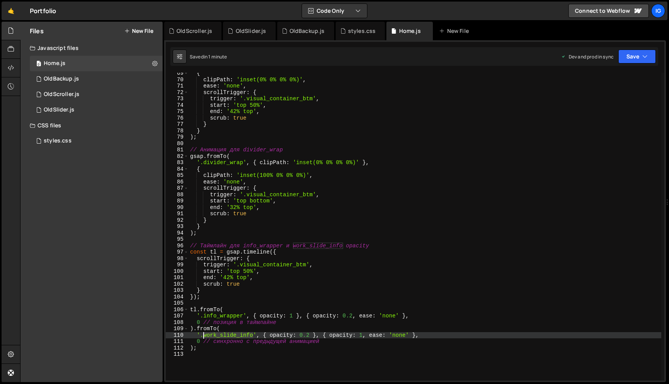
drag, startPoint x: 253, startPoint y: 335, endPoint x: 204, endPoint y: 335, distance: 49.1
click at [204, 335] on div "{ clipPath : 'inset(0% 0% 0% 0%)' , ease : 'none' , scrollTrigger : { trigger :…" at bounding box center [495, 230] width 615 height 320
paste textarea "next_work-"
click at [645, 57] on icon "button" at bounding box center [644, 57] width 5 height 8
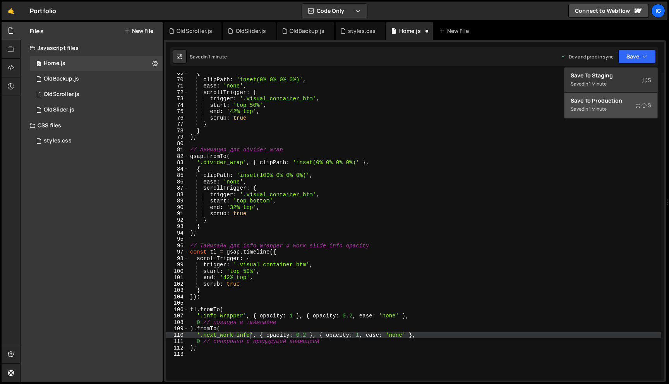
click at [618, 100] on div "Save to Production S" at bounding box center [610, 101] width 80 height 8
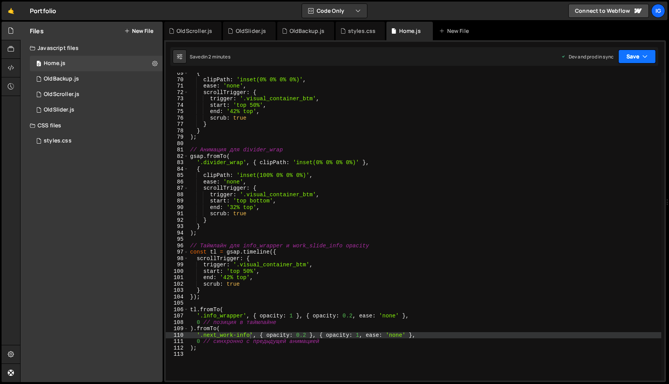
click at [648, 56] on button "Save" at bounding box center [637, 57] width 38 height 14
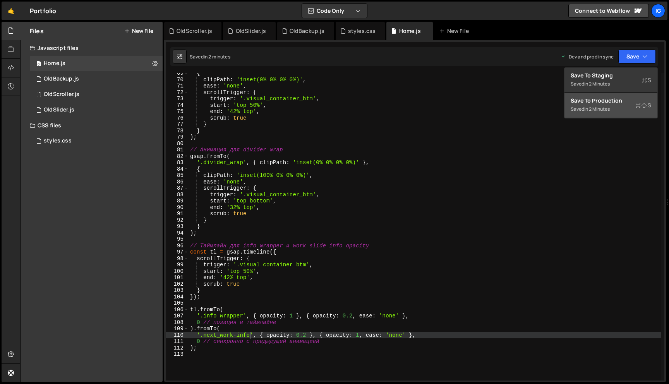
click at [622, 96] on button "Save to Production S Saved in 2 minutes" at bounding box center [610, 105] width 93 height 25
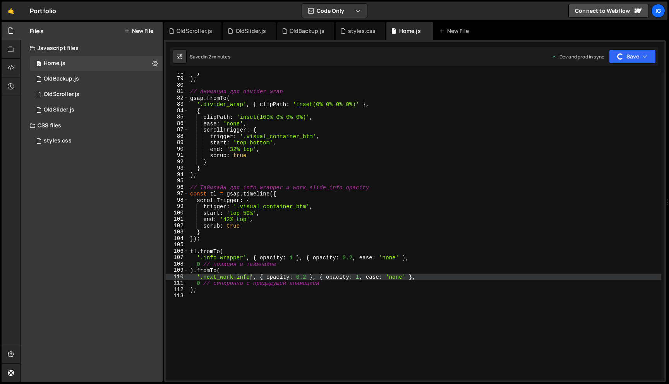
scroll to position [489, 0]
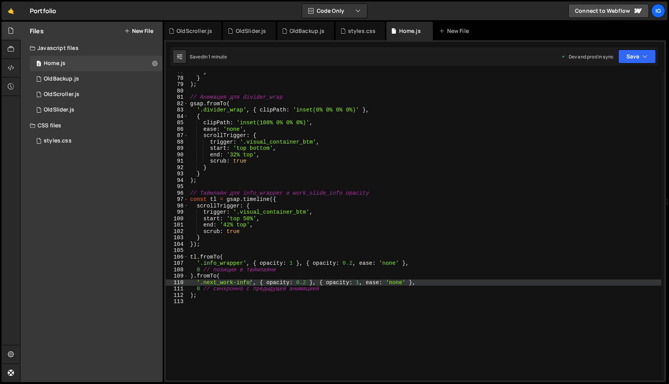
click at [306, 286] on div "} } ) ; // Анимация для divider_wrap gsap . fromTo ( '.divider_wrap' , { clipPa…" at bounding box center [495, 228] width 615 height 320
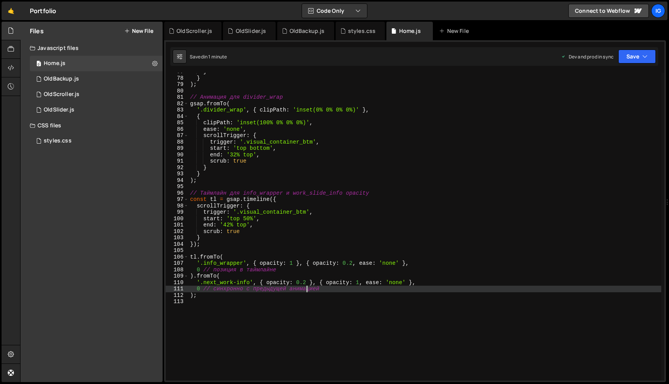
click at [306, 282] on div "} } ) ; // Анимация для divider_wrap gsap . fromTo ( '.divider_wrap' , { clipPa…" at bounding box center [495, 228] width 615 height 320
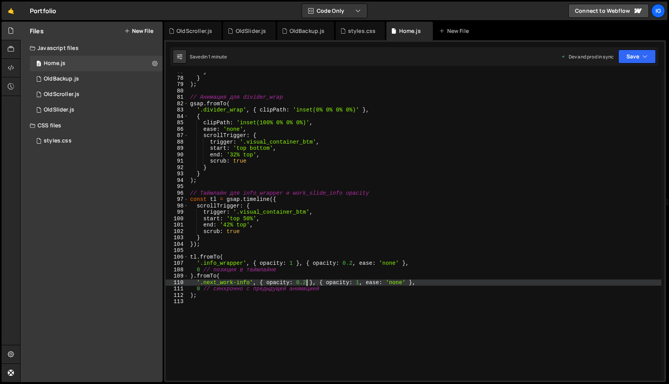
scroll to position [0, 8]
click at [305, 277] on div "} } ) ; // Анимация для divider_wrap gsap . fromTo ( '.divider_wrap' , { clipPa…" at bounding box center [495, 228] width 615 height 320
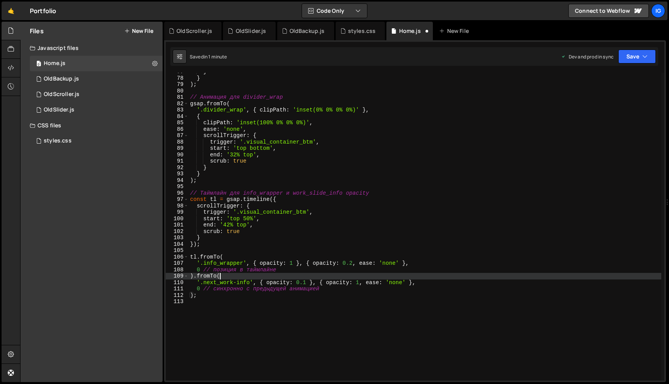
scroll to position [0, 2]
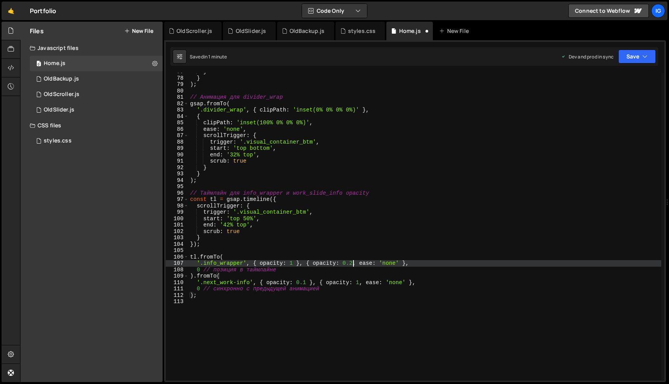
click at [352, 263] on div "} } ) ; // Анимация для divider_wrap gsap . fromTo ( '.divider_wrap' , { clipPa…" at bounding box center [495, 228] width 615 height 320
type textarea "'.info_wrapper', { opacity: 1 }, { opacity: 0.1, ease: 'none' },"
click at [352, 252] on div "} } ) ; // Анимация для divider_wrap gsap . fromTo ( '.divider_wrap' , { clipPa…" at bounding box center [495, 228] width 615 height 320
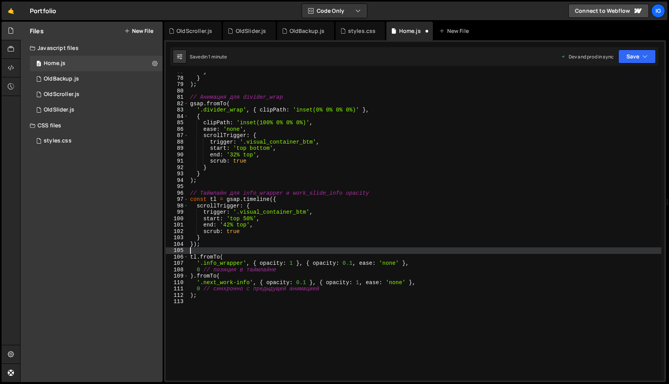
scroll to position [0, 0]
click at [627, 60] on button "Save" at bounding box center [637, 57] width 38 height 14
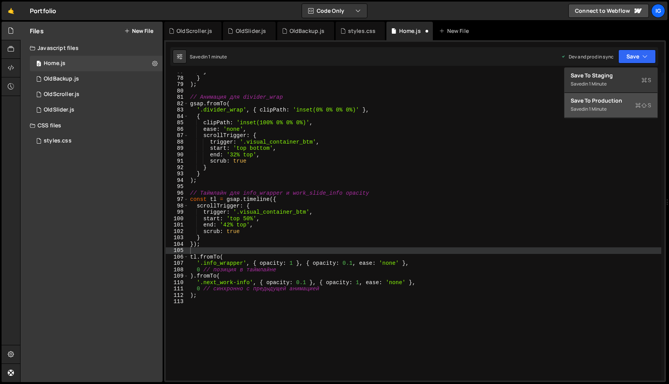
click at [618, 106] on div "Saved in 1 minute" at bounding box center [610, 108] width 80 height 9
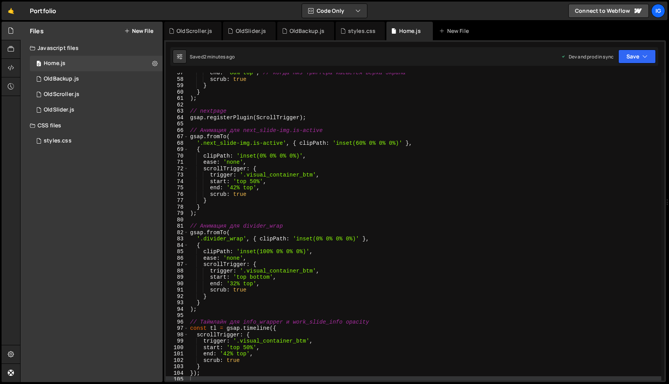
scroll to position [354, 0]
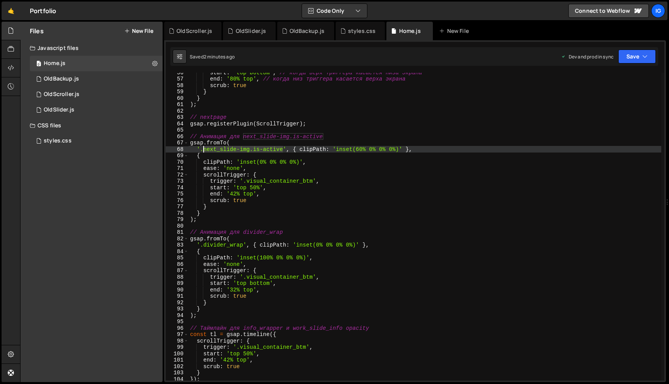
drag, startPoint x: 283, startPoint y: 151, endPoint x: 204, endPoint y: 152, distance: 78.6
click at [204, 152] on div "start : 'top bottom' , // когда верх триггера касается низа экрана end : '80% t…" at bounding box center [495, 229] width 615 height 320
paste textarea "page_visual"
click at [641, 59] on button "Save" at bounding box center [637, 57] width 38 height 14
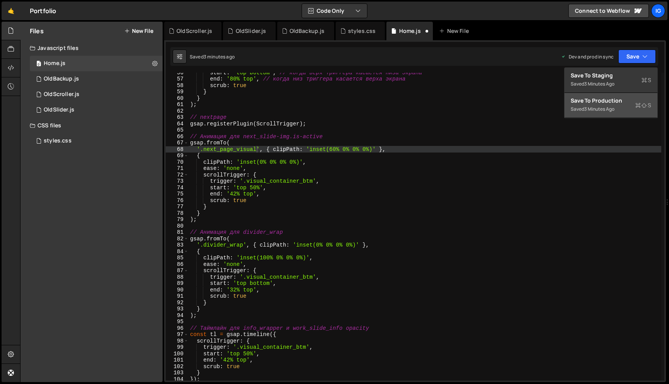
click at [625, 110] on div "Saved 3 minutes ago" at bounding box center [610, 108] width 80 height 9
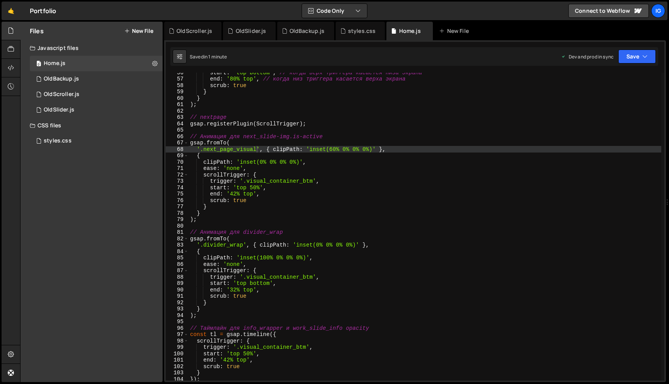
click at [236, 195] on div "start : 'top bottom' , // когда верх триггера касается низа экрана end : '80% t…" at bounding box center [495, 229] width 615 height 320
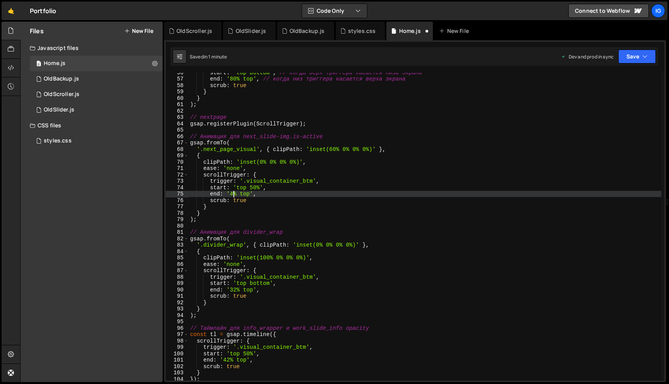
scroll to position [0, 3]
click at [625, 53] on button "Save" at bounding box center [637, 57] width 38 height 14
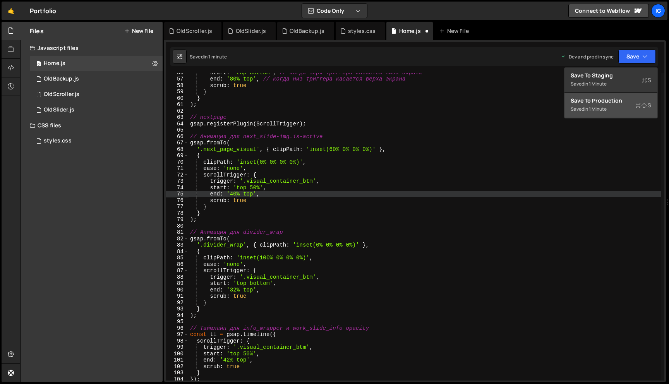
click at [624, 100] on div "Save to Production S" at bounding box center [610, 101] width 80 height 8
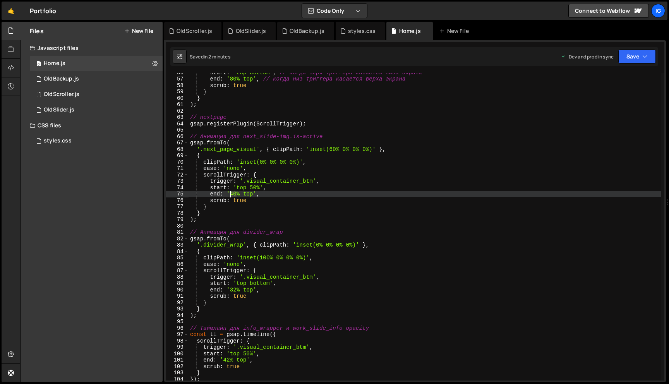
drag, startPoint x: 235, startPoint y: 195, endPoint x: 231, endPoint y: 194, distance: 3.9
click at [231, 194] on div "start : 'top bottom' , // когда верх триггера касается низа экрана end : '80% t…" at bounding box center [495, 229] width 615 height 320
click at [643, 58] on icon "button" at bounding box center [644, 57] width 5 height 8
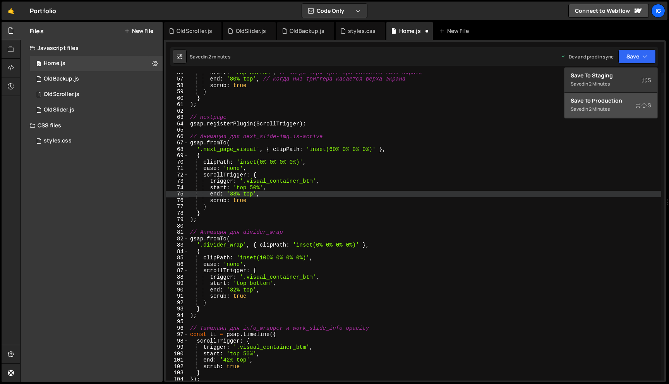
click at [636, 104] on icon at bounding box center [637, 105] width 5 height 8
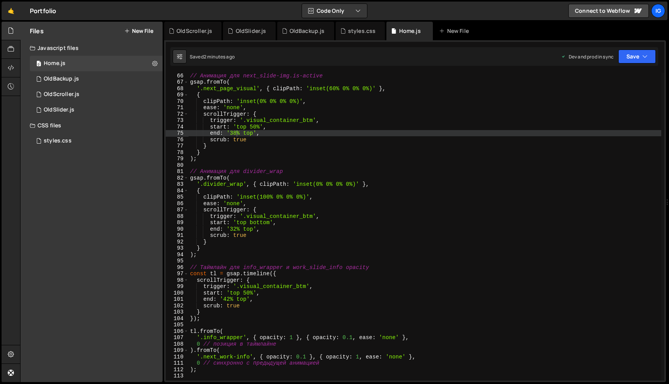
scroll to position [448, 0]
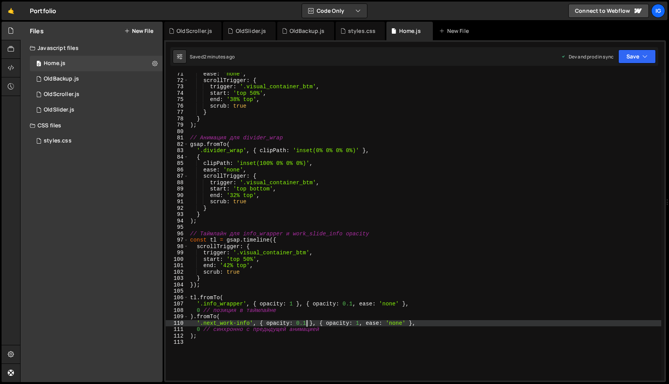
click at [306, 322] on div "ease : 'none' , scrollTrigger : { trigger : '.visual_container_btm' , start : '…" at bounding box center [495, 231] width 615 height 320
click at [352, 302] on div "ease : 'none' , scrollTrigger : { trigger : '.visual_container_btm' , start : '…" at bounding box center [495, 231] width 615 height 320
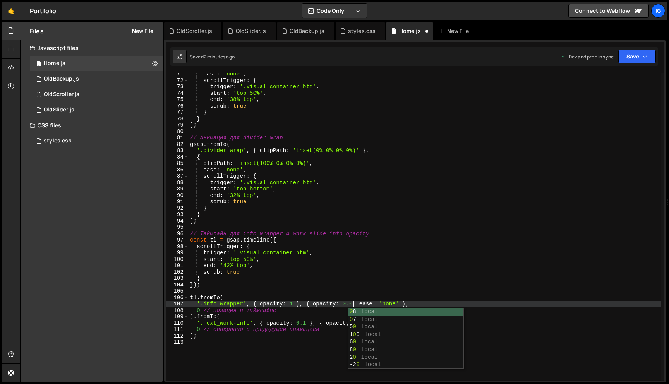
scroll to position [0, 11]
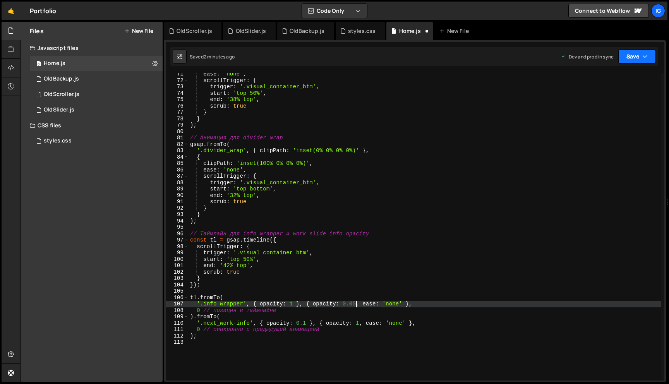
type textarea "'.info_wrapper', { opacity: 1 }, { opacity: 0.05, ease: 'none' },"
click at [642, 53] on icon "button" at bounding box center [644, 57] width 5 height 8
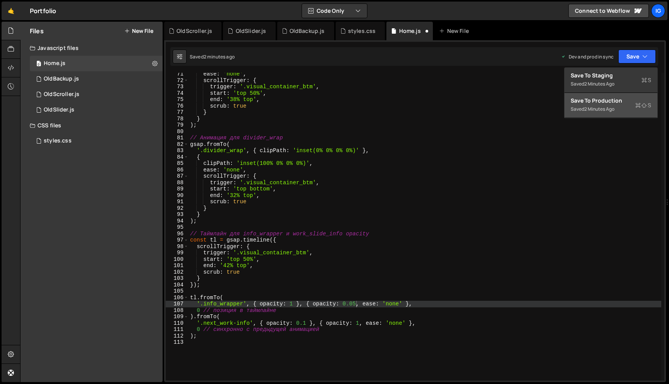
click at [626, 101] on div "Save to Production S" at bounding box center [610, 101] width 80 height 8
